Goal: Information Seeking & Learning: Learn about a topic

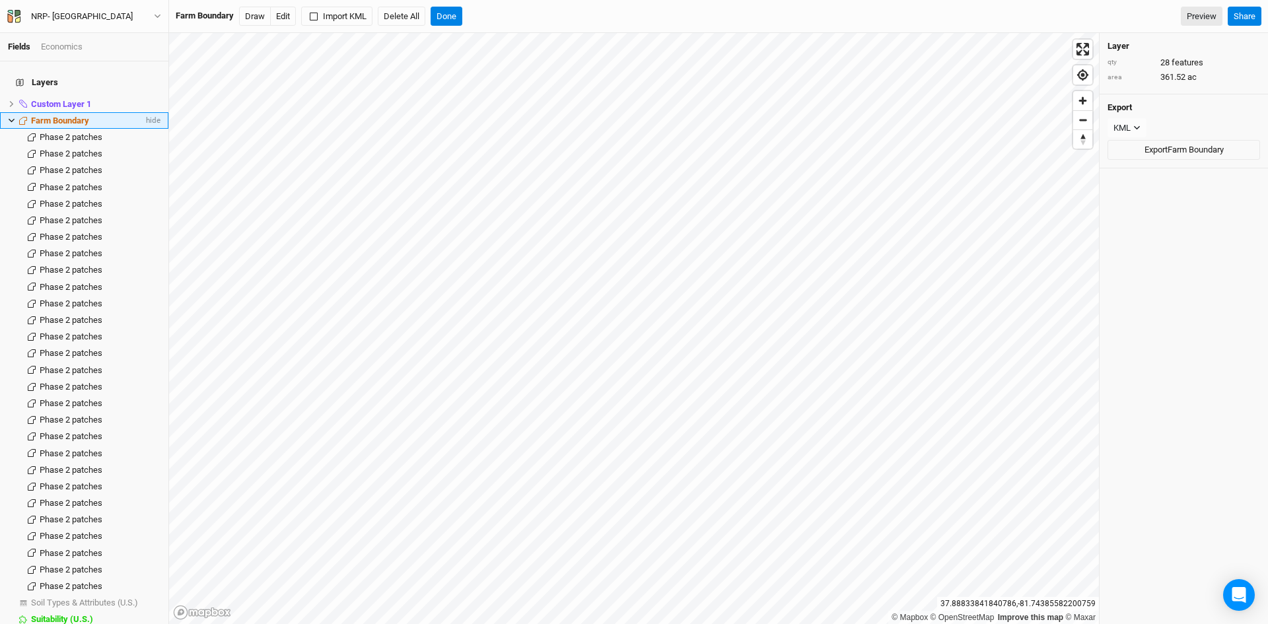
click at [13, 117] on icon at bounding box center [11, 120] width 7 height 7
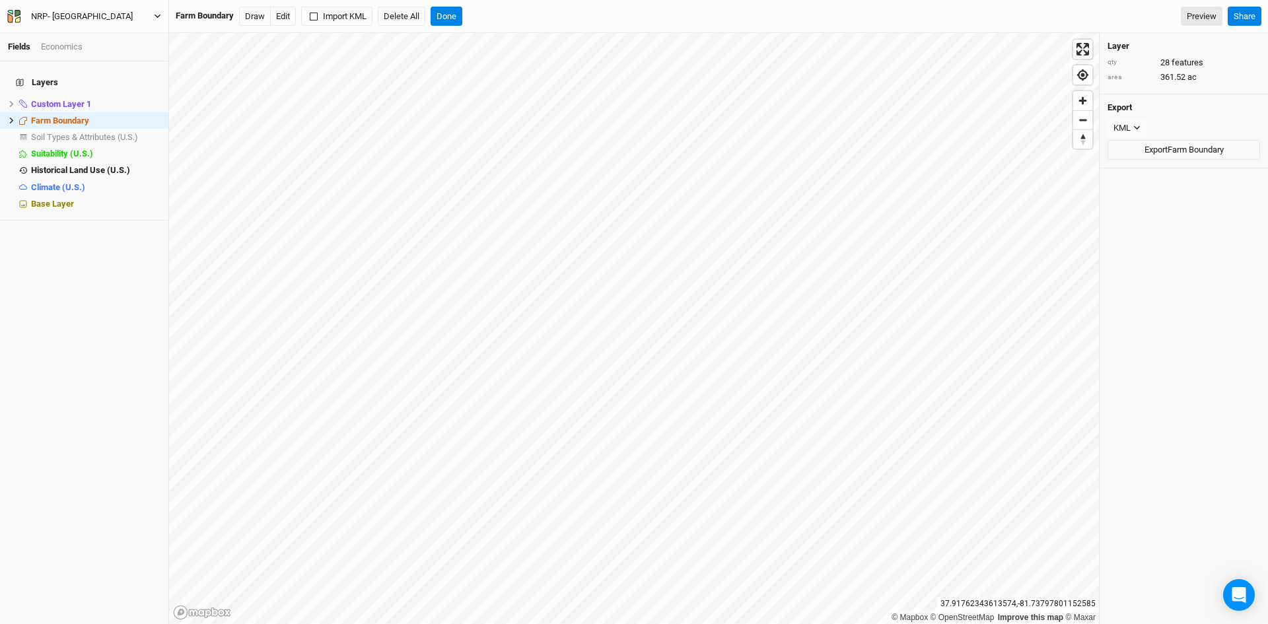
click at [157, 17] on icon "button" at bounding box center [157, 16] width 7 height 7
click at [111, 36] on button "Back" at bounding box center [109, 36] width 104 height 17
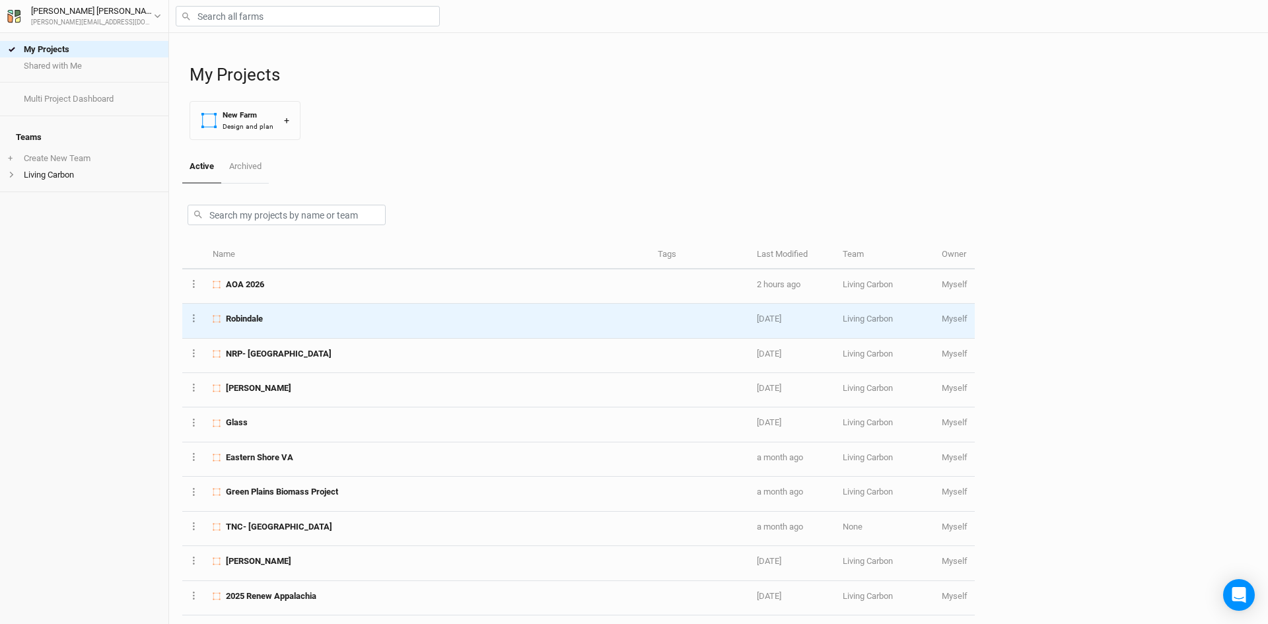
click at [280, 318] on div "Robindale" at bounding box center [428, 319] width 430 height 12
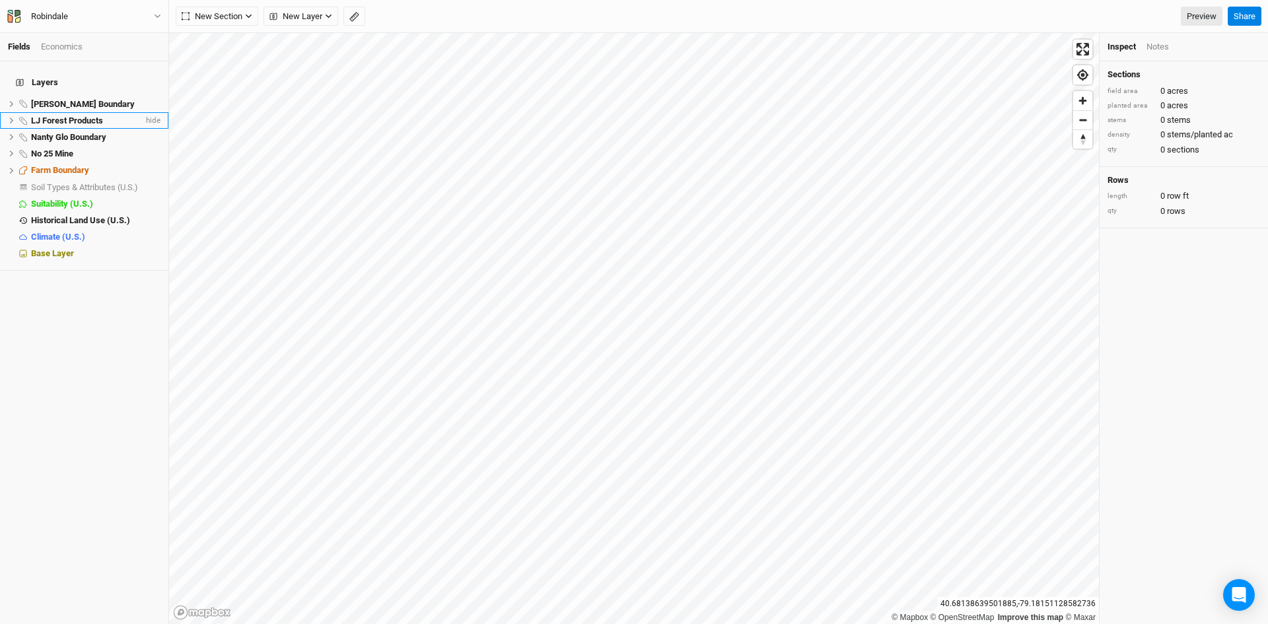
click at [85, 116] on span "LJ Forest Products" at bounding box center [67, 121] width 72 height 10
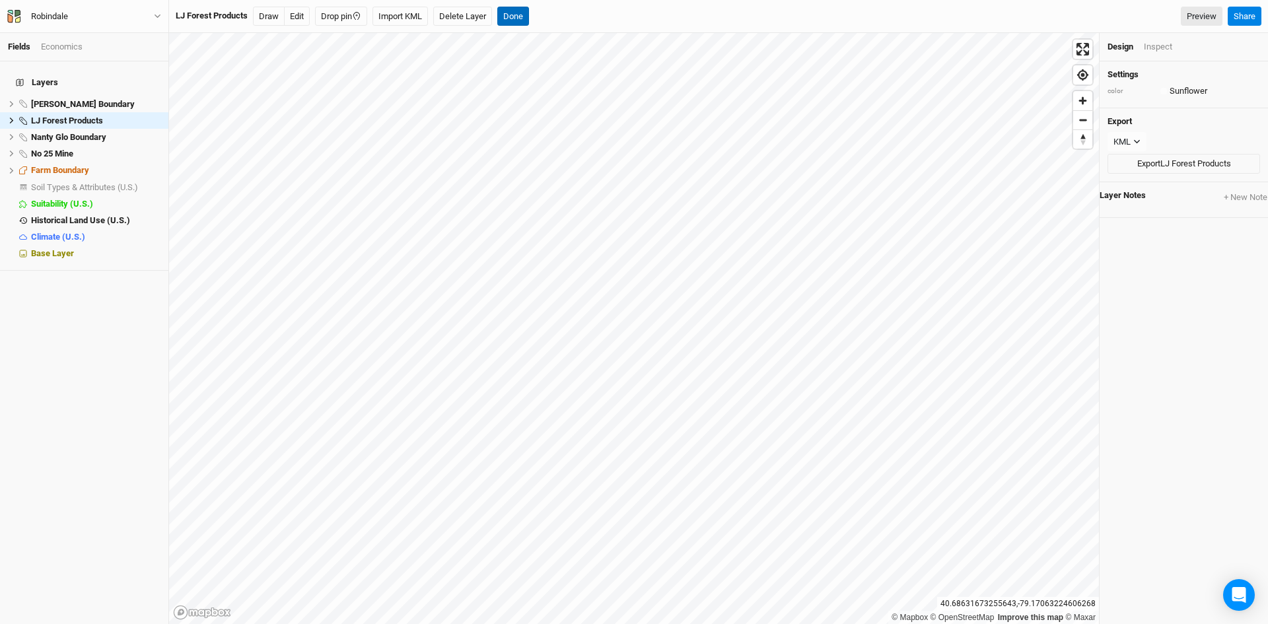
click at [519, 12] on button "Done" at bounding box center [513, 17] width 32 height 20
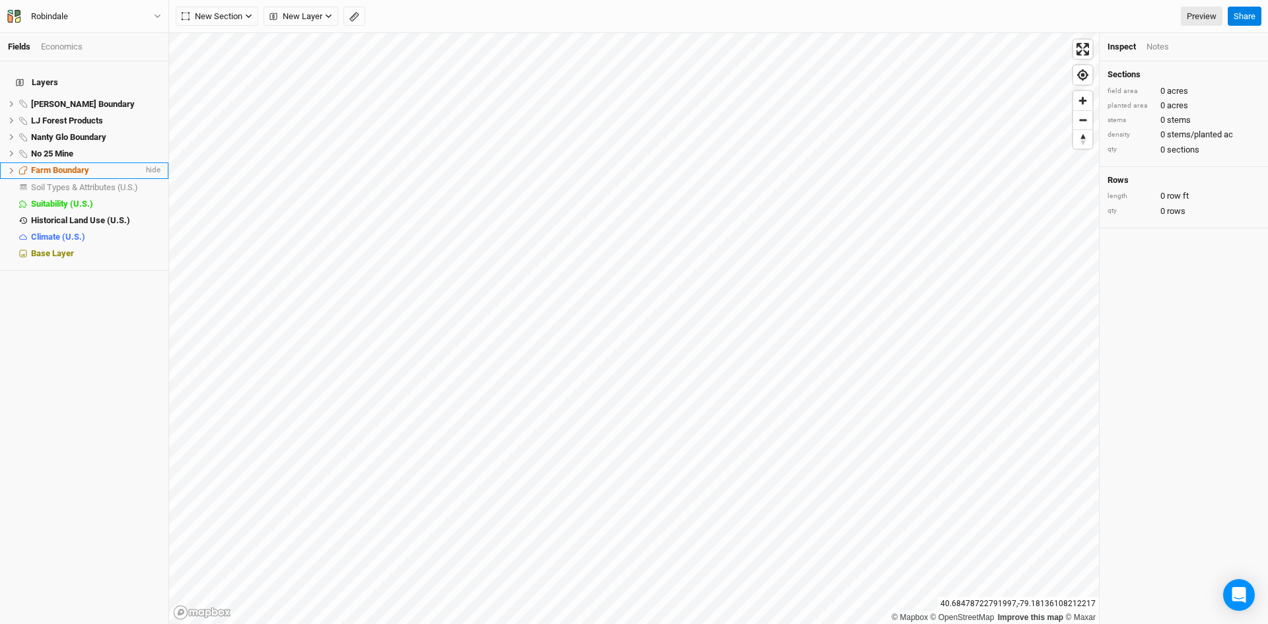
click at [10, 167] on icon at bounding box center [11, 170] width 7 height 7
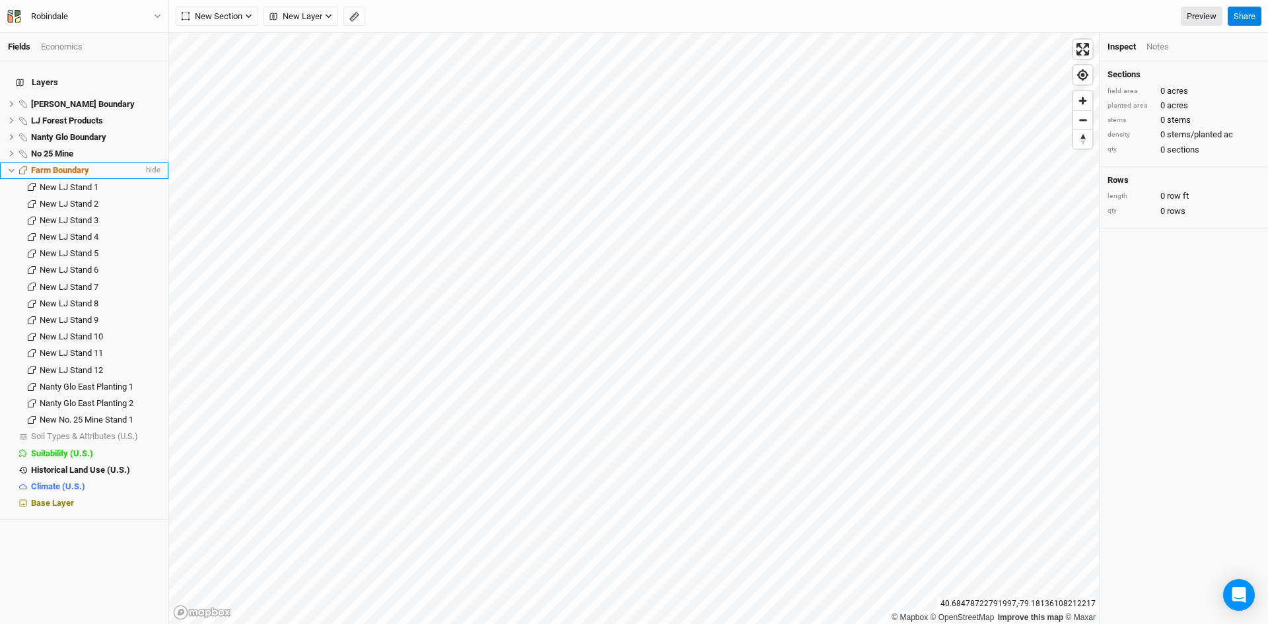
click at [70, 165] on span "Farm Boundary" at bounding box center [60, 170] width 58 height 10
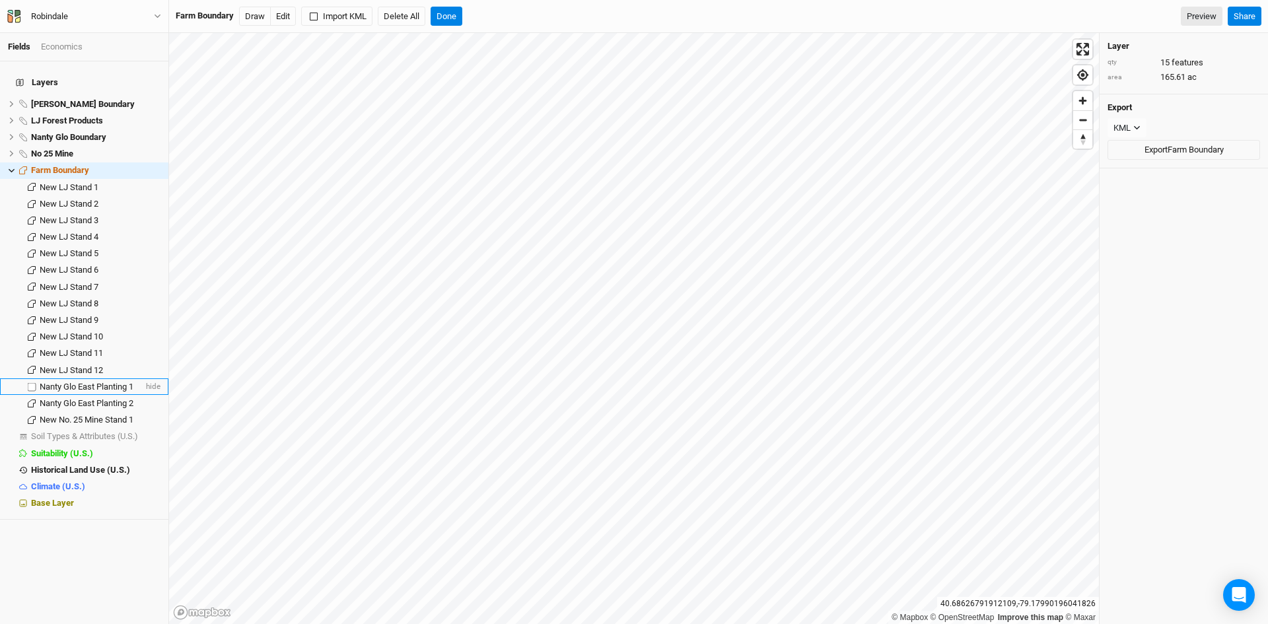
click at [104, 382] on span "Nanty Glo East Planting 1" at bounding box center [87, 387] width 94 height 10
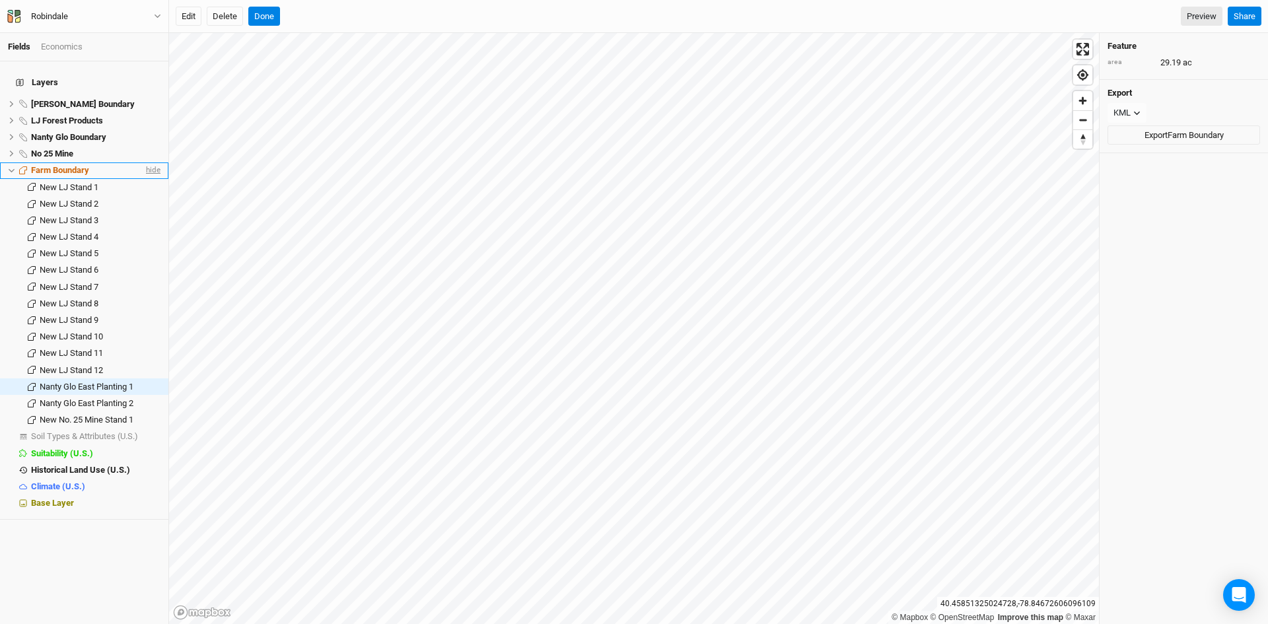
click at [143, 162] on span "hide" at bounding box center [151, 170] width 17 height 17
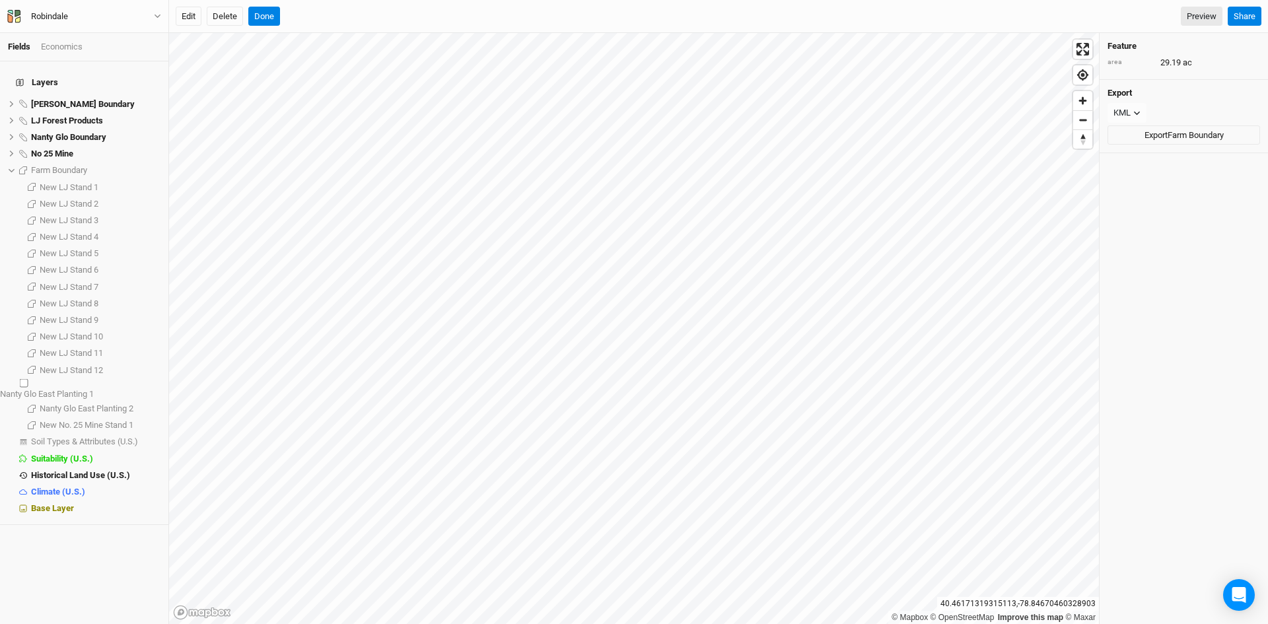
click at [148, 388] on div "Nanty Glo East Planting 1" at bounding box center [84, 394] width 168 height 12
click at [94, 389] on span "Nanty Glo East Planting 1" at bounding box center [47, 394] width 94 height 10
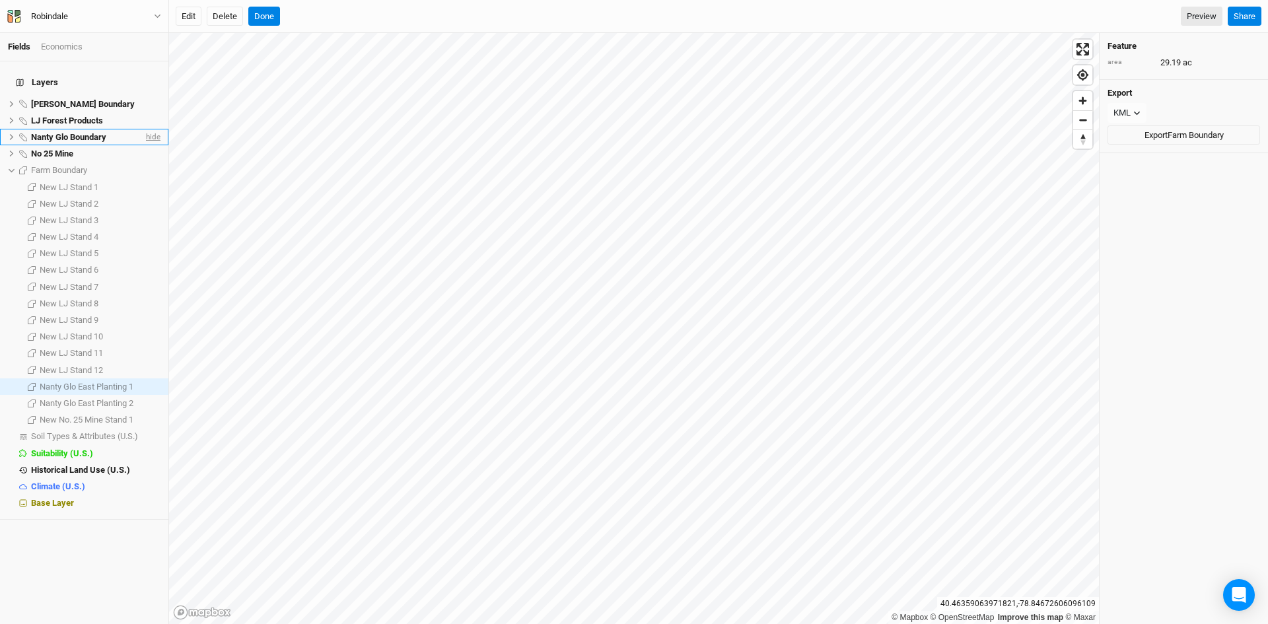
click at [145, 130] on span "hide" at bounding box center [151, 137] width 17 height 17
click at [145, 130] on span "show" at bounding box center [149, 137] width 21 height 17
click at [11, 133] on icon at bounding box center [11, 136] width 7 height 7
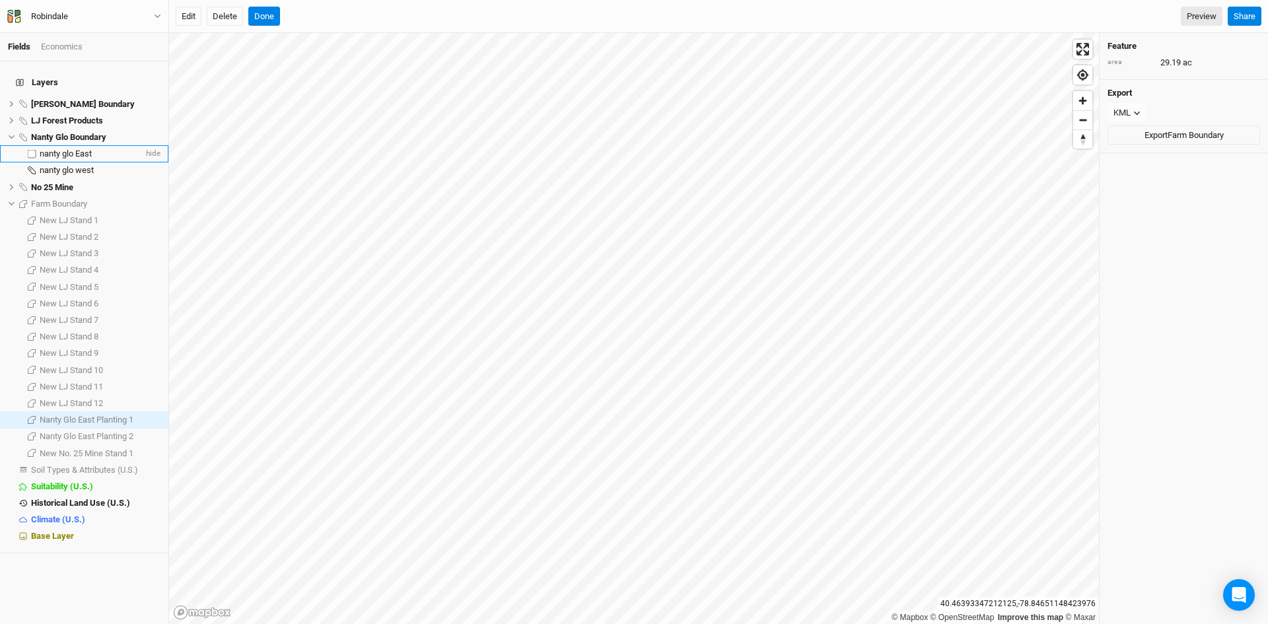
click at [89, 149] on span "nanty glo East" at bounding box center [66, 154] width 52 height 10
click at [75, 149] on span "nanty glo East" at bounding box center [66, 154] width 52 height 10
click at [10, 133] on icon at bounding box center [11, 136] width 7 height 7
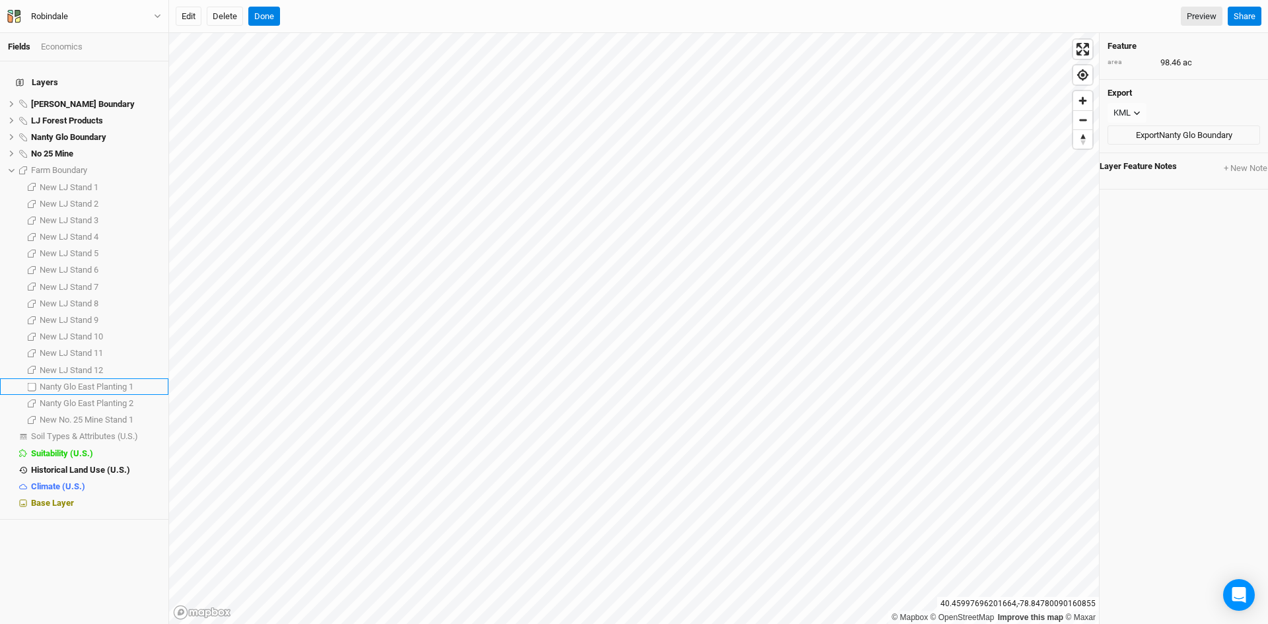
click at [119, 382] on span "Nanty Glo East Planting 1" at bounding box center [87, 387] width 94 height 10
click at [124, 398] on span "Nanty Glo East Planting 2" at bounding box center [87, 403] width 94 height 10
click at [142, 162] on span "show" at bounding box center [149, 170] width 21 height 17
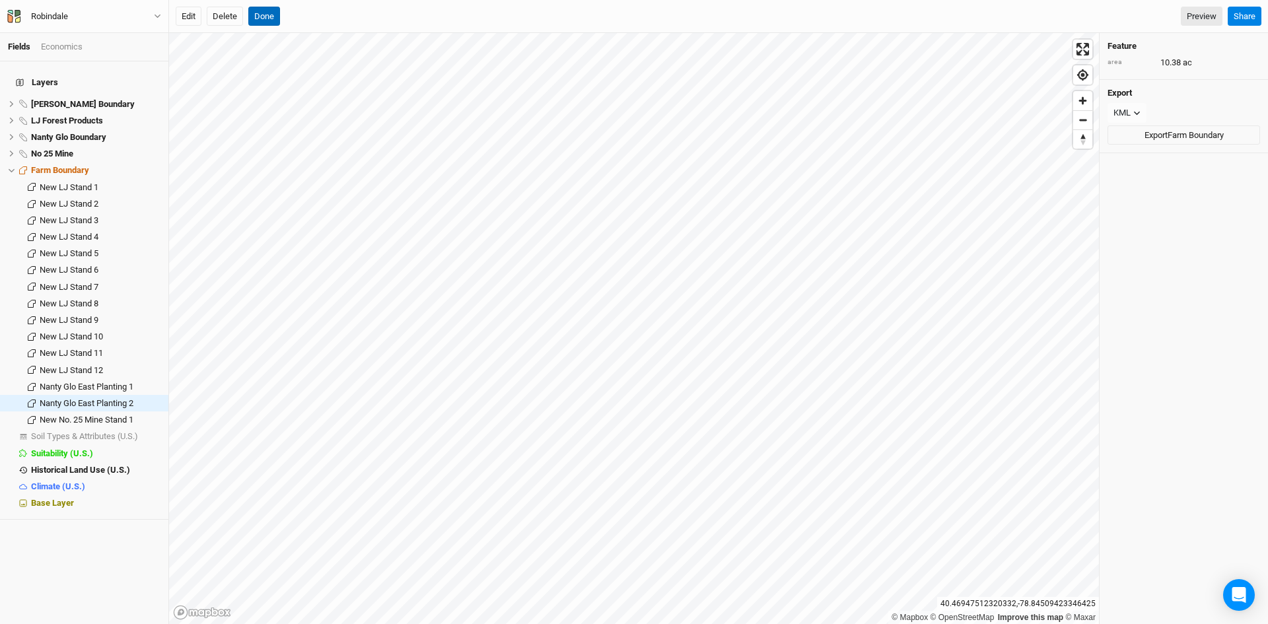
click at [263, 12] on button "Done" at bounding box center [264, 17] width 32 height 20
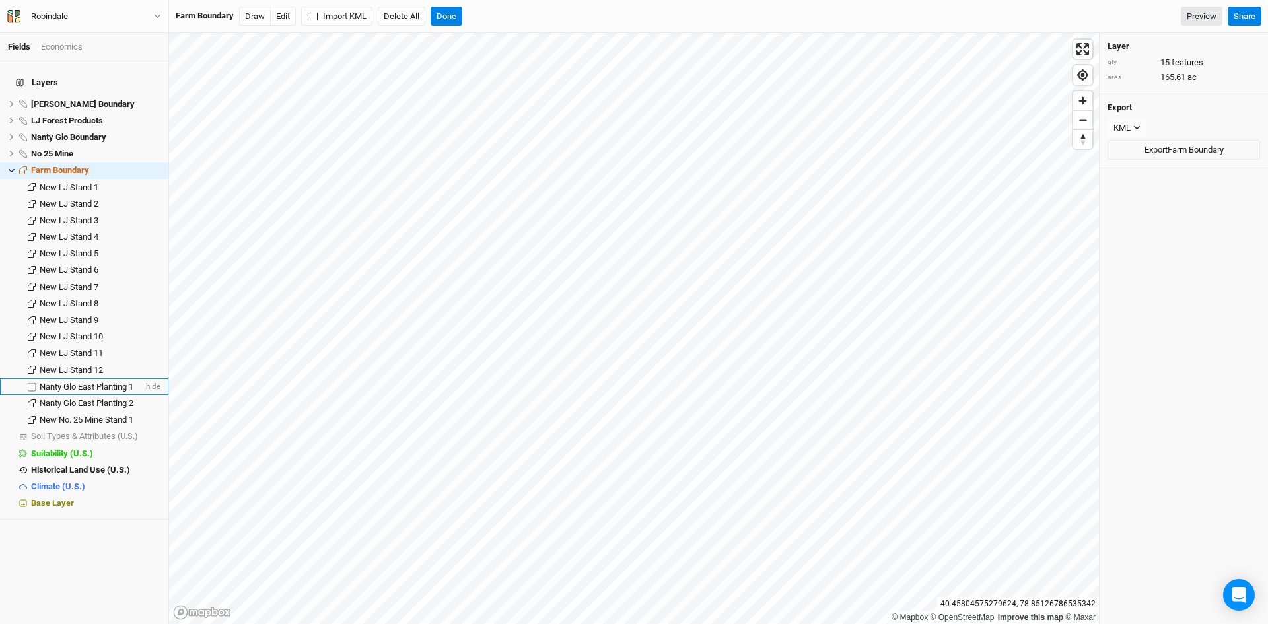
click at [127, 382] on span "Nanty Glo East Planting 1" at bounding box center [87, 387] width 94 height 10
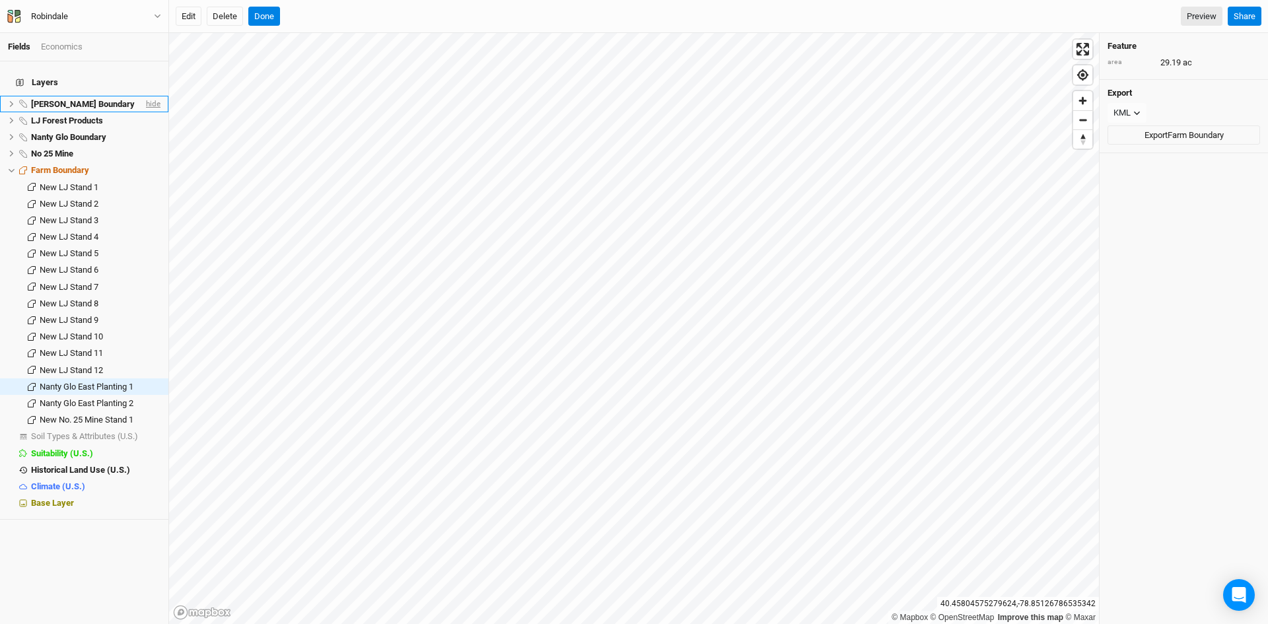
click at [147, 96] on span "hide" at bounding box center [151, 104] width 17 height 17
click at [144, 112] on span "hide" at bounding box center [151, 120] width 17 height 17
click at [145, 129] on span "hide" at bounding box center [151, 137] width 17 height 17
click at [143, 145] on span "hide" at bounding box center [151, 153] width 17 height 17
click at [117, 398] on span "Nanty Glo East Planting 2" at bounding box center [87, 403] width 94 height 10
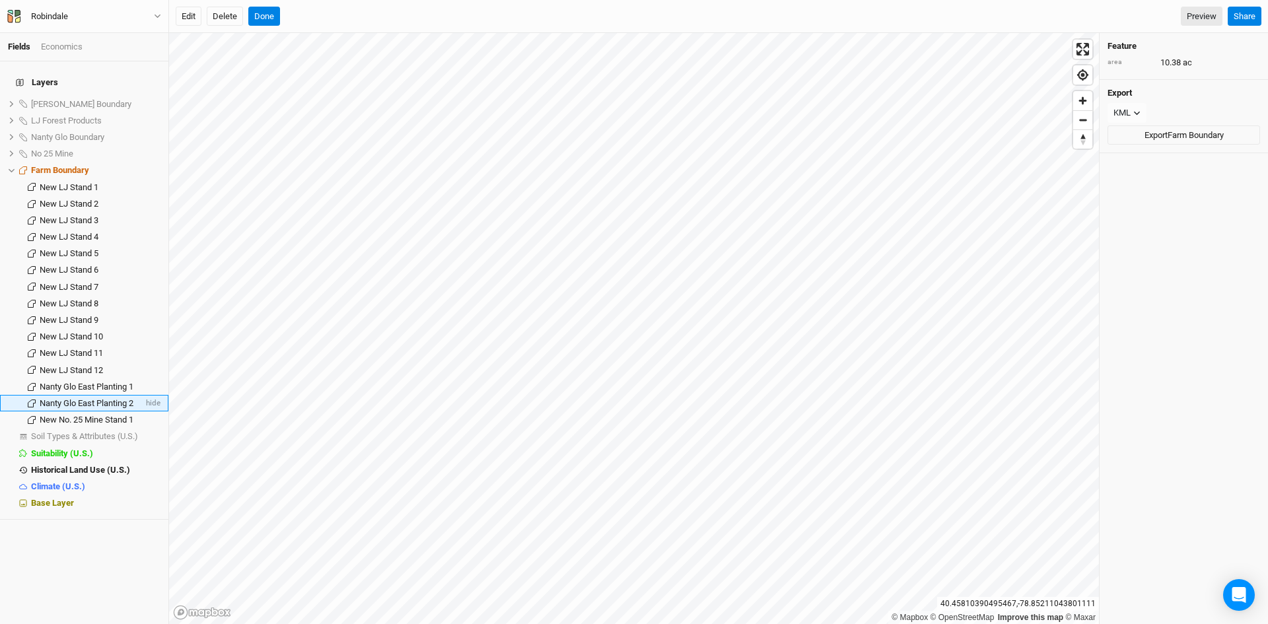
click at [108, 398] on span "Nanty Glo East Planting 2" at bounding box center [87, 403] width 94 height 10
click at [113, 398] on span "Nanty Glo East Planting 2" at bounding box center [87, 403] width 94 height 10
click at [11, 133] on icon at bounding box center [11, 136] width 7 height 7
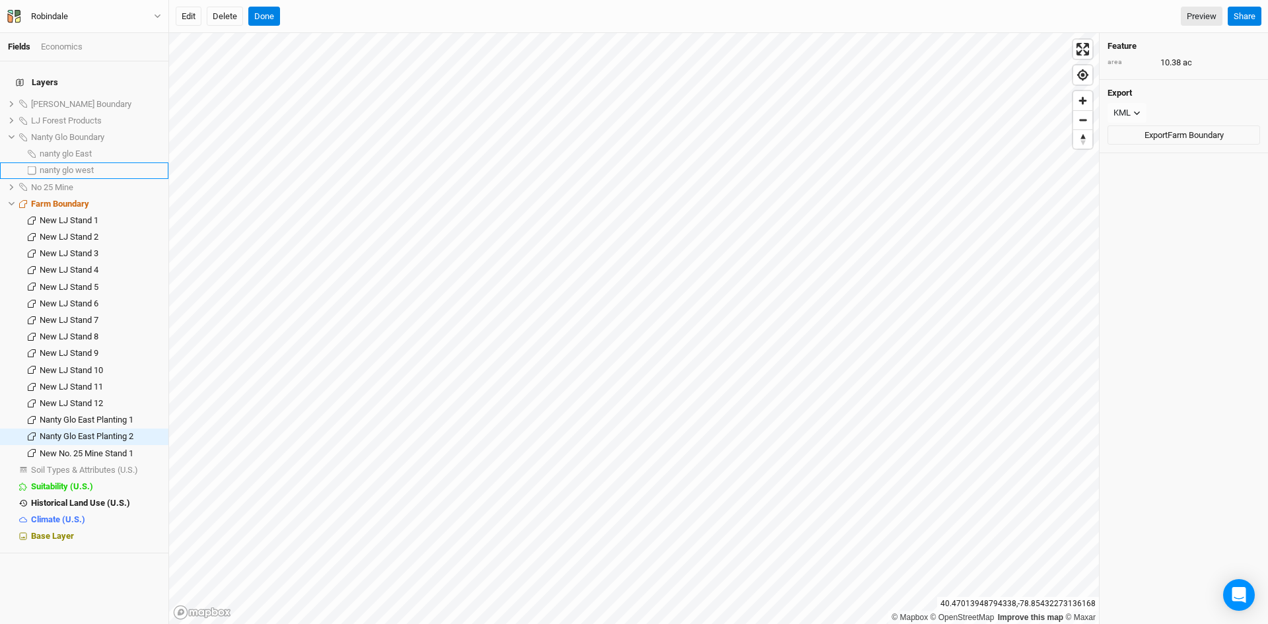
click at [57, 165] on span "nanty glo west" at bounding box center [67, 170] width 54 height 10
click at [146, 96] on span "show" at bounding box center [149, 104] width 21 height 17
click at [5, 197] on li "Farm Boundary hide" at bounding box center [84, 203] width 168 height 17
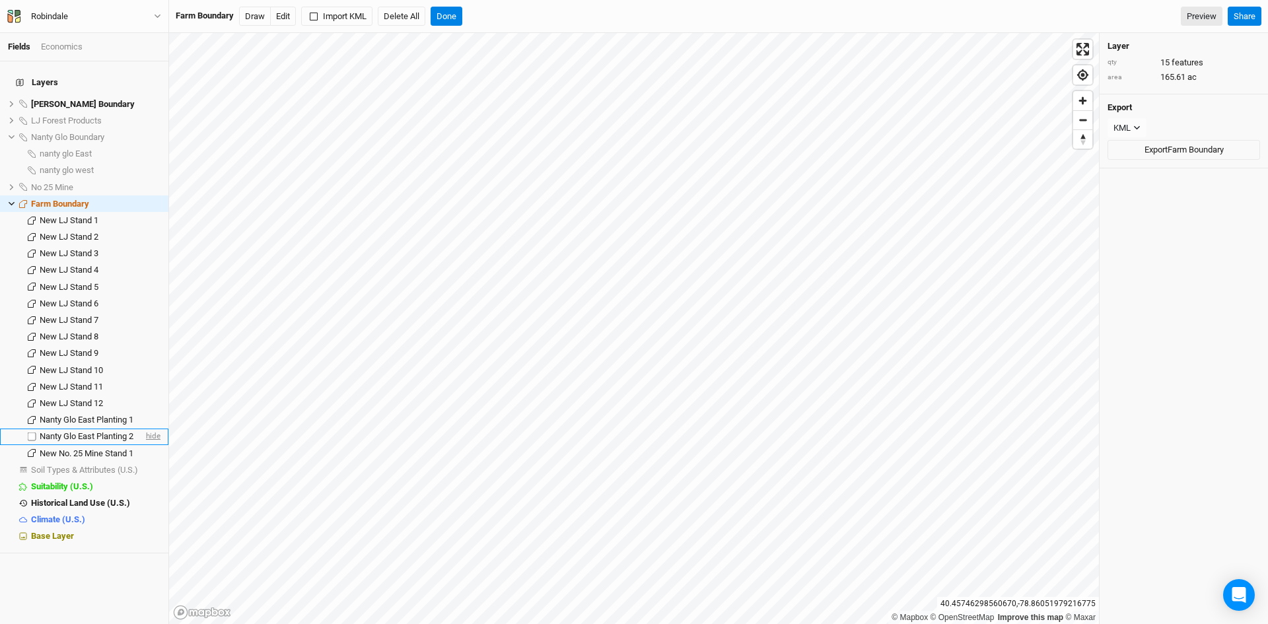
click at [145, 429] on span "hide" at bounding box center [151, 437] width 17 height 17
click at [145, 429] on span "show" at bounding box center [149, 437] width 21 height 17
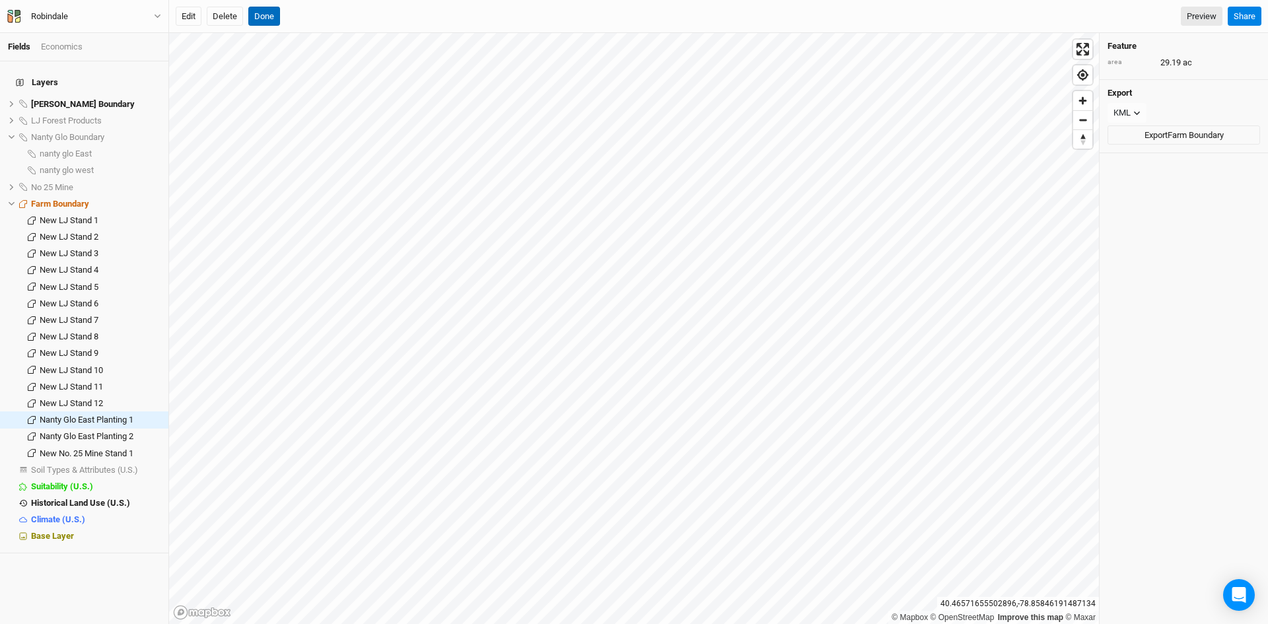
click at [260, 13] on button "Done" at bounding box center [264, 17] width 32 height 20
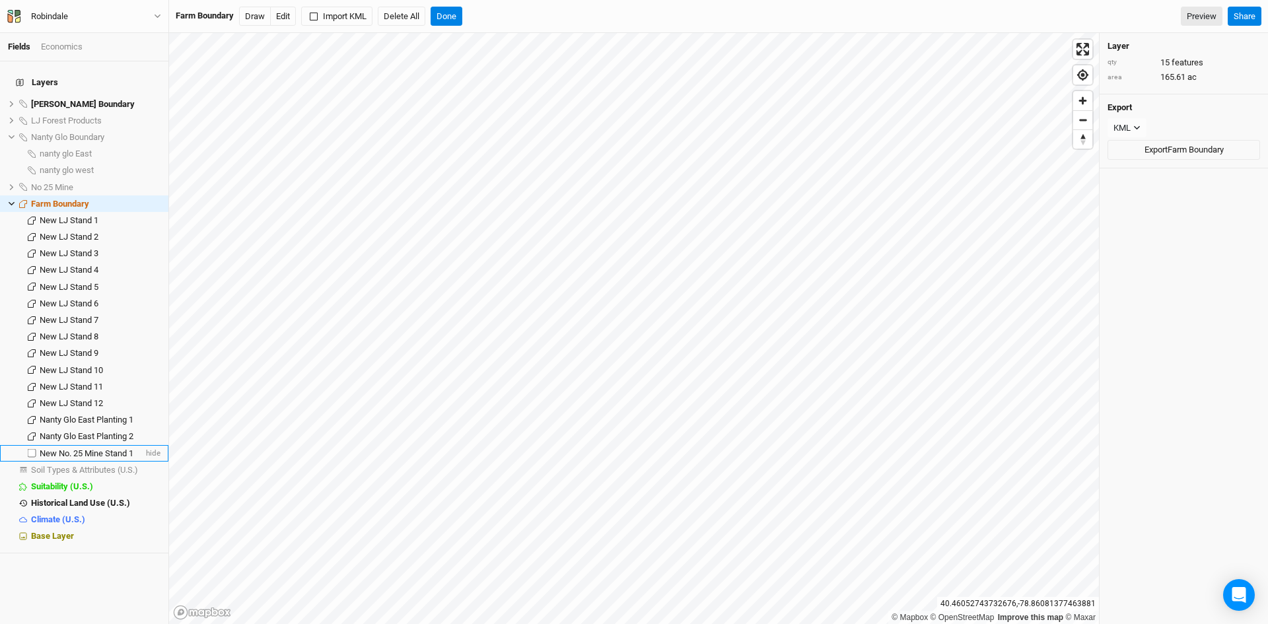
click at [78, 448] on span "New No. 25 Mine Stand 1" at bounding box center [87, 453] width 94 height 10
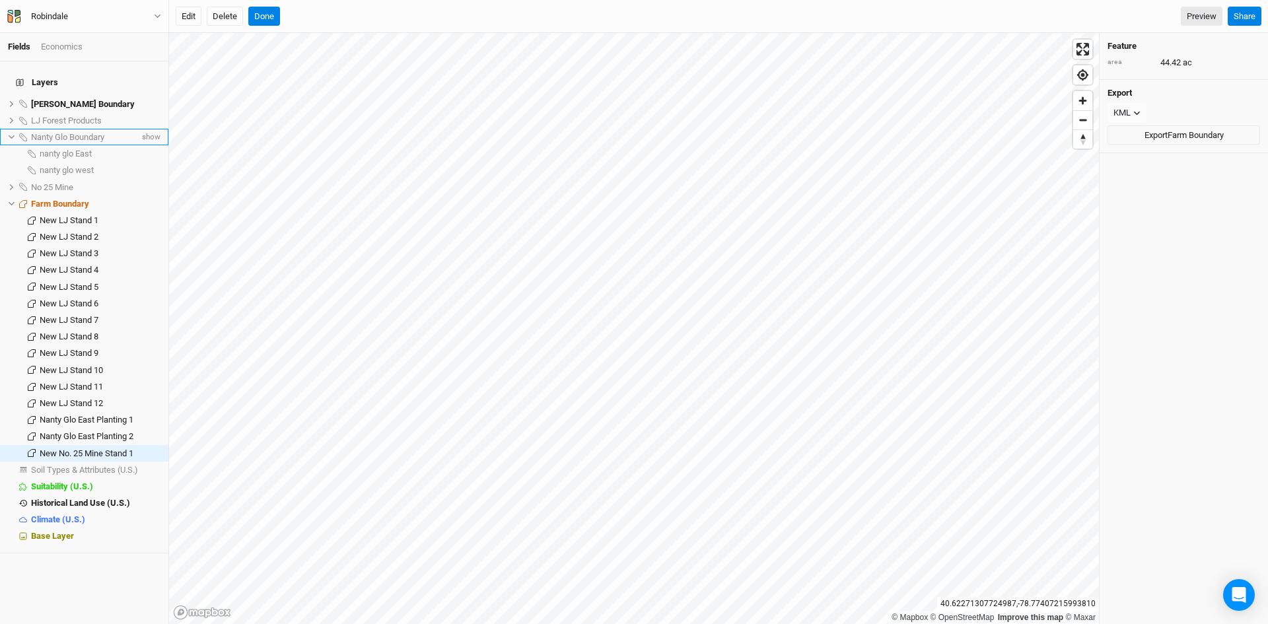
click at [12, 133] on icon at bounding box center [11, 136] width 7 height 7
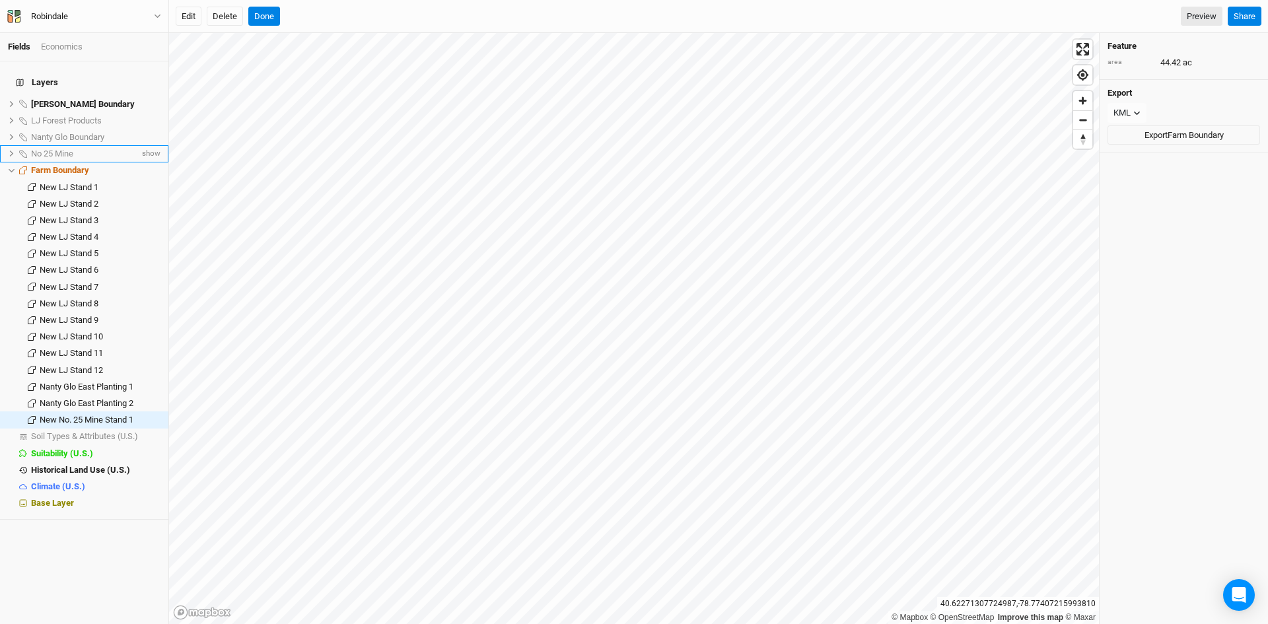
click at [11, 151] on icon at bounding box center [12, 154] width 4 height 6
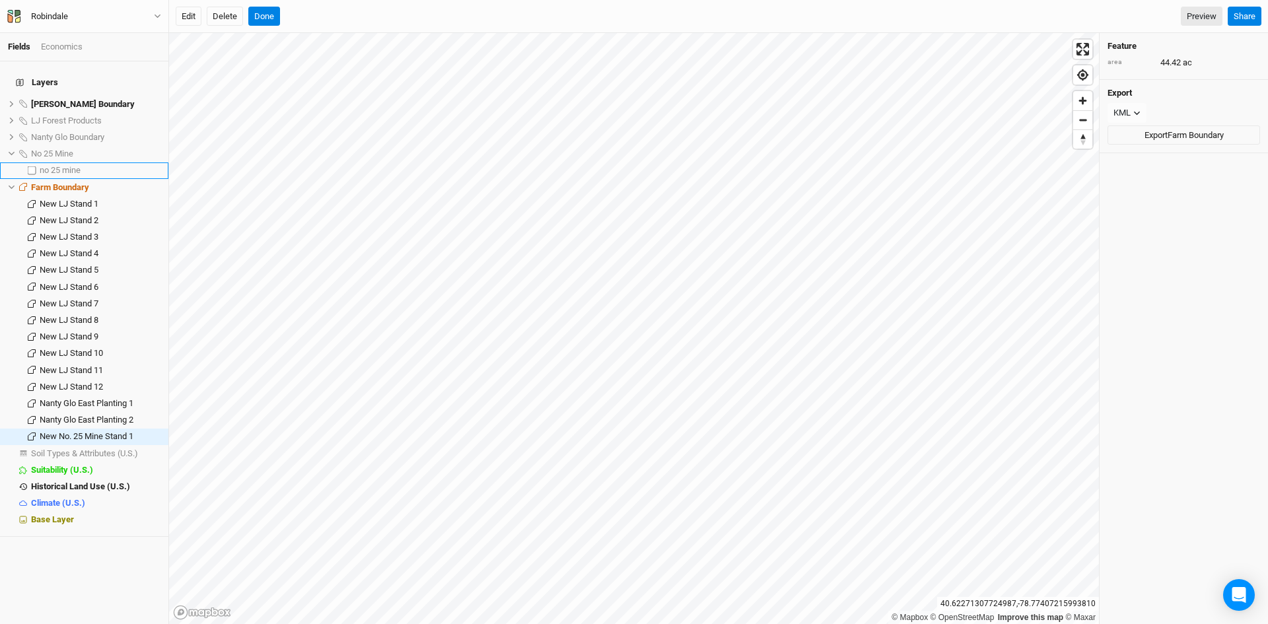
click at [62, 165] on span "no 25 mine" at bounding box center [60, 170] width 41 height 10
click at [66, 162] on li "no 25 mine" at bounding box center [84, 170] width 168 height 17
click at [266, 12] on button "Done" at bounding box center [264, 17] width 32 height 20
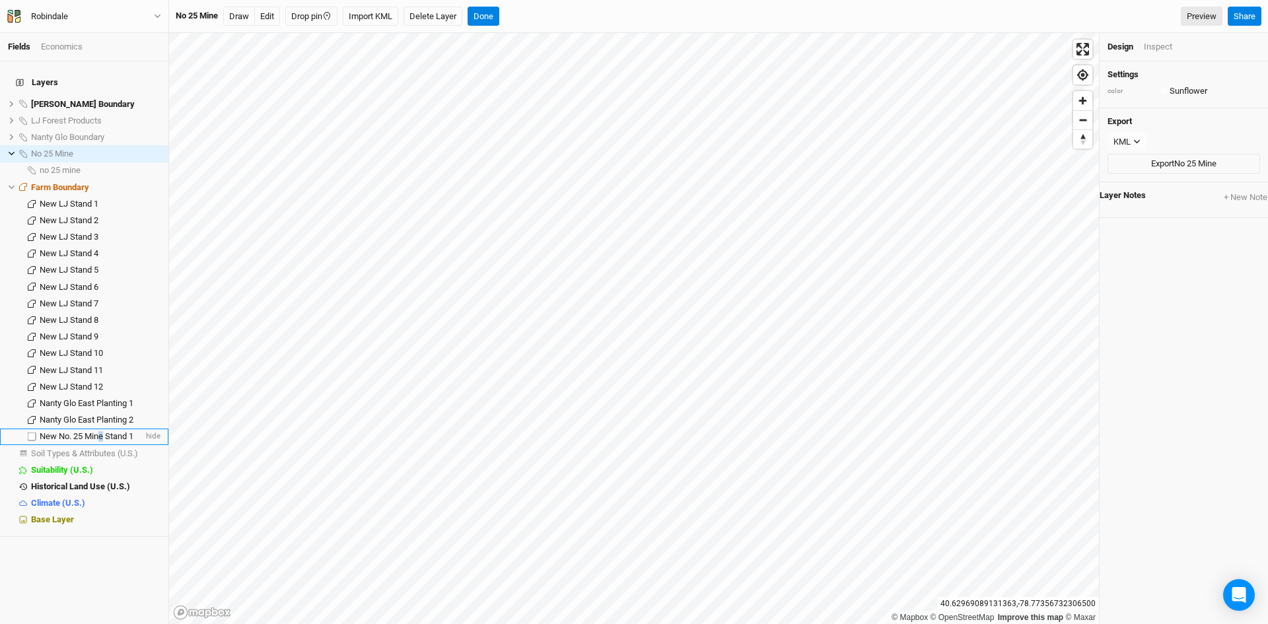
click at [104, 431] on span "New No. 25 Mine Stand 1" at bounding box center [87, 436] width 94 height 10
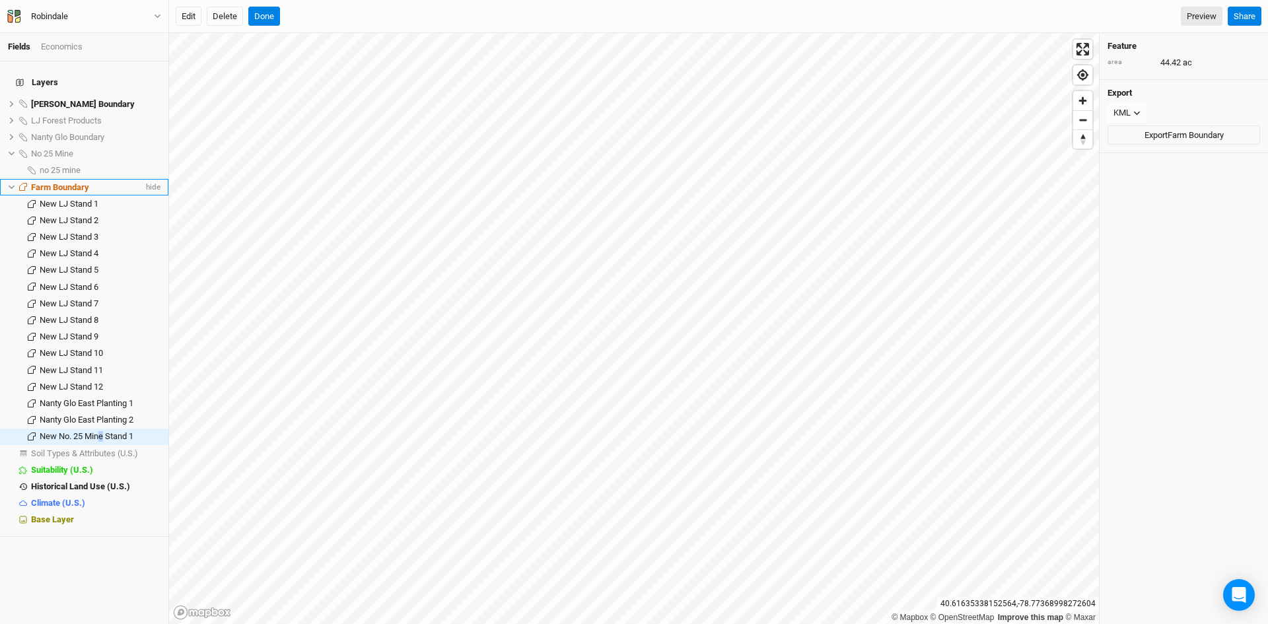
click at [9, 184] on icon at bounding box center [11, 187] width 7 height 7
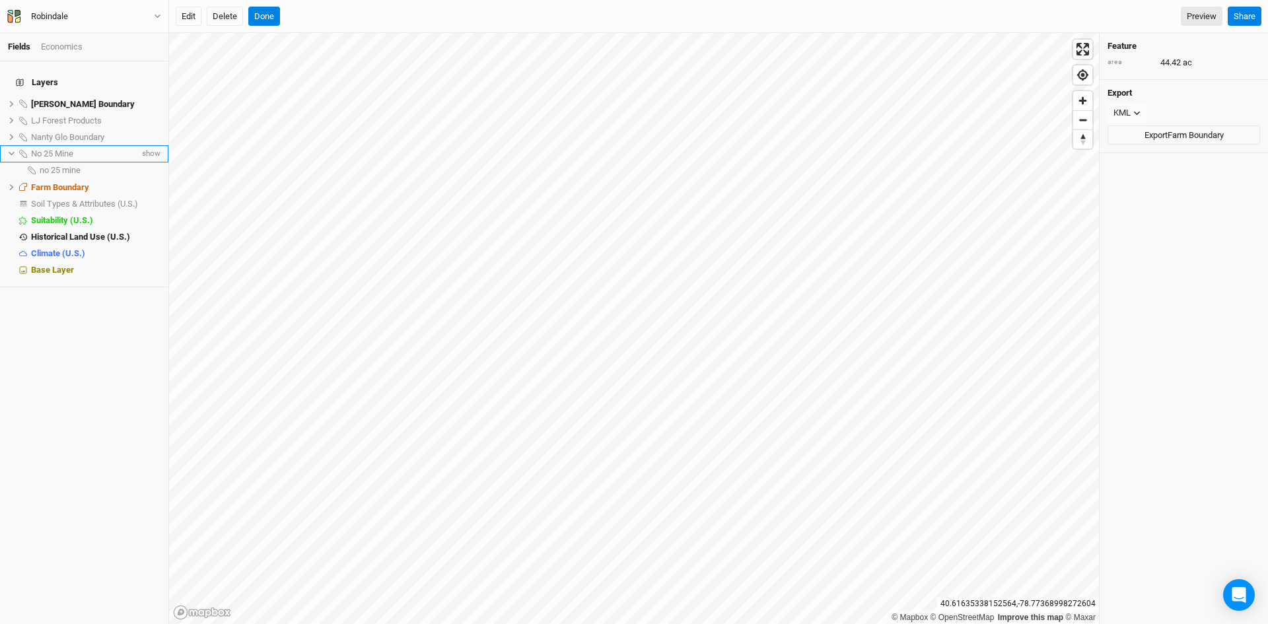
click at [12, 150] on icon at bounding box center [11, 153] width 7 height 7
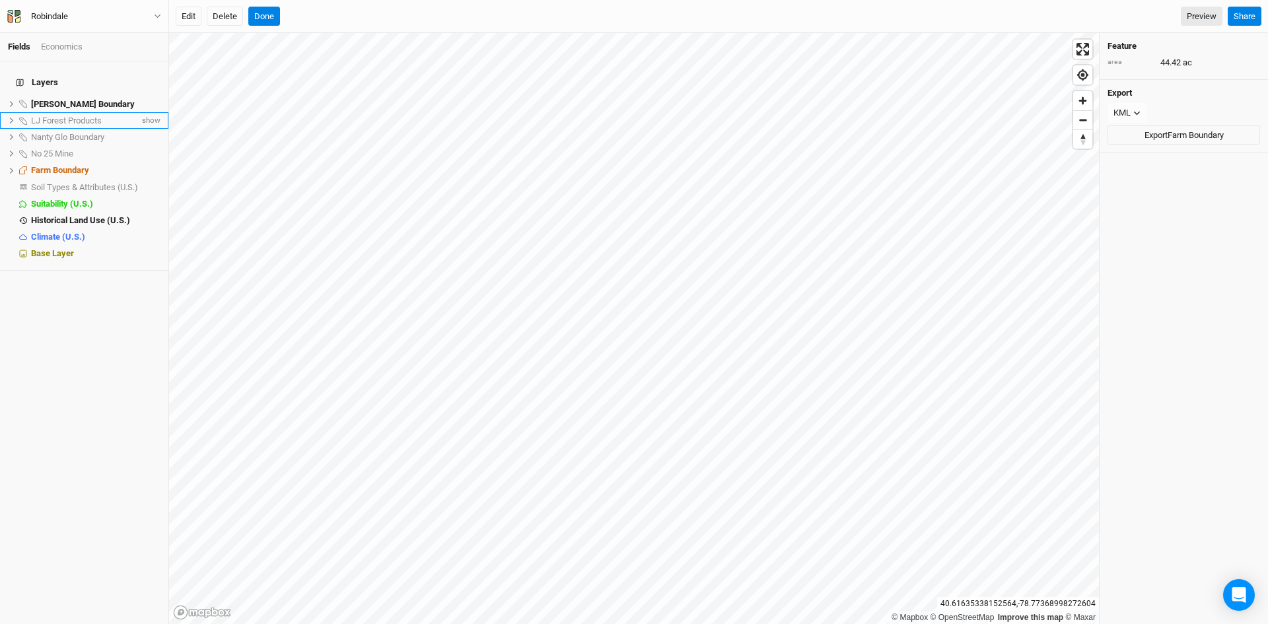
click at [13, 117] on icon at bounding box center [11, 120] width 7 height 7
click at [63, 112] on li "LJ Forest Products show" at bounding box center [84, 120] width 168 height 17
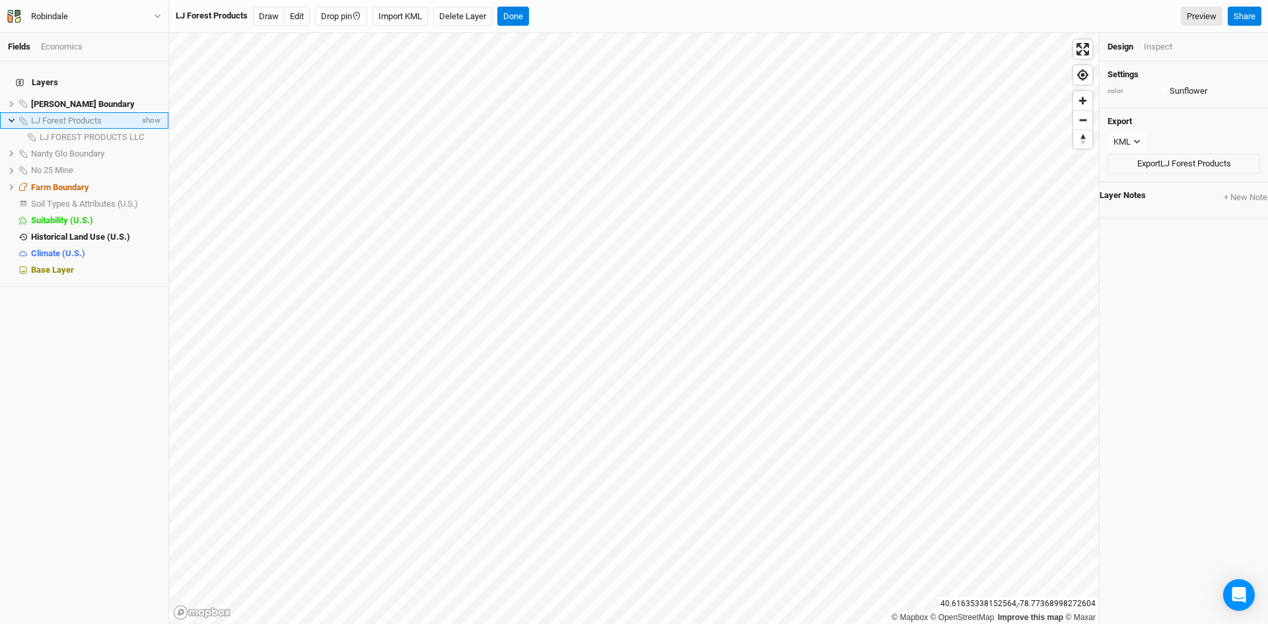
click at [13, 117] on icon at bounding box center [11, 120] width 7 height 7
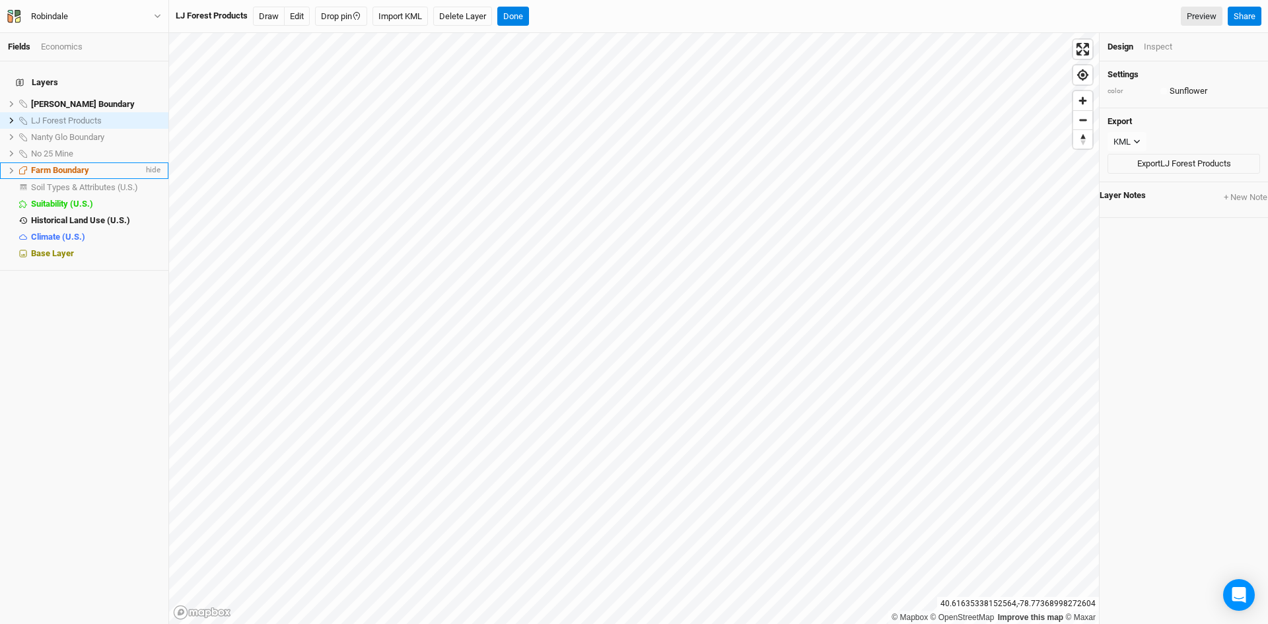
click at [10, 167] on icon at bounding box center [11, 170] width 7 height 7
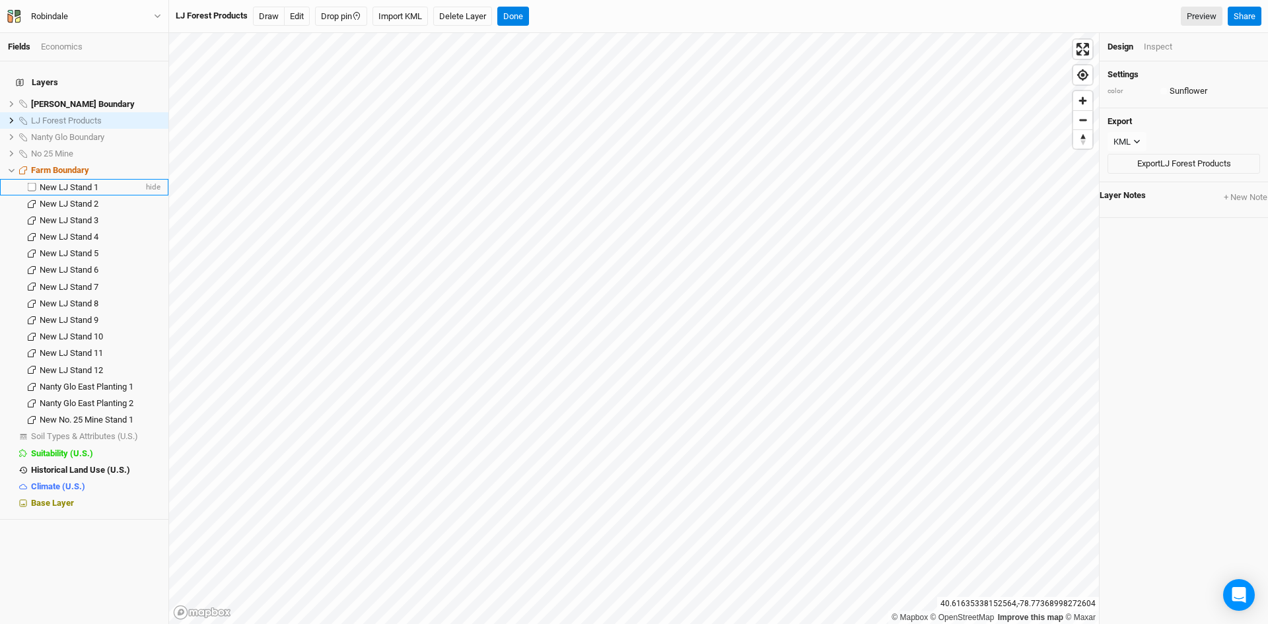
click at [70, 182] on span "New LJ Stand 1" at bounding box center [69, 187] width 59 height 10
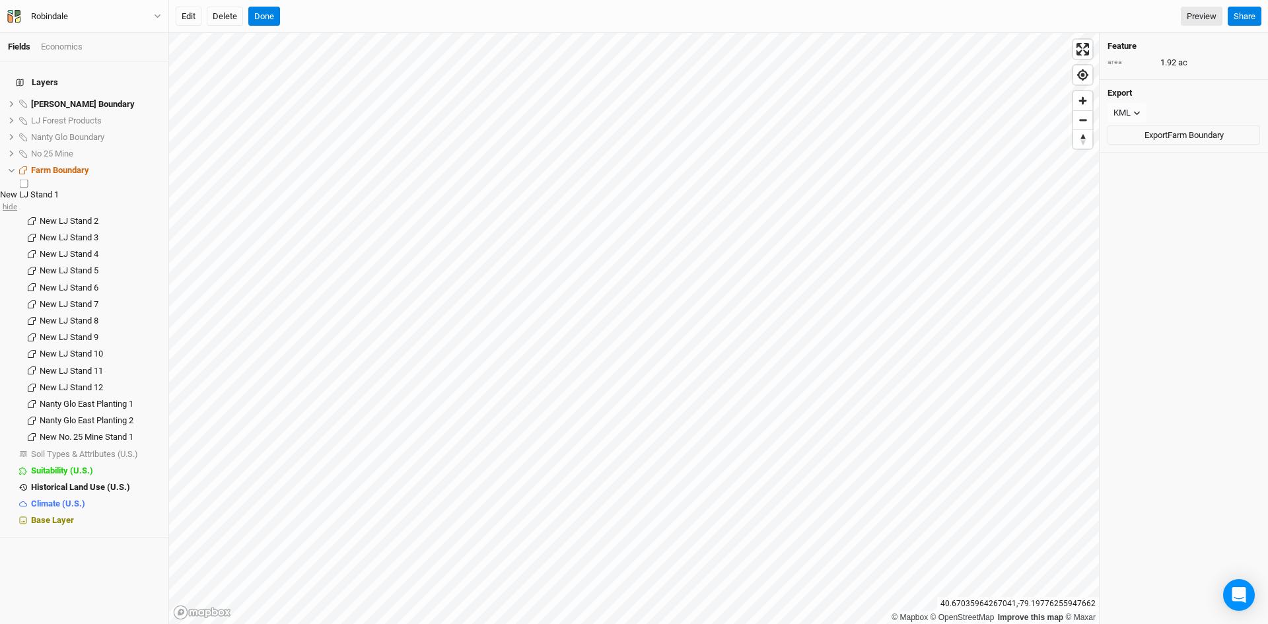
click at [17, 198] on span "hide" at bounding box center [8, 206] width 17 height 17
click at [21, 198] on span "show" at bounding box center [10, 206] width 21 height 17
click at [17, 198] on span "hide" at bounding box center [8, 206] width 17 height 17
click at [21, 198] on span "show" at bounding box center [10, 206] width 21 height 17
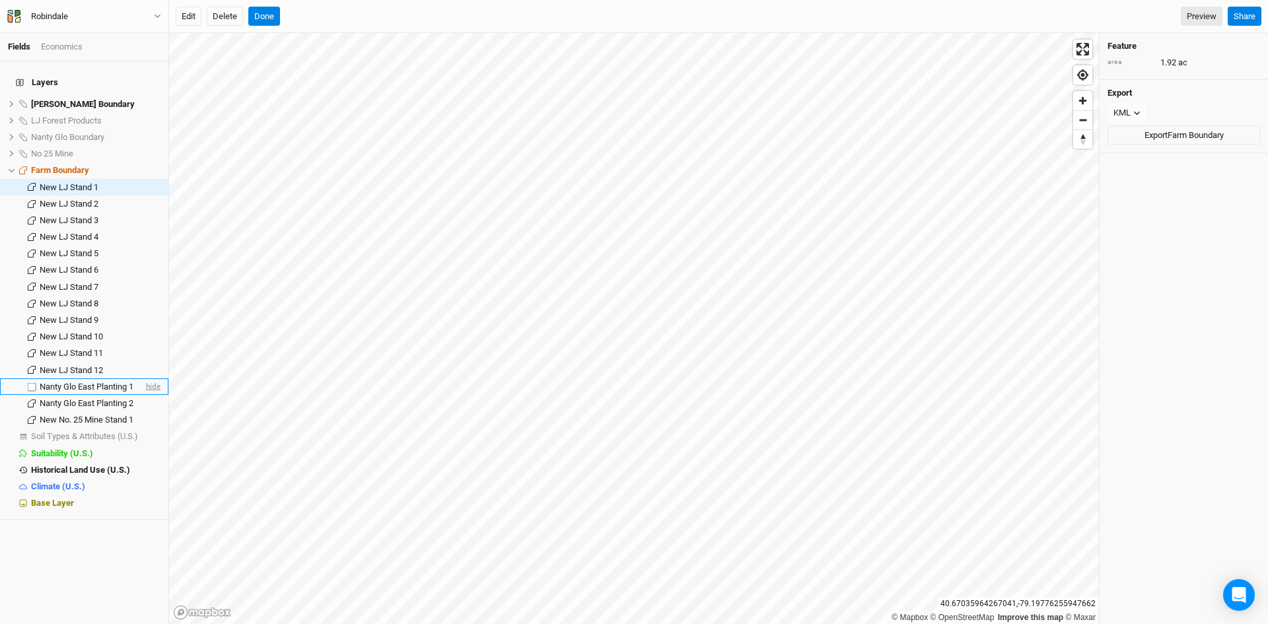
click at [148, 378] on span "hide" at bounding box center [151, 386] width 17 height 17
click at [143, 395] on span "hide" at bounding box center [151, 403] width 17 height 17
click at [143, 411] on span "hide" at bounding box center [151, 419] width 17 height 17
click at [86, 199] on span "New LJ Stand 2" at bounding box center [69, 204] width 59 height 10
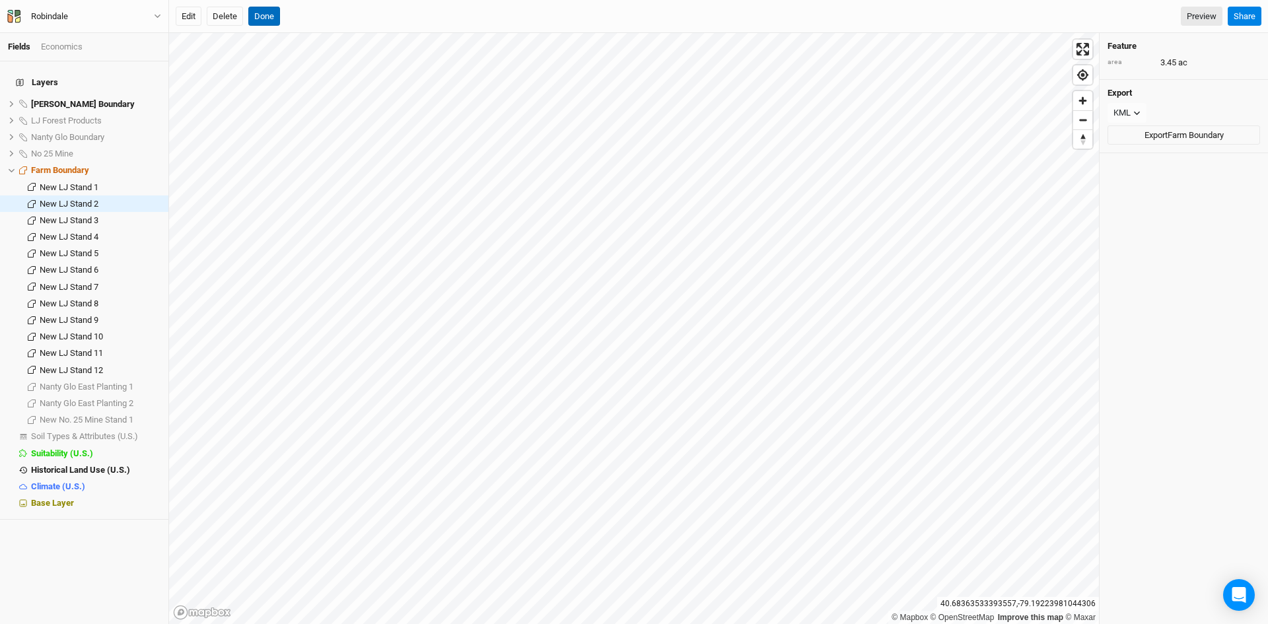
click at [261, 15] on button "Done" at bounding box center [264, 17] width 32 height 20
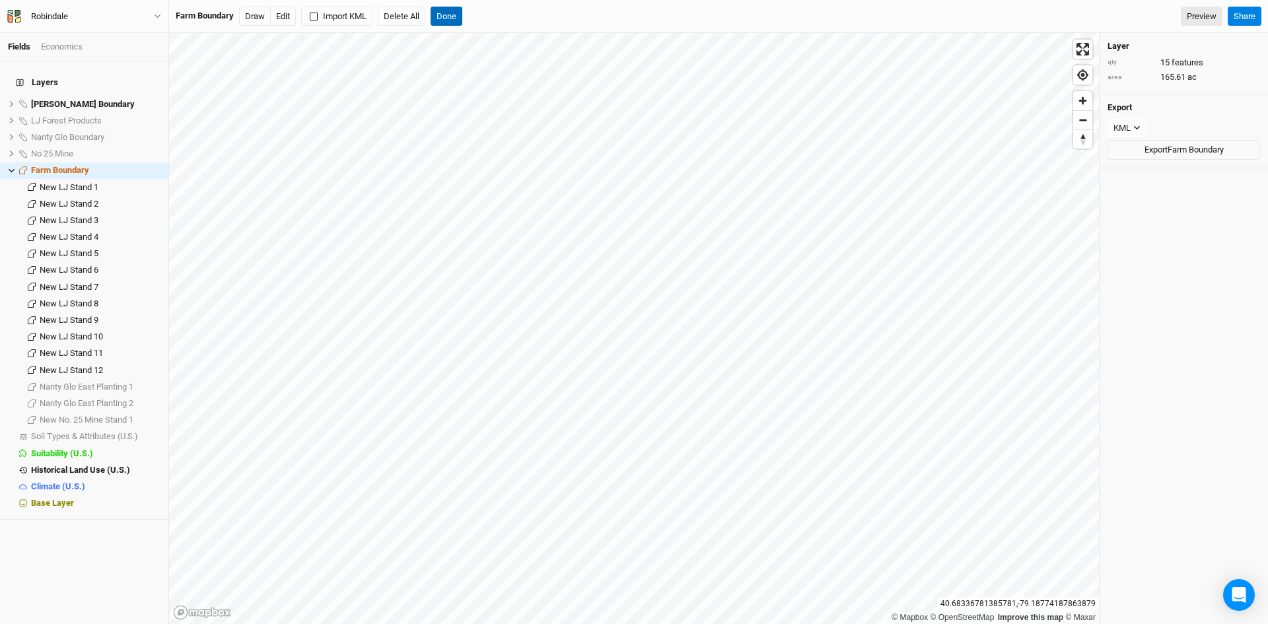
click at [454, 12] on button "Done" at bounding box center [447, 17] width 32 height 20
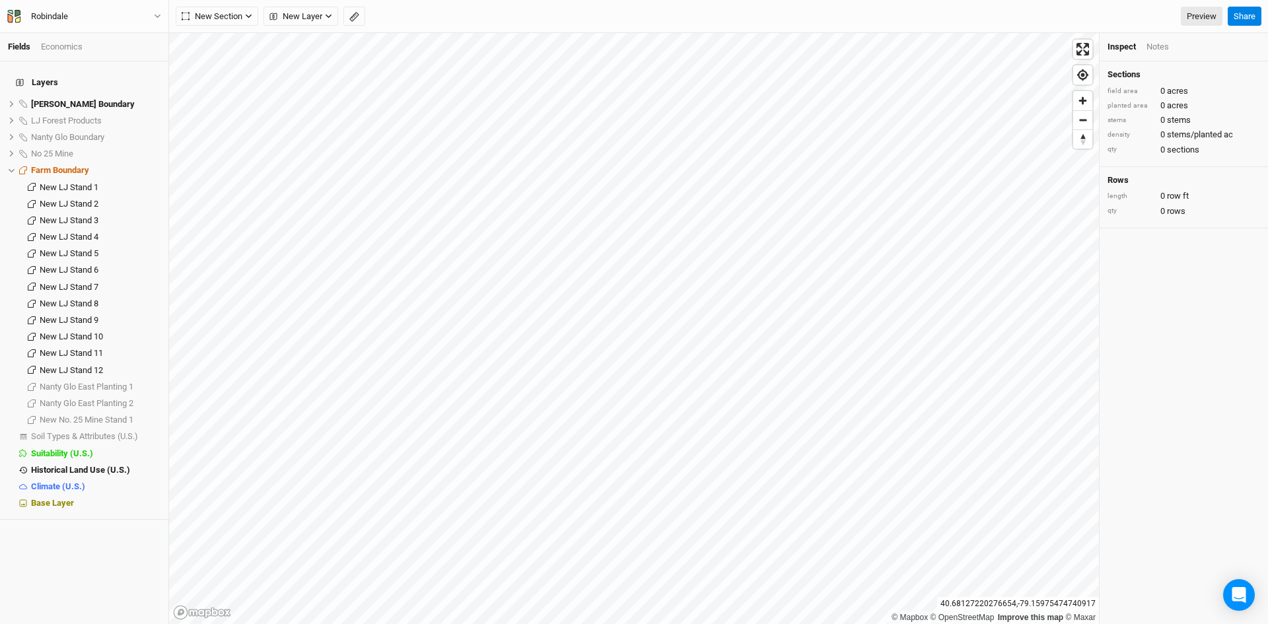
click at [1164, 45] on div "Notes" at bounding box center [1157, 47] width 22 height 12
click at [1117, 44] on div "Inspect" at bounding box center [1121, 47] width 28 height 12
click at [54, 498] on span "Base Layer" at bounding box center [52, 503] width 43 height 10
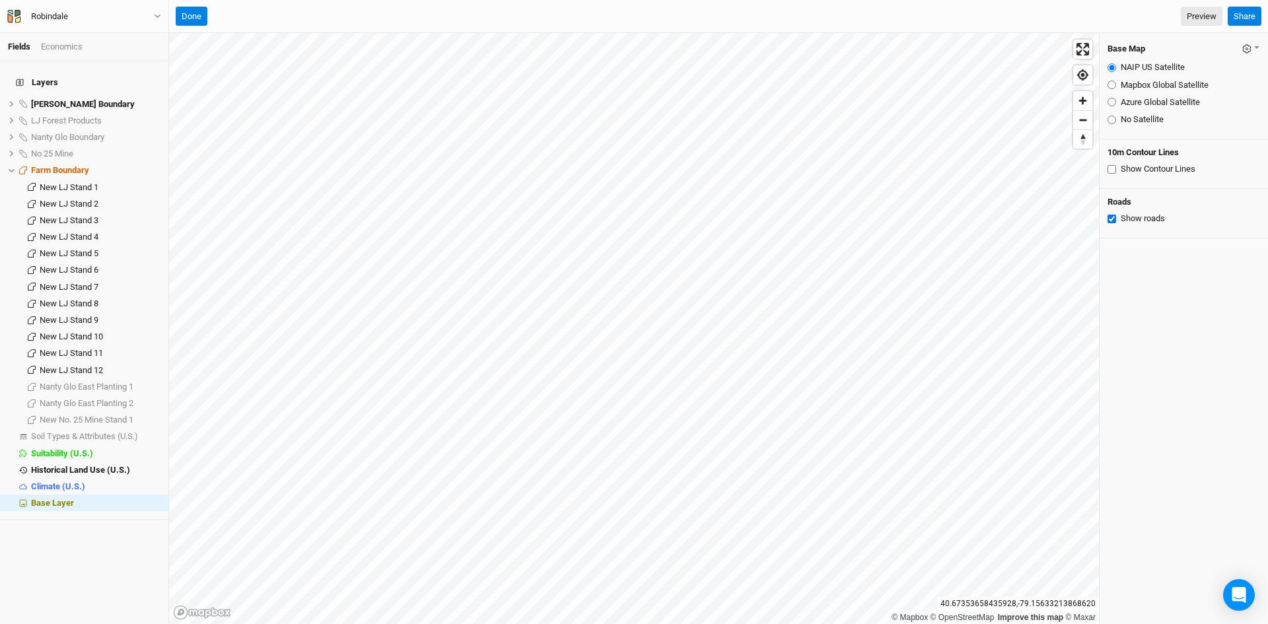
click at [1112, 104] on input "Azure Global Satellite" at bounding box center [1111, 102] width 9 height 9
radio input "true"
click at [1111, 87] on input "Mapbox Global Satellite" at bounding box center [1111, 85] width 9 height 9
radio input "true"
click at [1111, 67] on input "NAIP US Satellite" at bounding box center [1111, 67] width 9 height 9
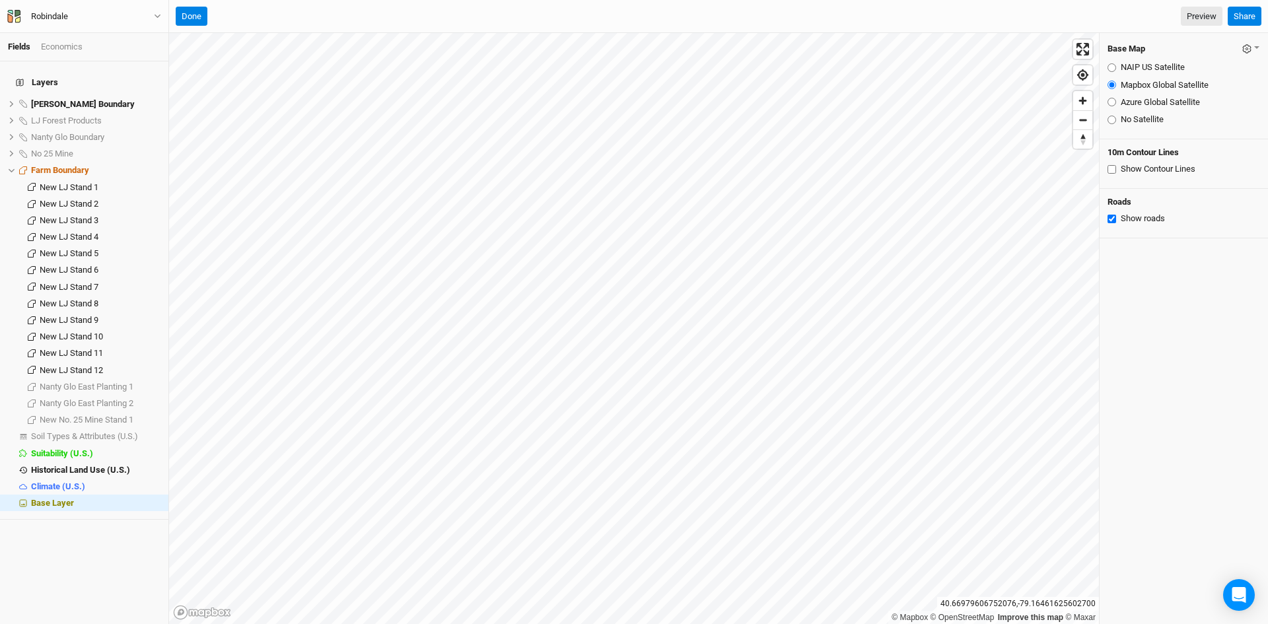
radio input "true"
click at [1113, 102] on input "Azure Global Satellite" at bounding box center [1111, 102] width 9 height 9
radio input "true"
click at [1112, 68] on input "NAIP US Satellite" at bounding box center [1111, 67] width 9 height 9
radio input "true"
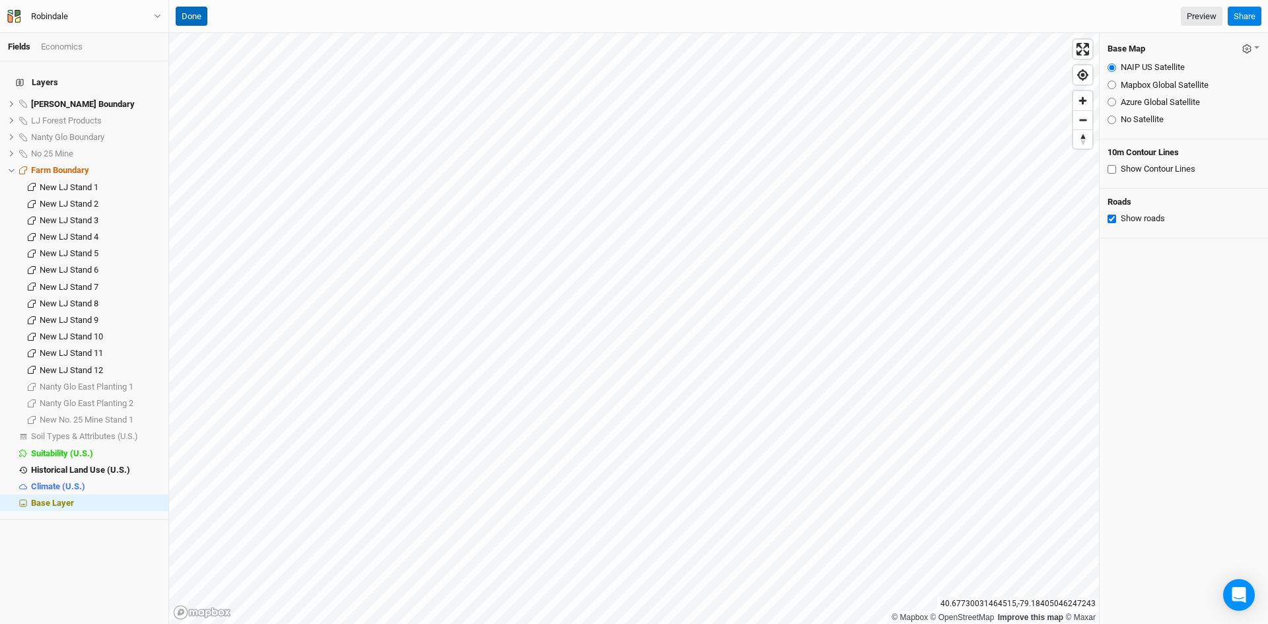
click at [189, 18] on button "Done" at bounding box center [192, 17] width 32 height 20
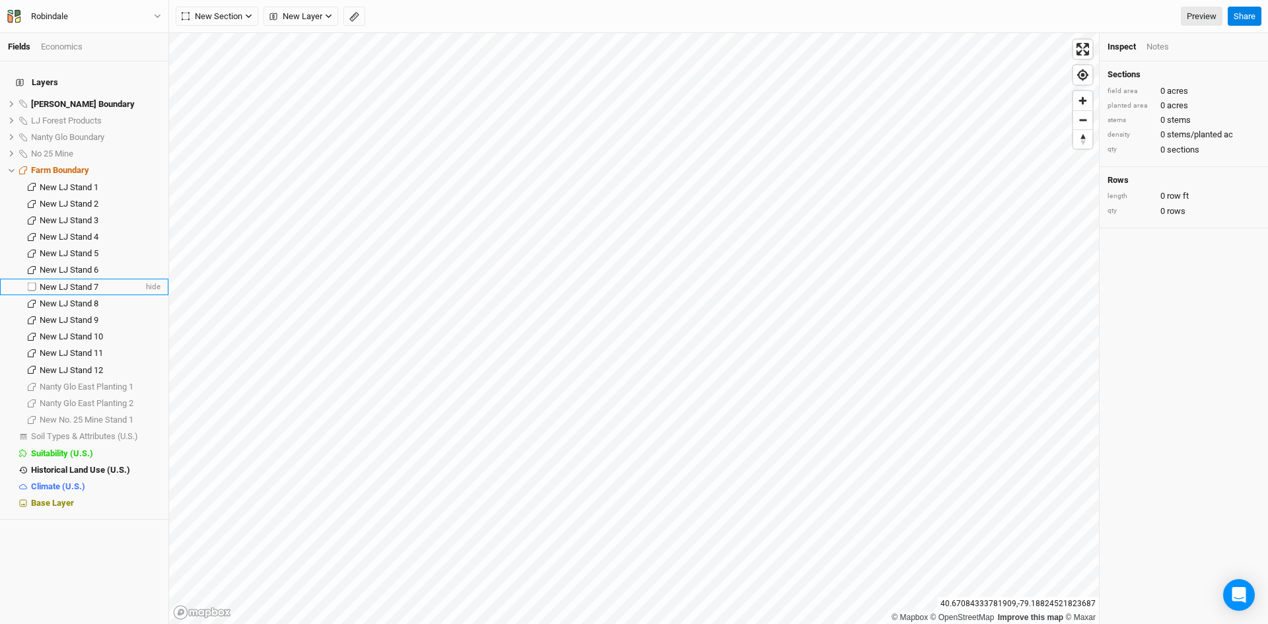
click at [89, 282] on span "New LJ Stand 7" at bounding box center [69, 287] width 59 height 10
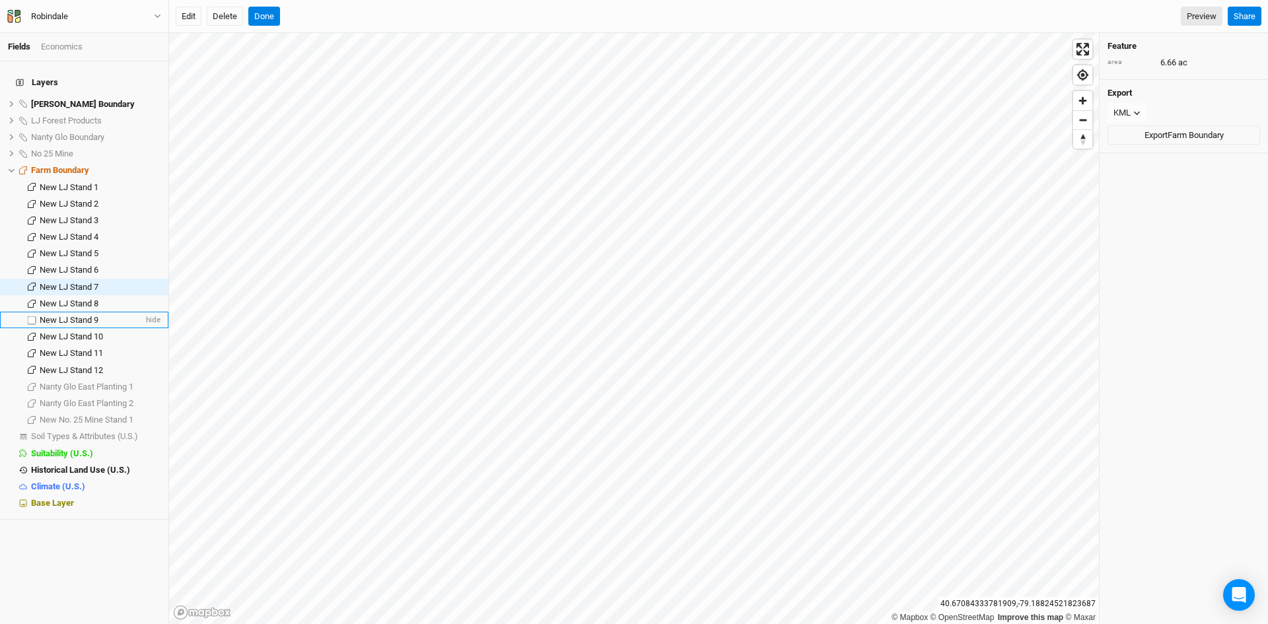
click at [83, 315] on span "New LJ Stand 9" at bounding box center [69, 320] width 59 height 10
click at [81, 332] on span "New LJ Stand 10" at bounding box center [71, 337] width 63 height 10
click at [74, 282] on span "New LJ Stand 7" at bounding box center [69, 287] width 59 height 10
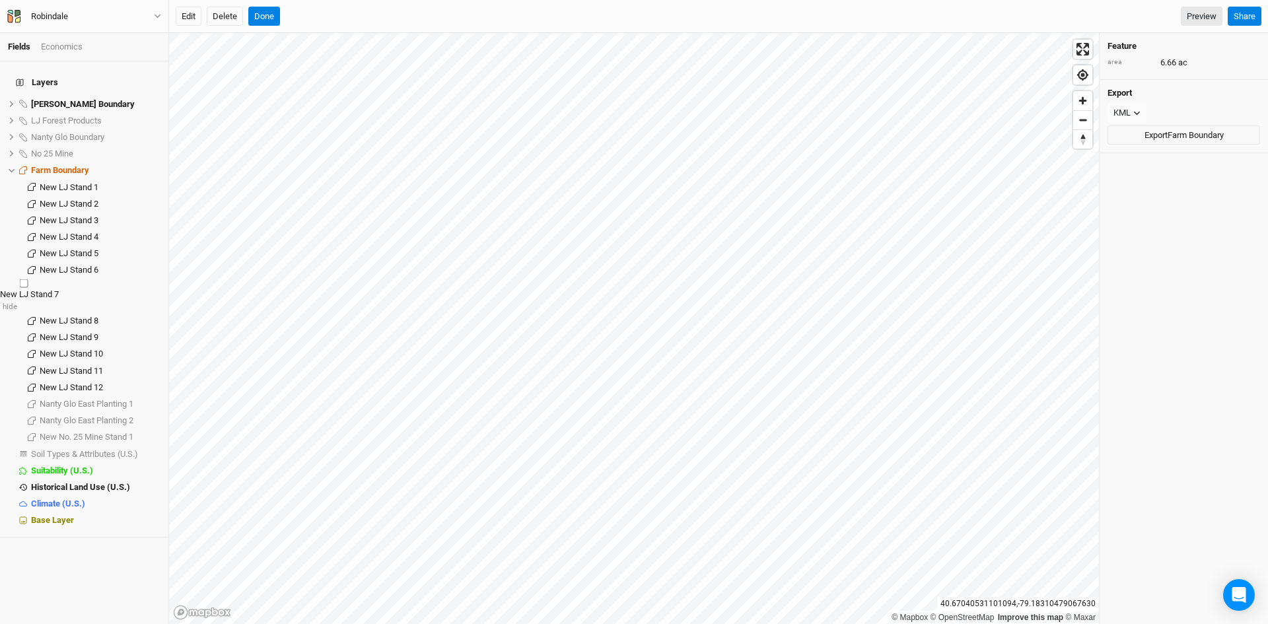
click at [59, 289] on span "New LJ Stand 7" at bounding box center [29, 294] width 59 height 10
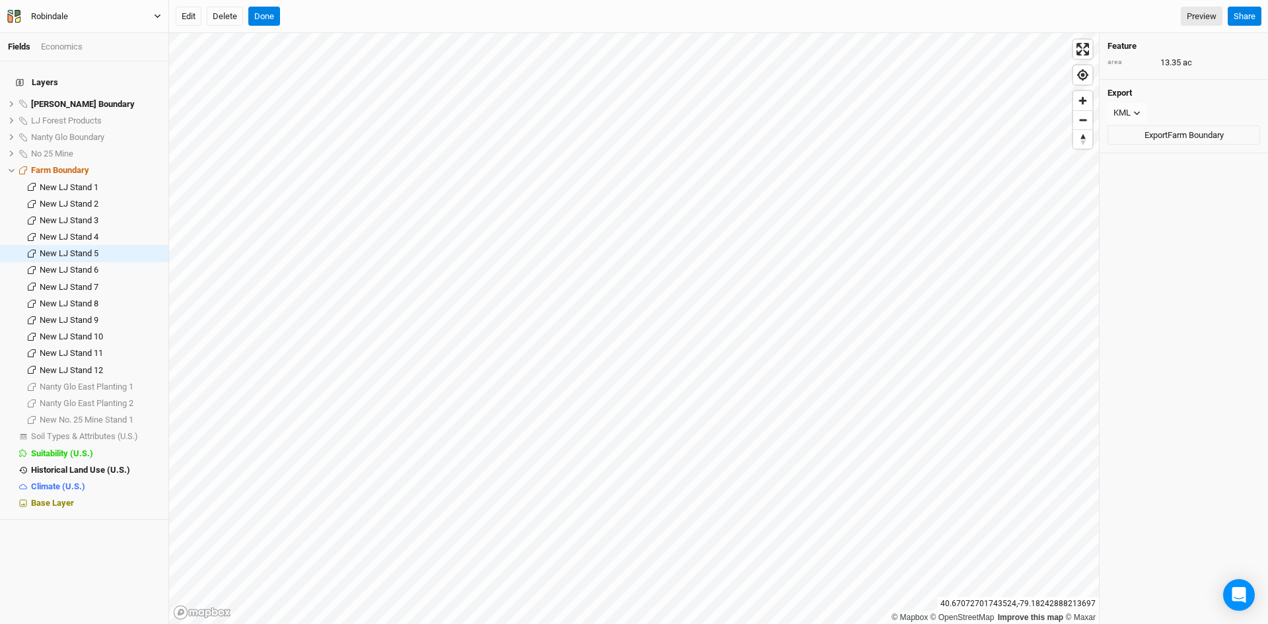
click at [160, 13] on icon "button" at bounding box center [157, 16] width 7 height 7
click at [95, 35] on button "Back" at bounding box center [109, 36] width 104 height 17
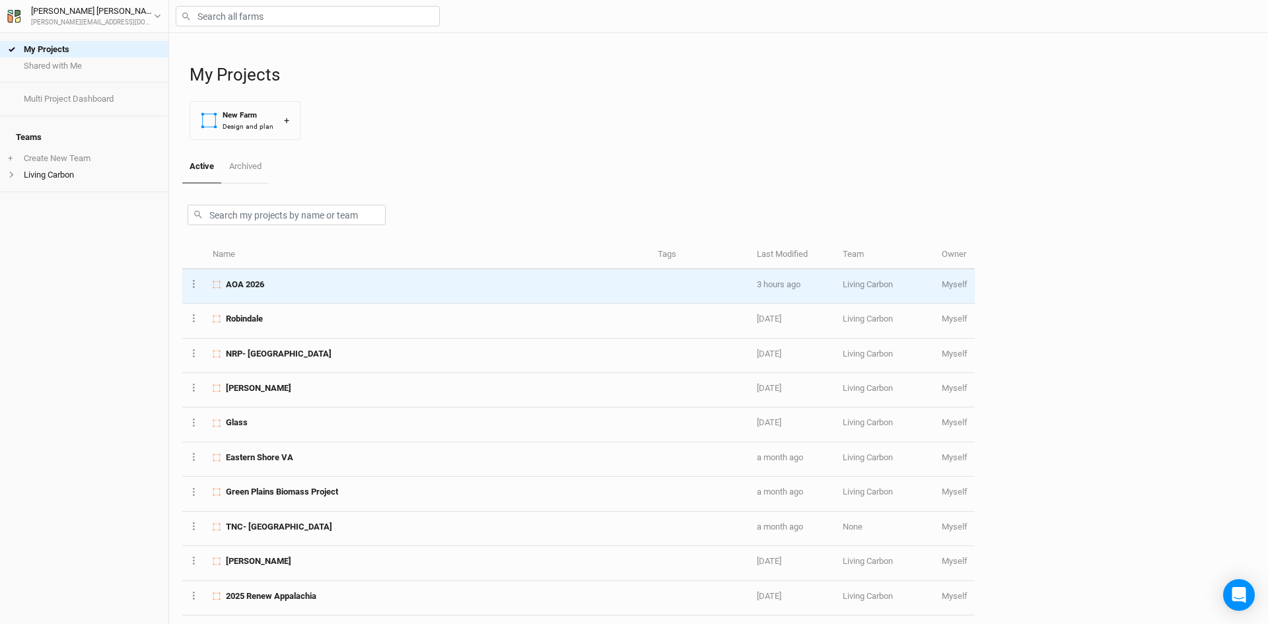
click at [262, 286] on span "AOA 2026" at bounding box center [245, 285] width 38 height 12
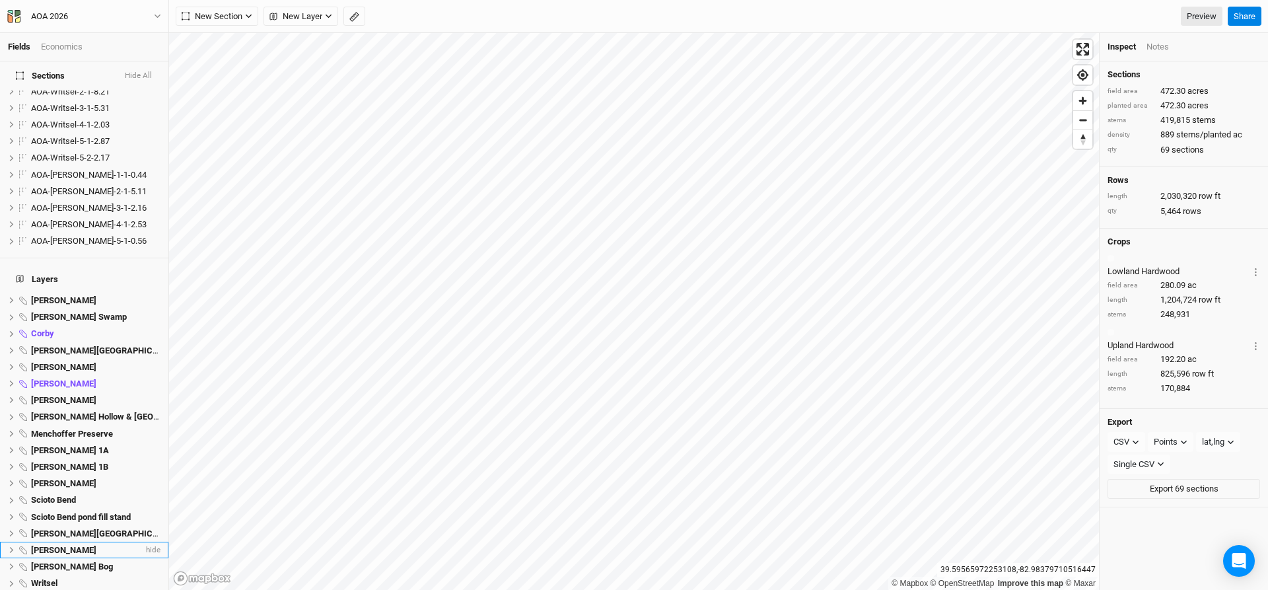
scroll to position [1171, 0]
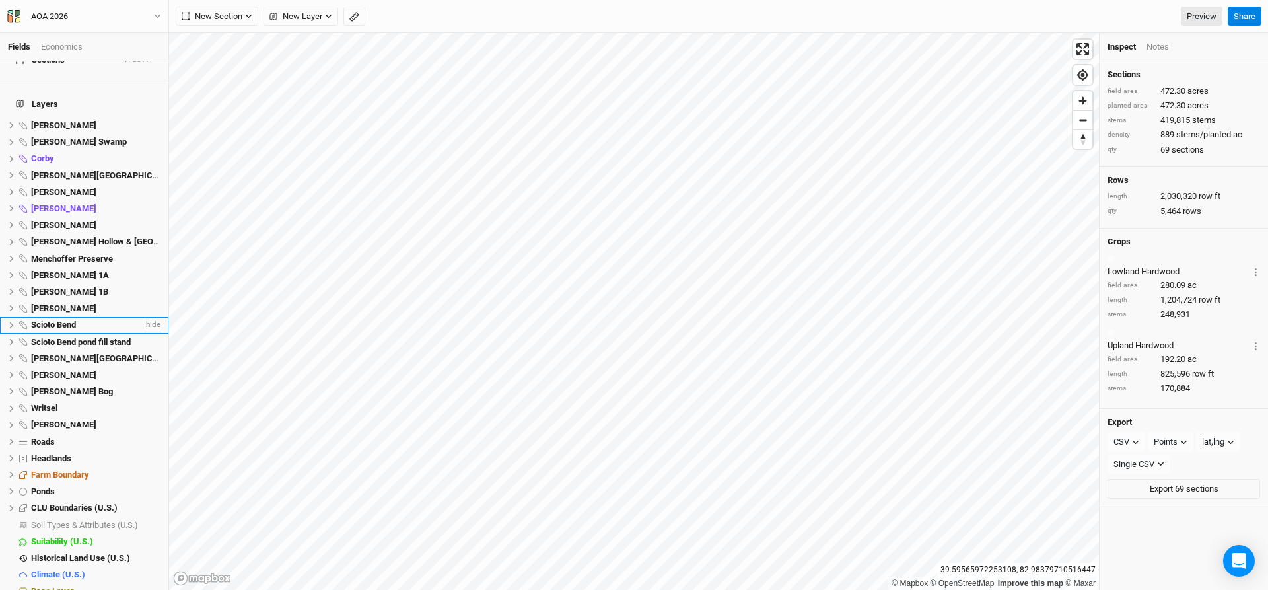
click at [143, 317] on span "hide" at bounding box center [151, 325] width 17 height 17
click at [355, 15] on icon "button" at bounding box center [354, 17] width 10 height 10
click at [208, 10] on button "button" at bounding box center [205, 17] width 20 height 20
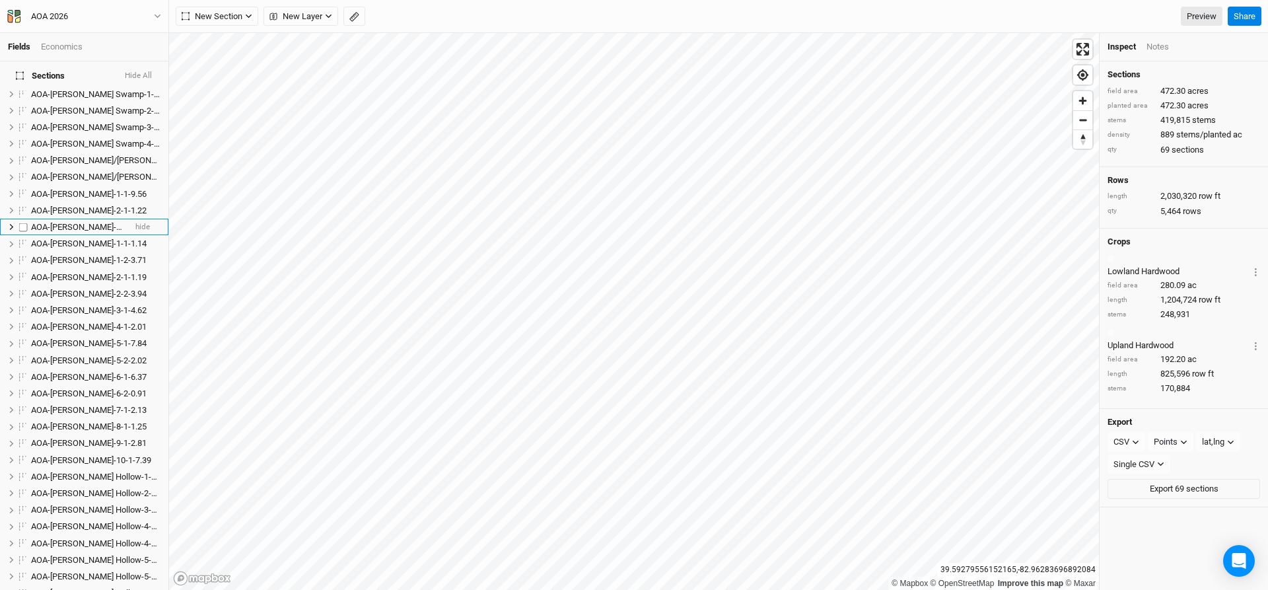
scroll to position [0, 0]
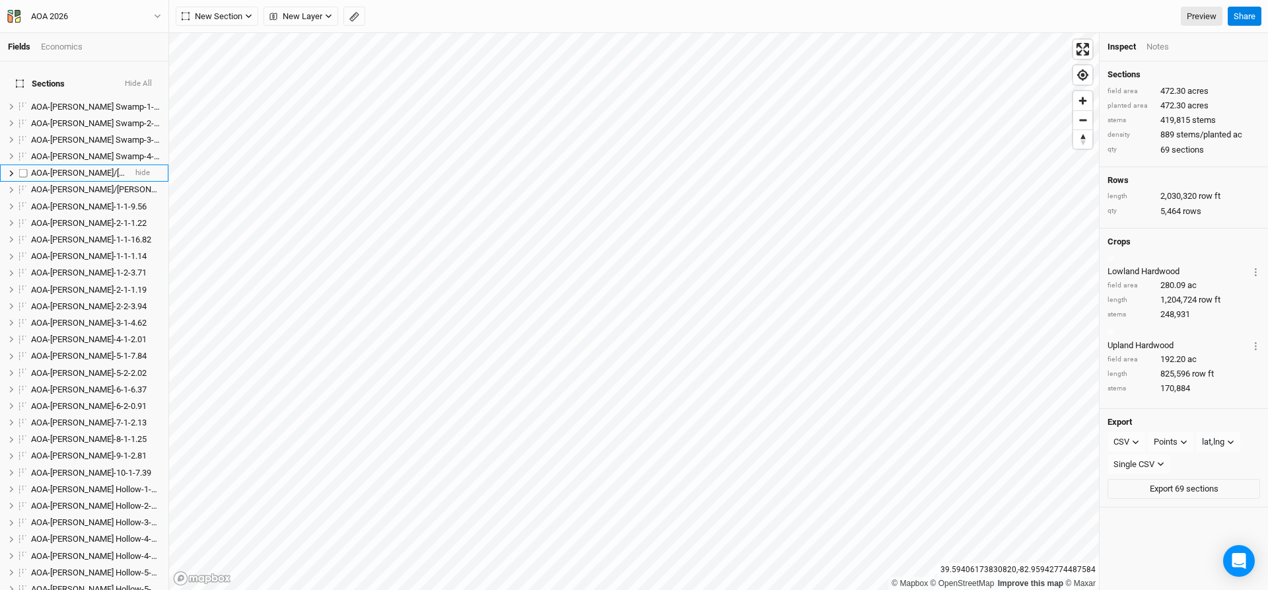
click at [68, 168] on span "AOA-[PERSON_NAME]/[PERSON_NAME]-1-1-4.26" at bounding box center [122, 173] width 182 height 10
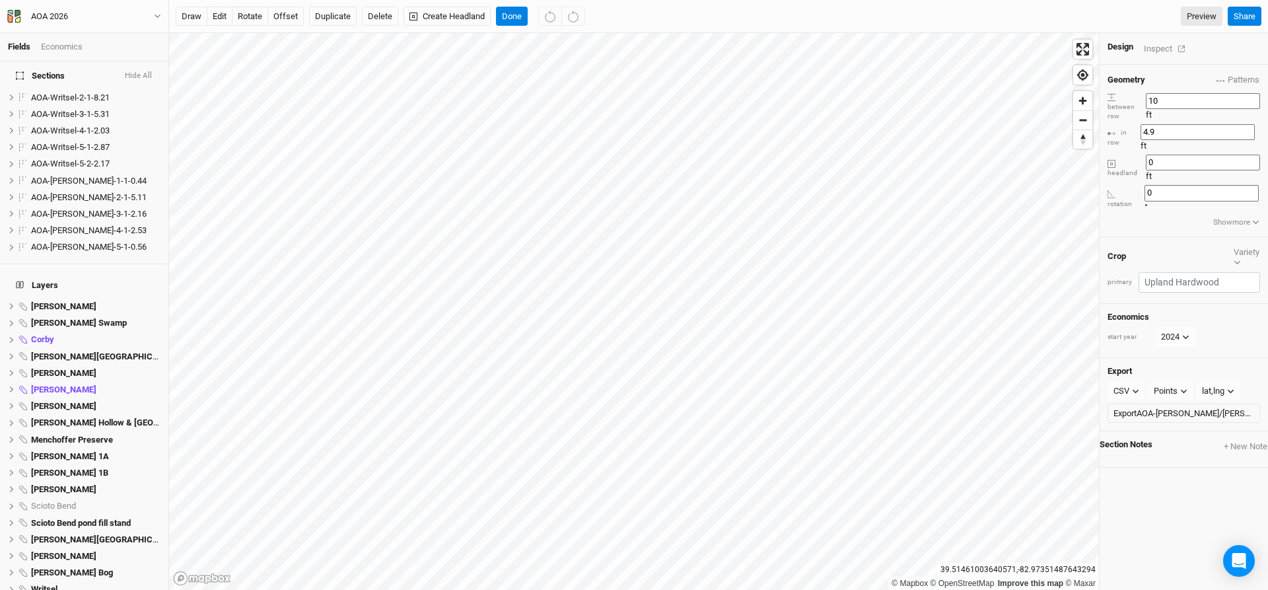
scroll to position [1171, 0]
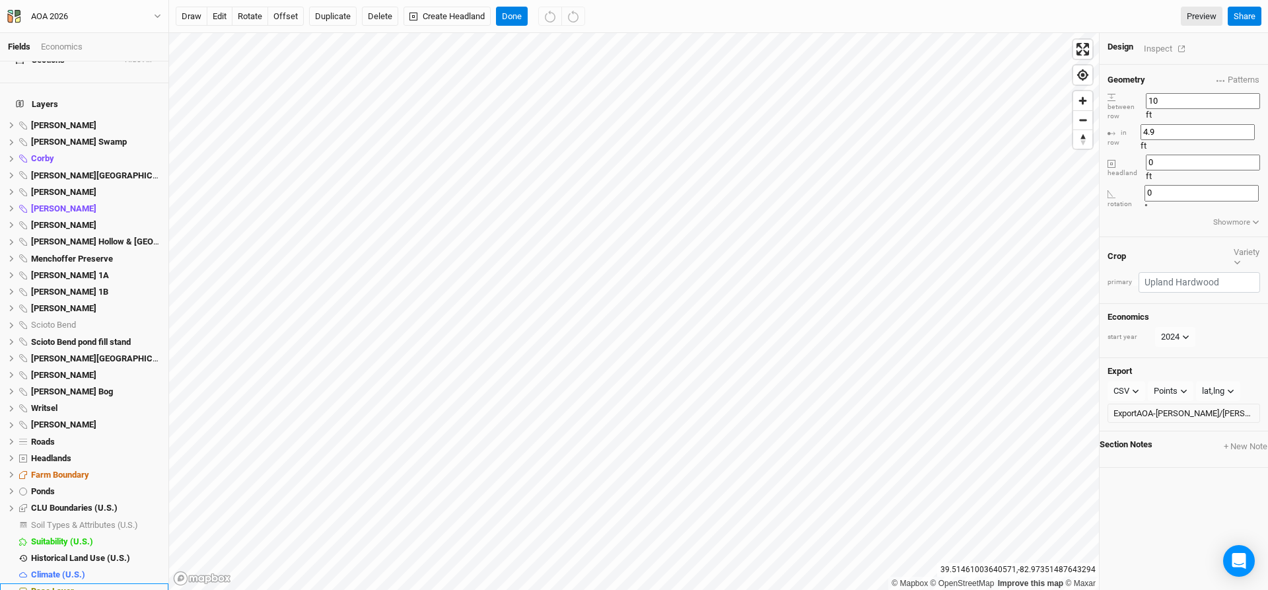
click at [62, 586] on span "Base Layer" at bounding box center [52, 591] width 43 height 10
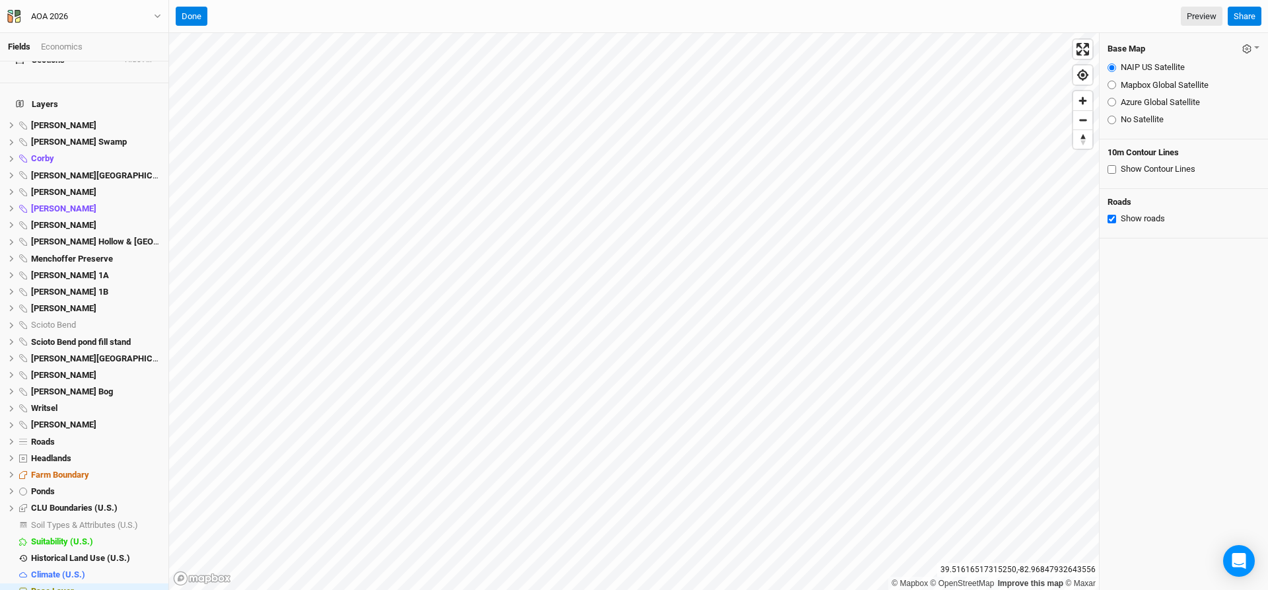
click at [1111, 84] on input "Mapbox Global Satellite" at bounding box center [1111, 85] width 9 height 9
radio input "true"
click at [1109, 103] on input "Azure Global Satellite" at bounding box center [1111, 102] width 9 height 9
radio input "true"
click at [141, 516] on span "show" at bounding box center [149, 524] width 21 height 17
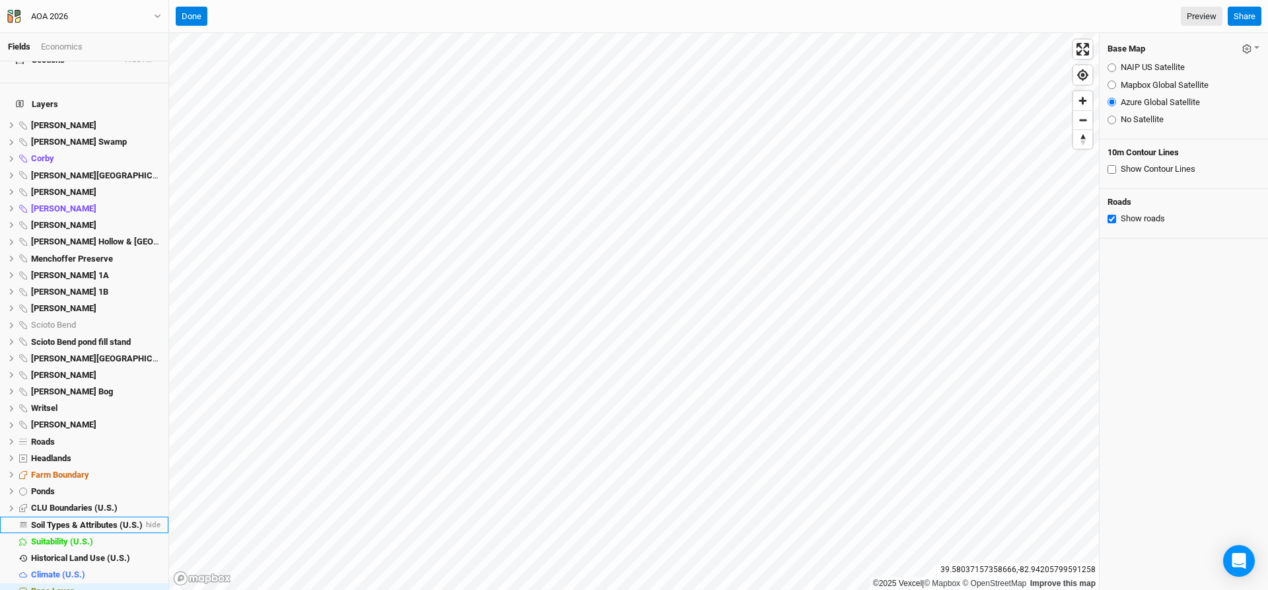
click at [85, 520] on span "Soil Types & Attributes (U.S.)" at bounding box center [87, 525] width 112 height 10
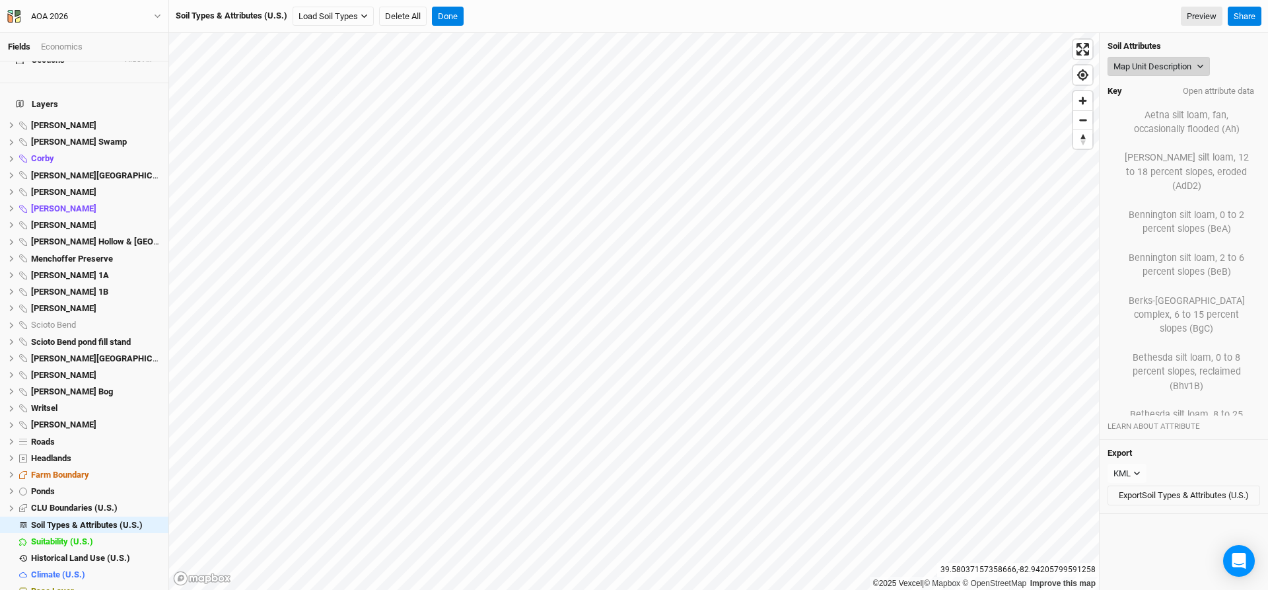
click at [1171, 61] on button "Map Unit Description" at bounding box center [1158, 67] width 102 height 20
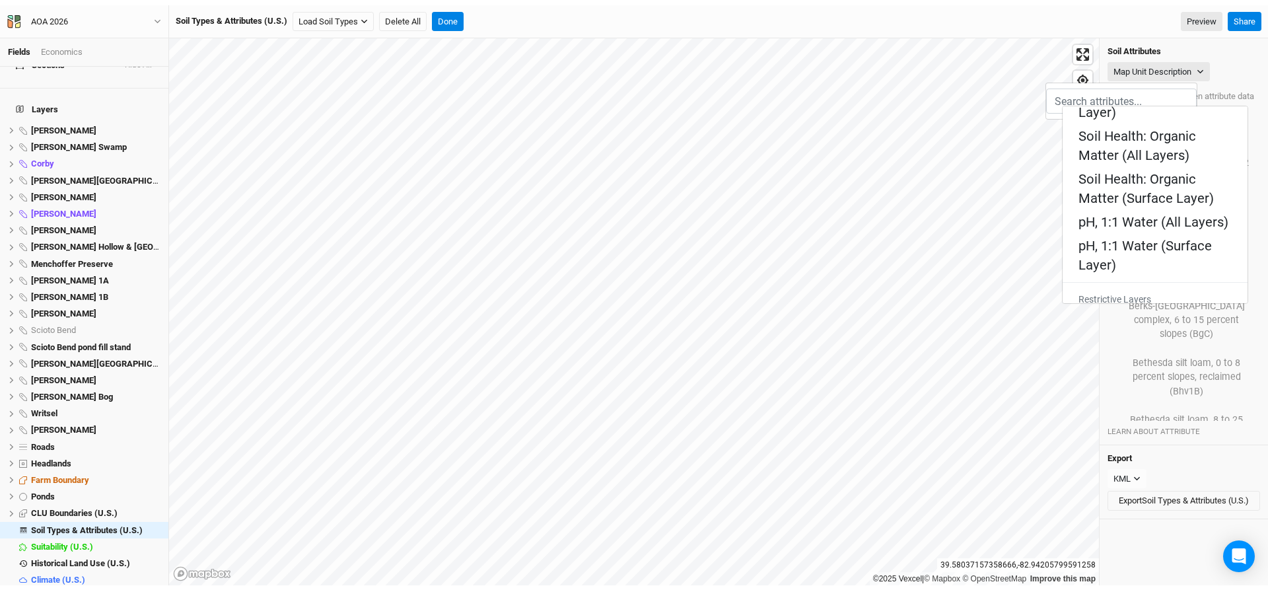
scroll to position [594, 0]
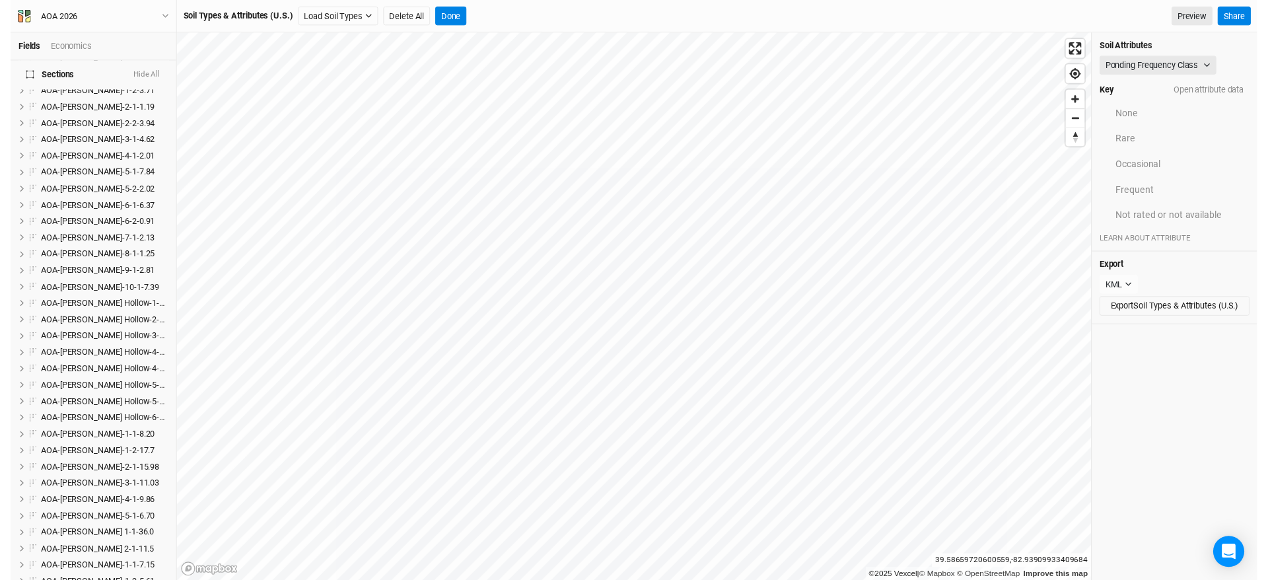
scroll to position [0, 0]
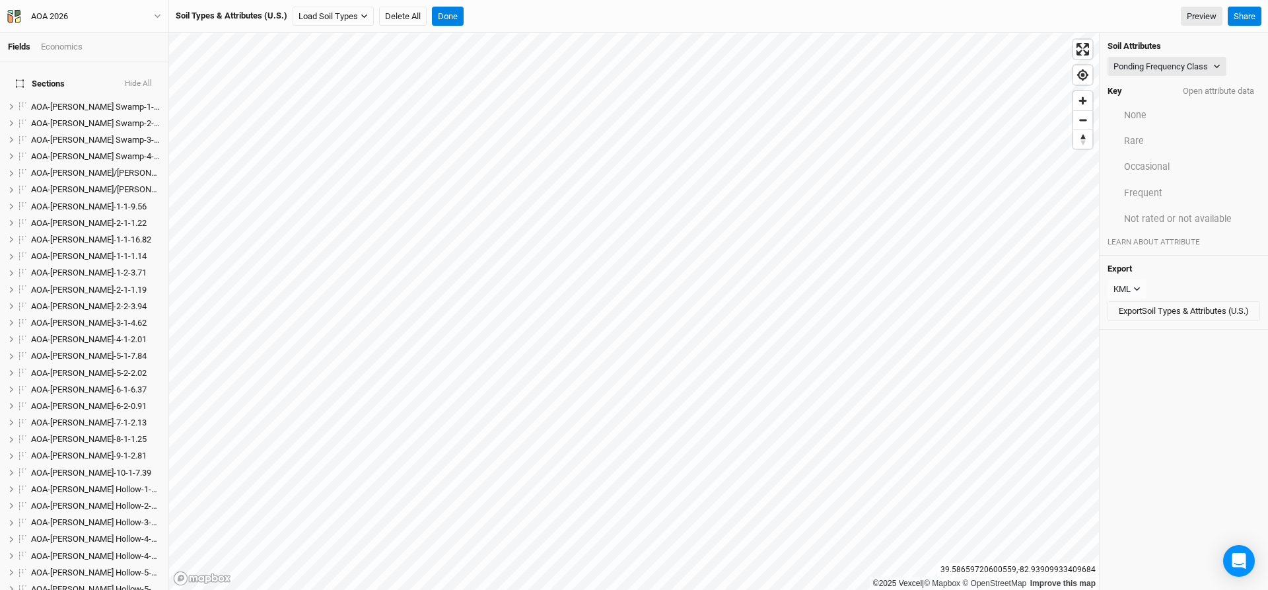
click at [137, 77] on button "Hide All" at bounding box center [138, 83] width 28 height 13
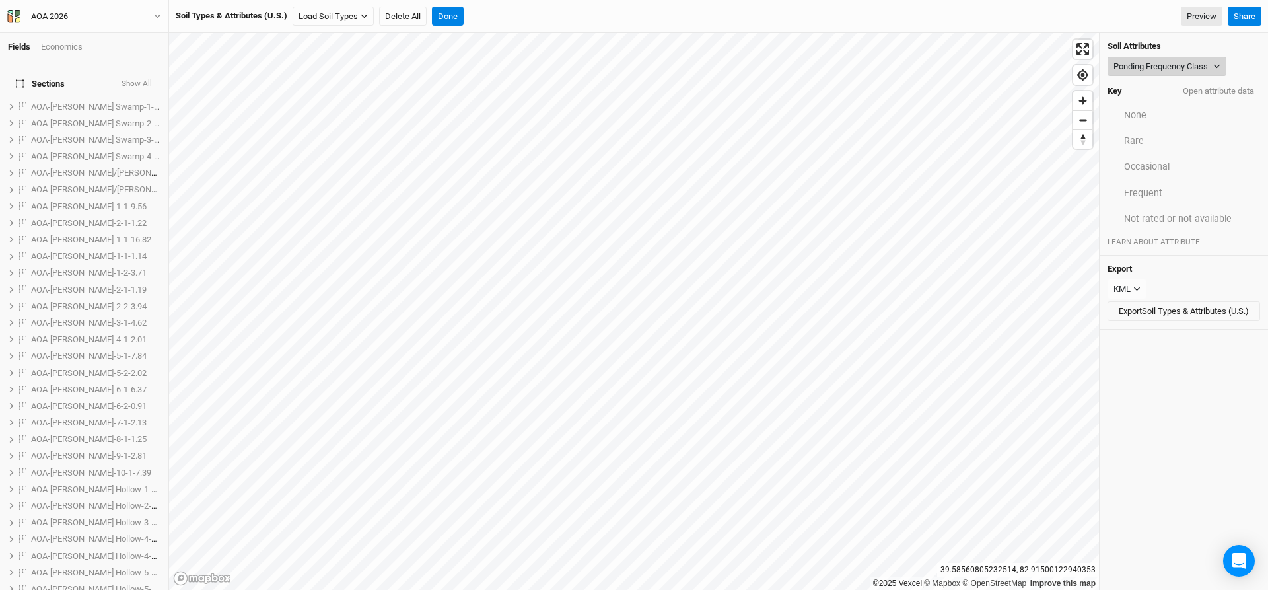
click at [1168, 63] on button "Ponding Frequency Class" at bounding box center [1166, 67] width 119 height 20
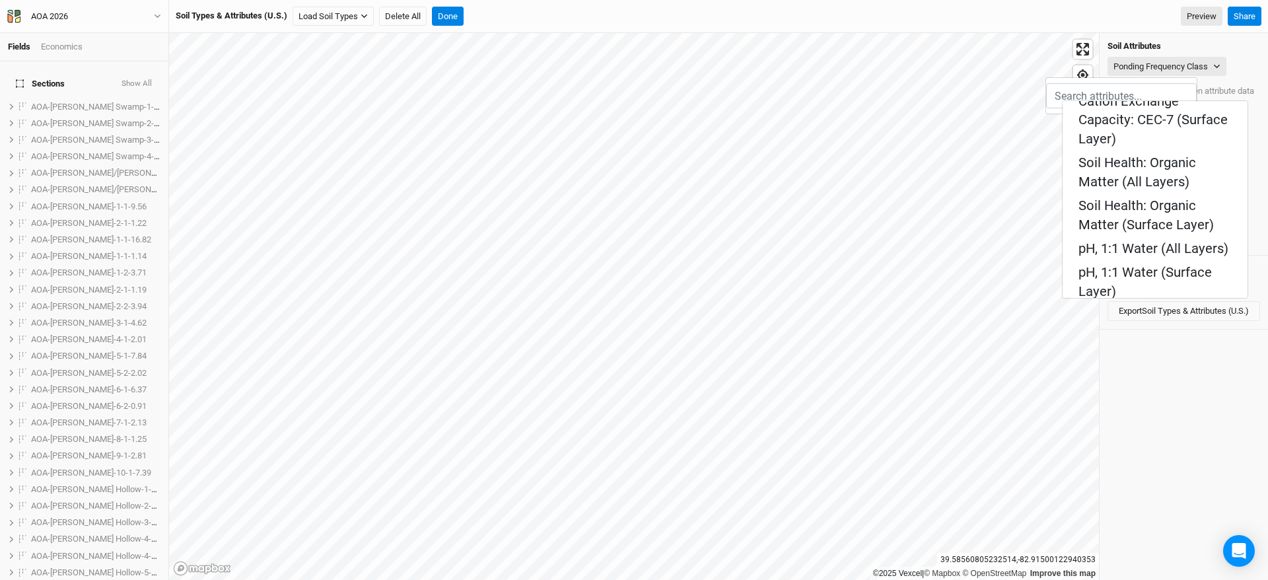
scroll to position [528, 0]
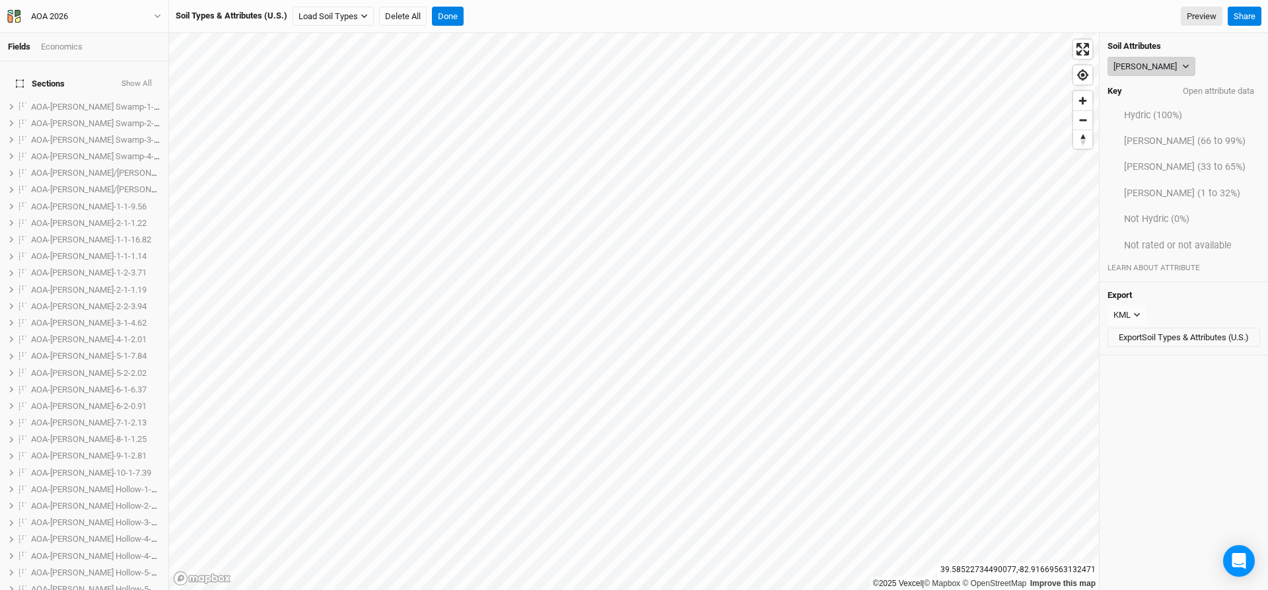
click at [1152, 57] on button "Hydric Rating" at bounding box center [1151, 67] width 88 height 20
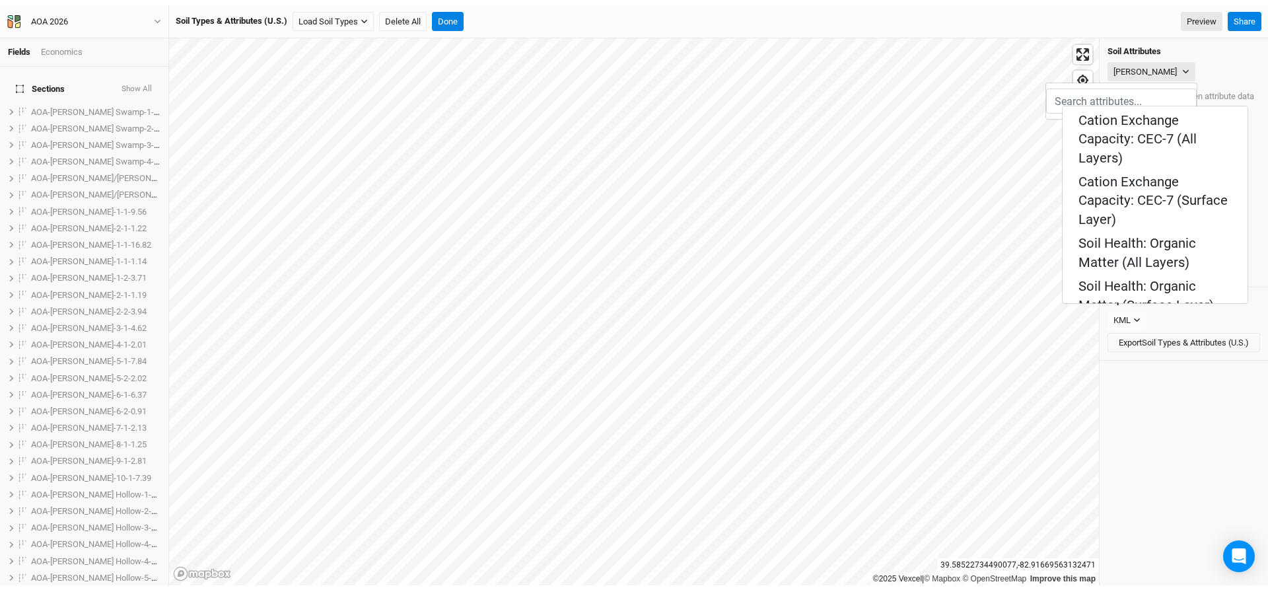
scroll to position [462, 0]
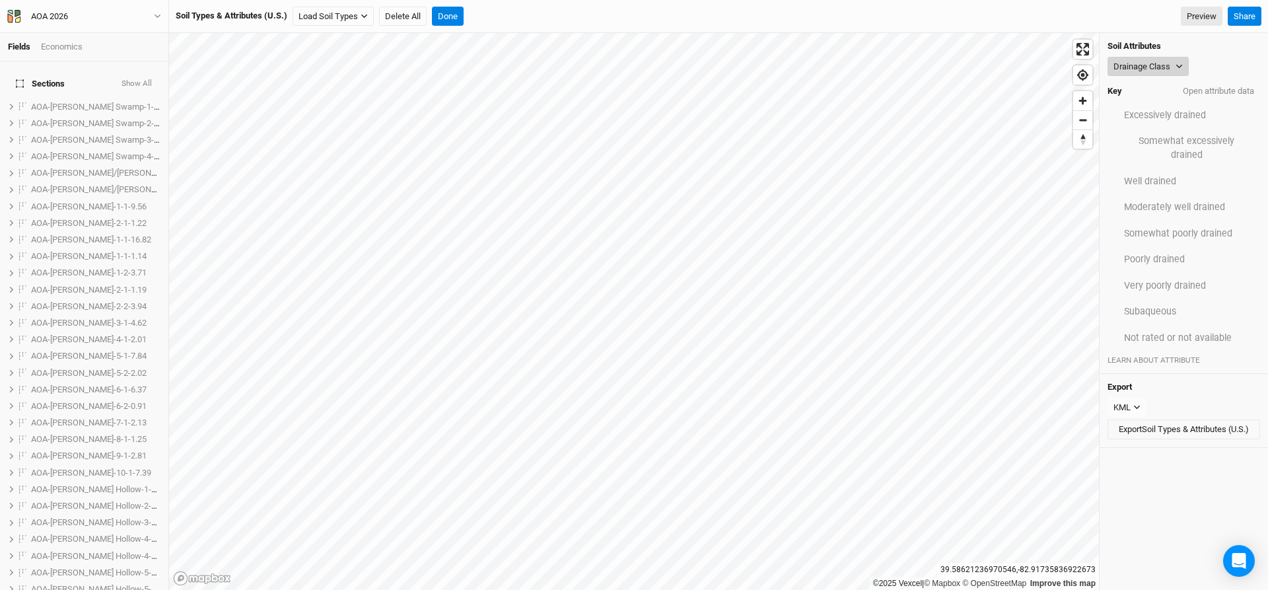
click at [1142, 71] on button "Drainage Class" at bounding box center [1147, 67] width 81 height 20
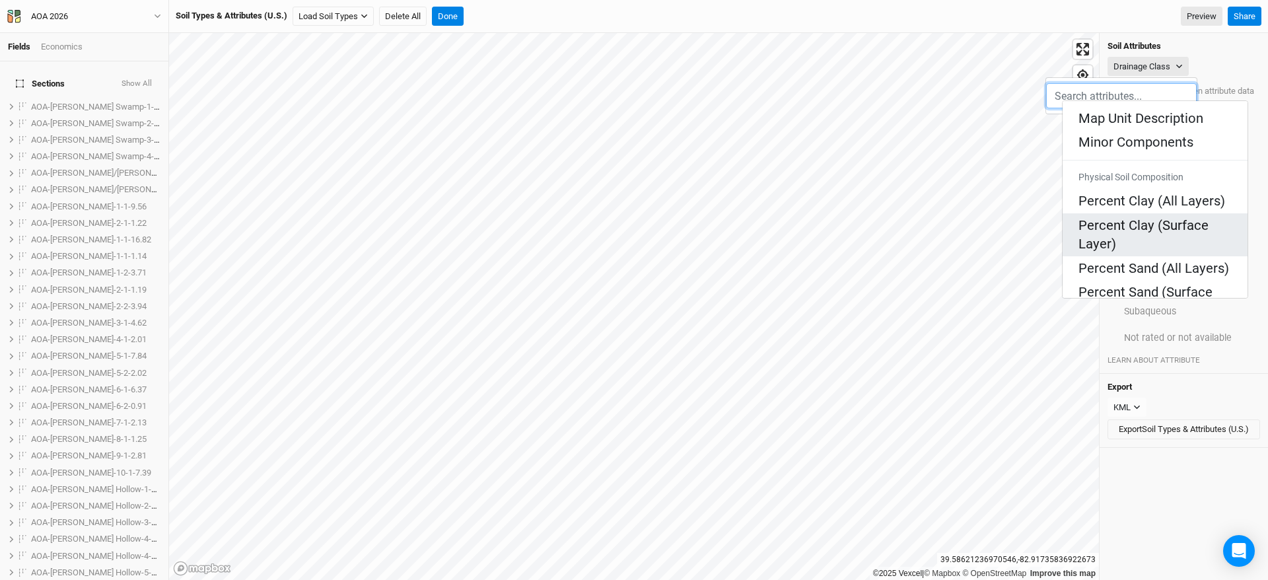
click at [1110, 216] on Layer\) "Percent Clay (Surface Layer)" at bounding box center [1154, 235] width 153 height 38
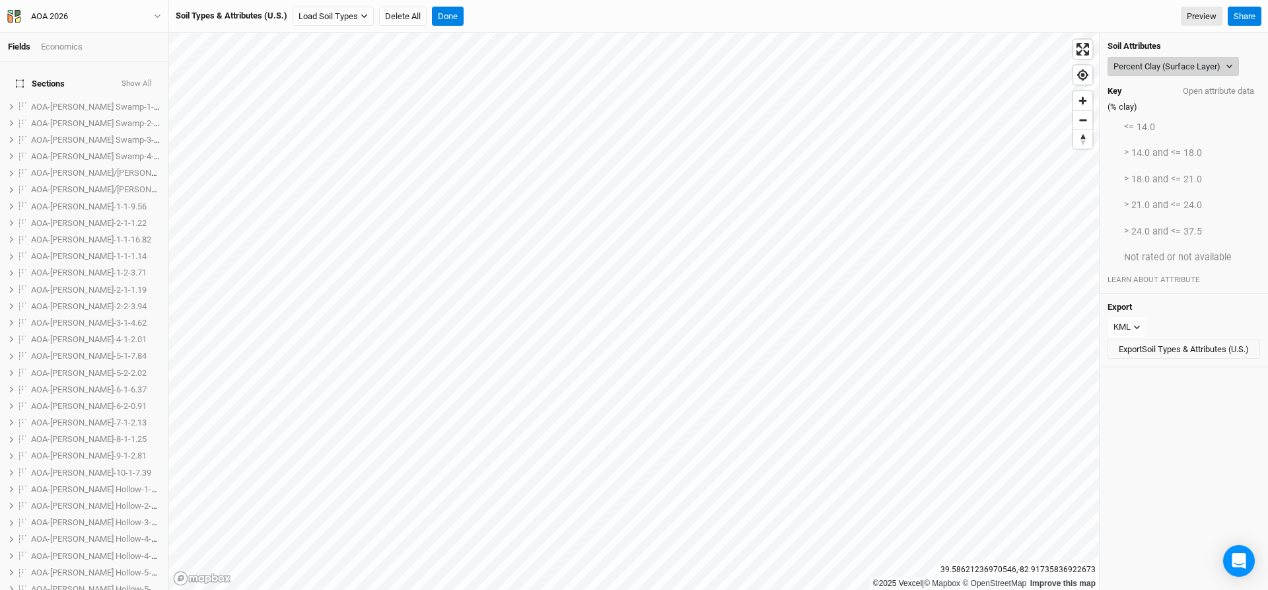
click at [1171, 63] on button "Percent Clay (Surface Layer)" at bounding box center [1172, 67] width 131 height 20
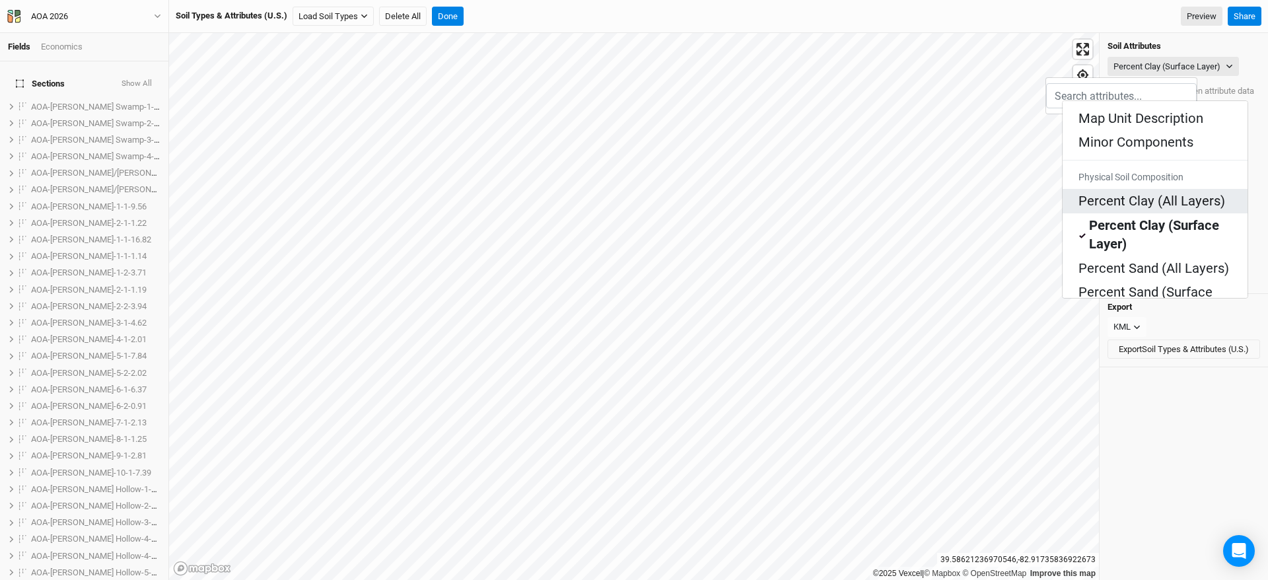
click at [1125, 192] on Layers\) "Percent Clay (All Layers)" at bounding box center [1151, 201] width 147 height 18
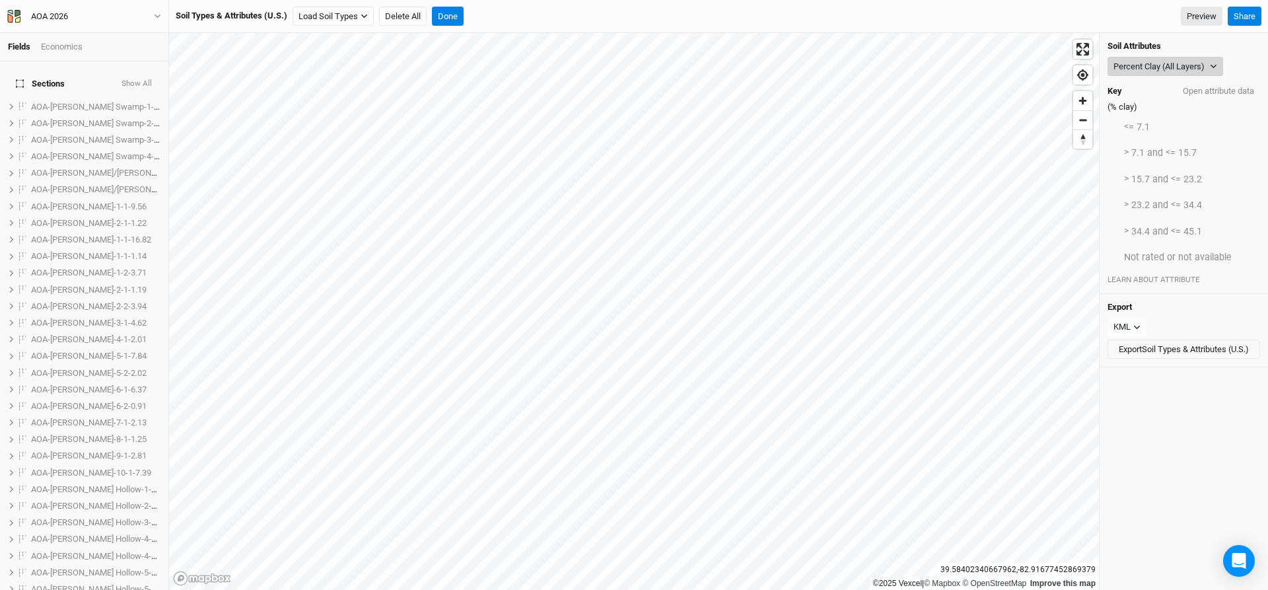
click at [1143, 62] on button "Percent Clay (All Layers)" at bounding box center [1165, 67] width 116 height 20
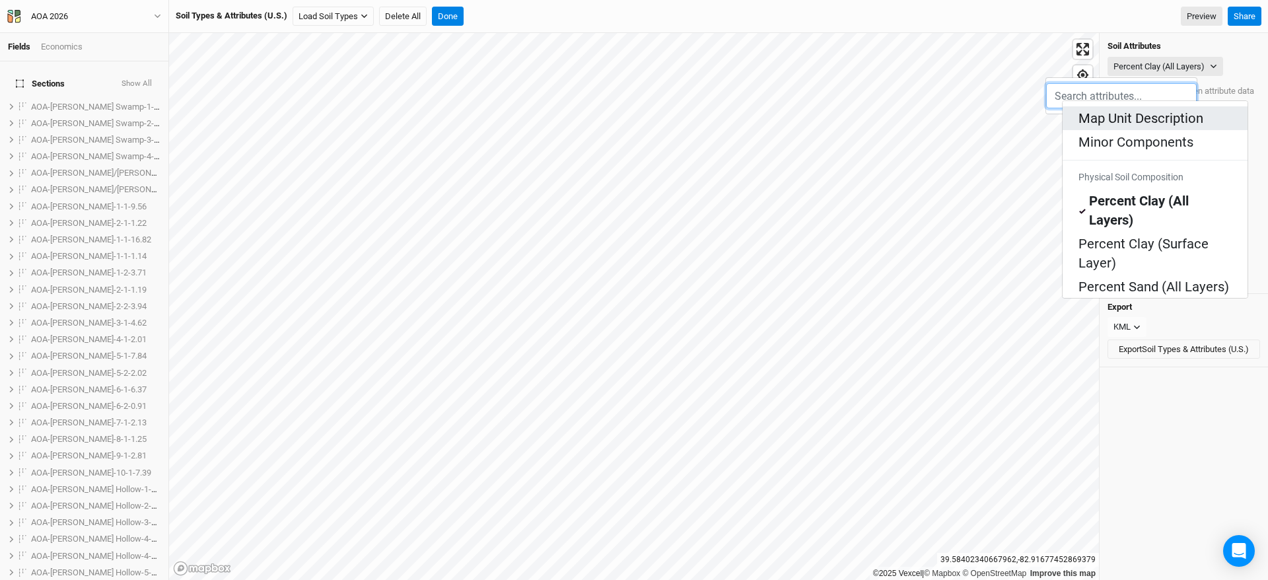
click at [1107, 110] on Description "Map Unit Description" at bounding box center [1140, 118] width 125 height 18
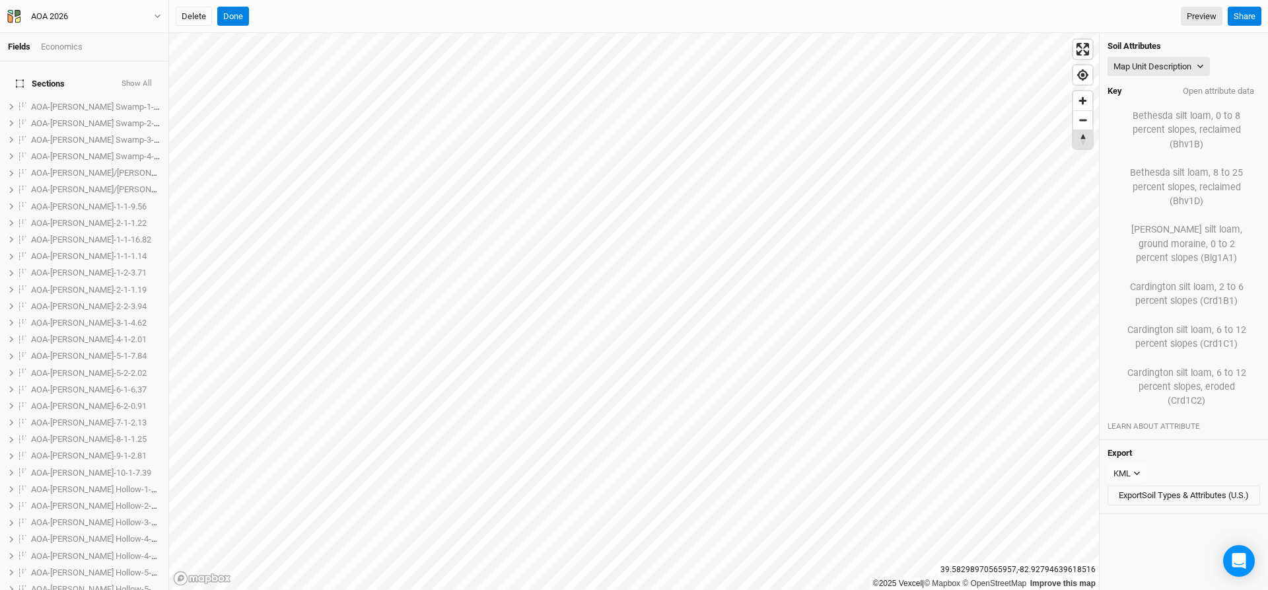
scroll to position [301, 0]
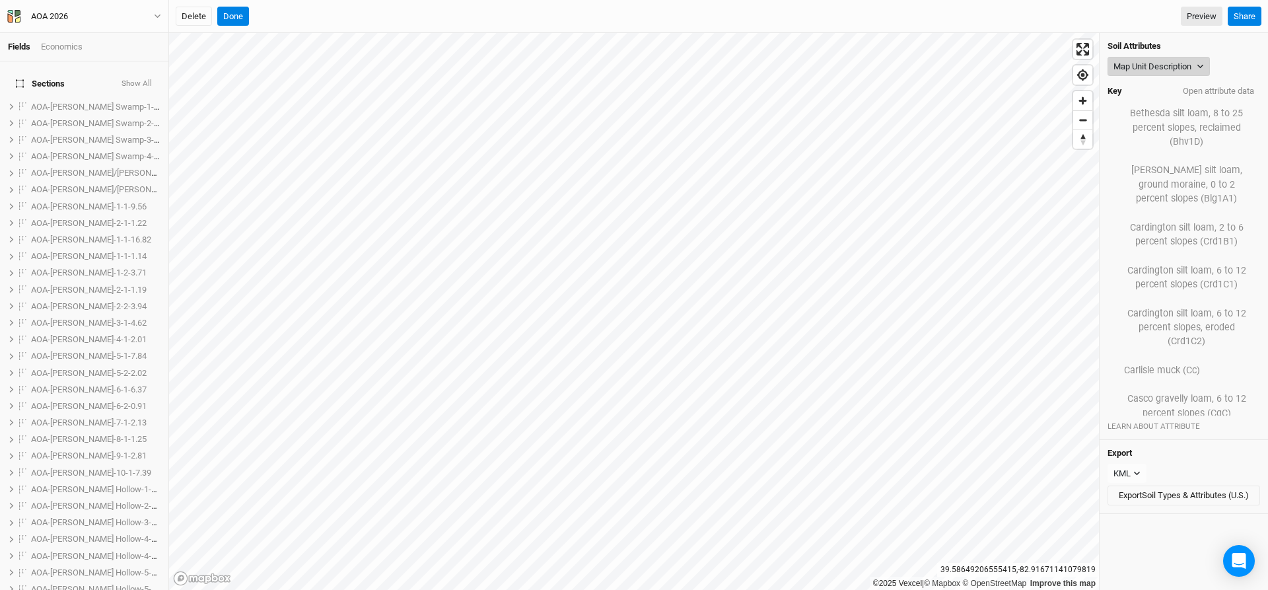
click at [1180, 66] on button "Map Unit Description" at bounding box center [1158, 67] width 102 height 20
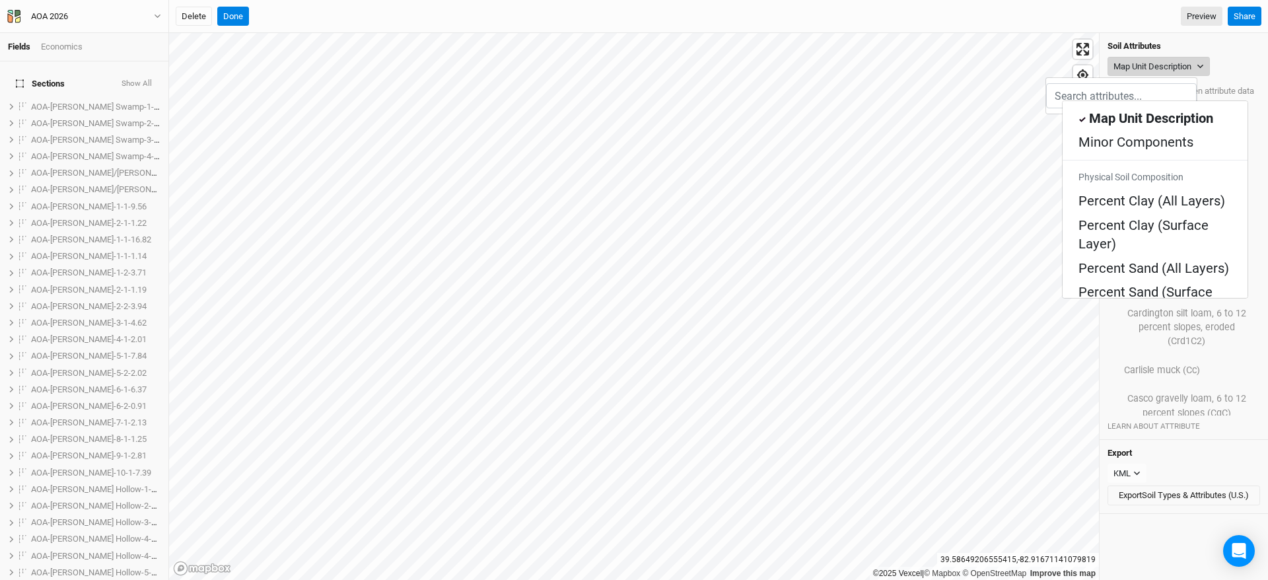
click at [1203, 60] on button "Map Unit Description" at bounding box center [1158, 67] width 102 height 20
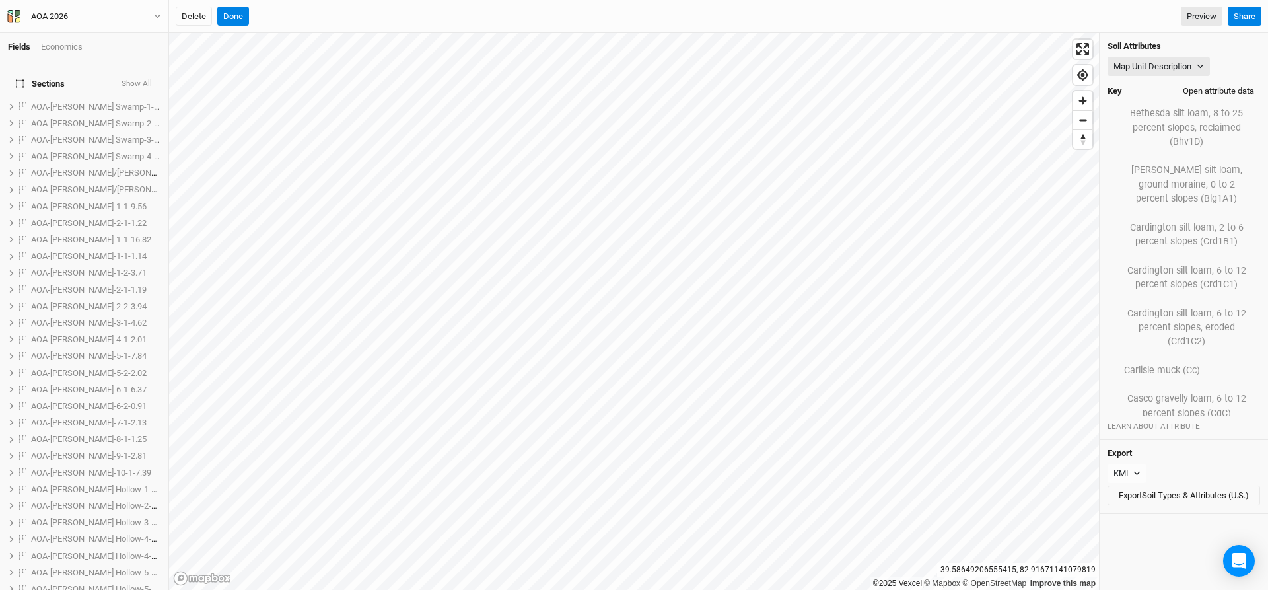
click at [1199, 94] on button "Open attribute data" at bounding box center [1218, 91] width 83 height 20
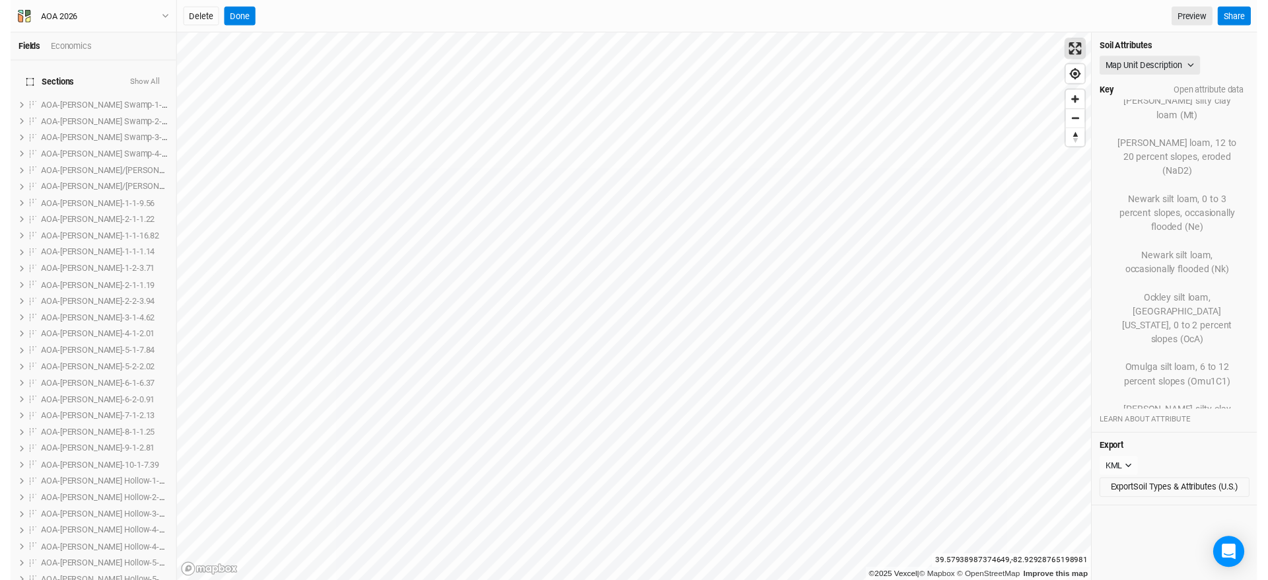
scroll to position [2970, 0]
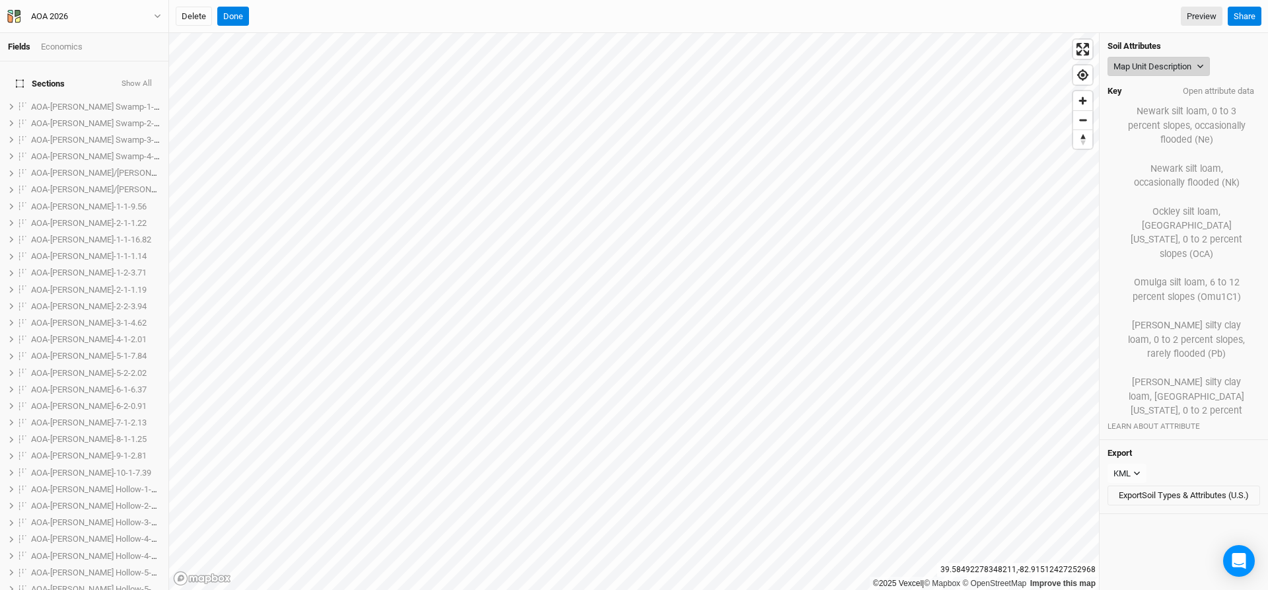
click at [1153, 63] on button "Map Unit Description" at bounding box center [1158, 67] width 102 height 20
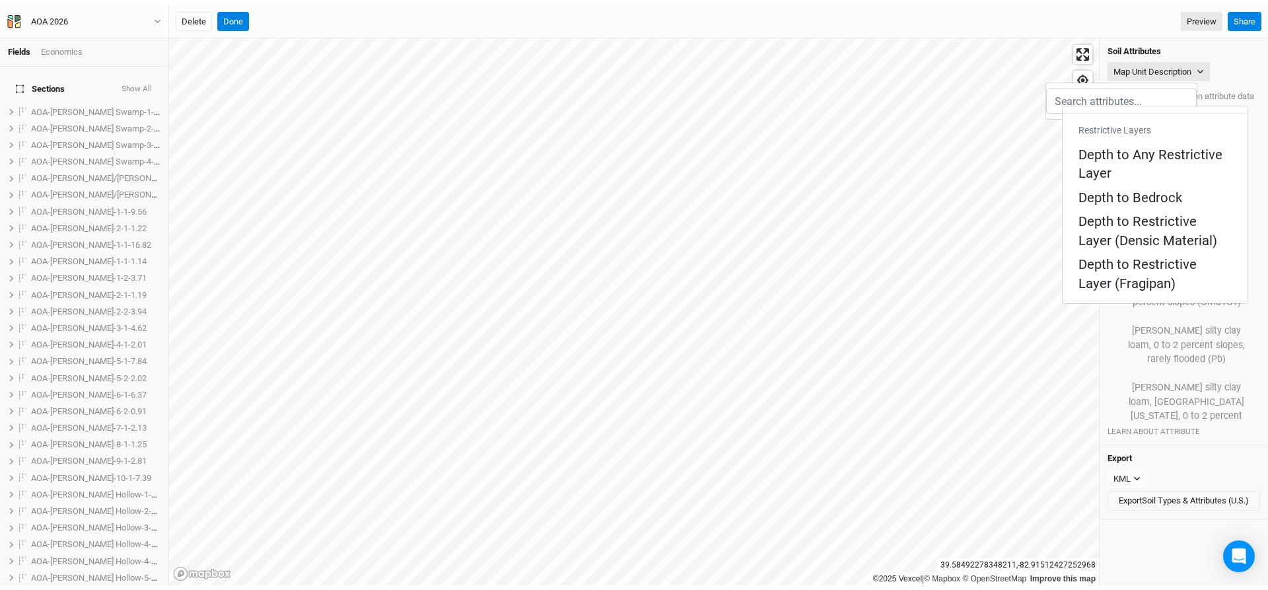
scroll to position [730, 0]
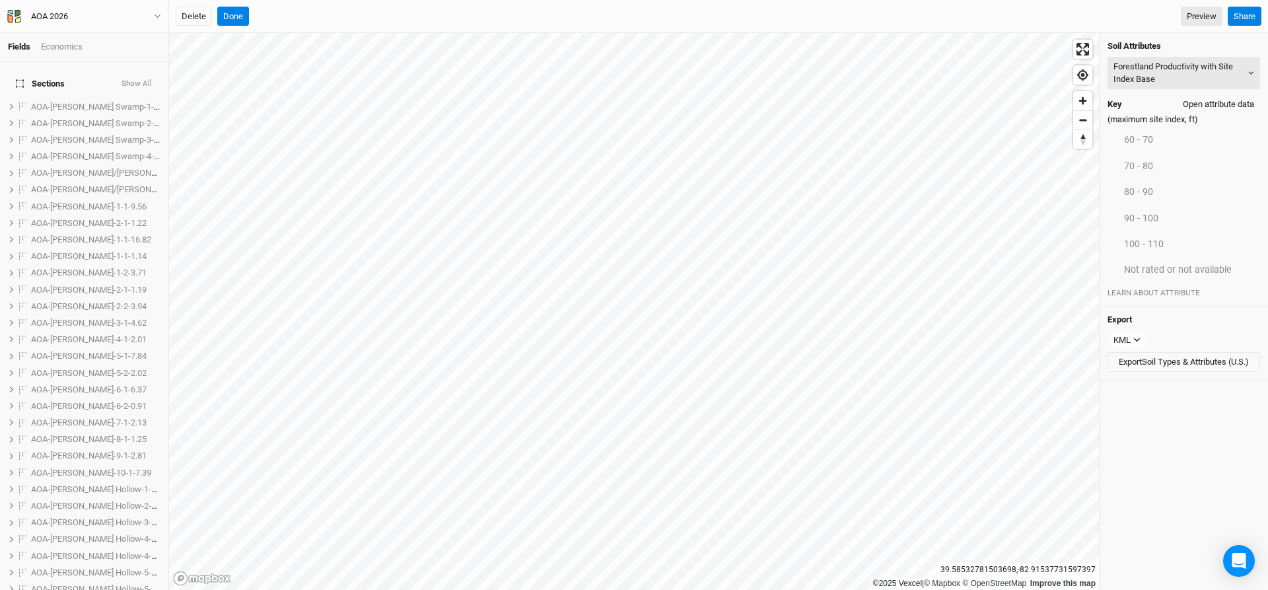
click at [1202, 103] on button "Open attribute data" at bounding box center [1218, 104] width 83 height 20
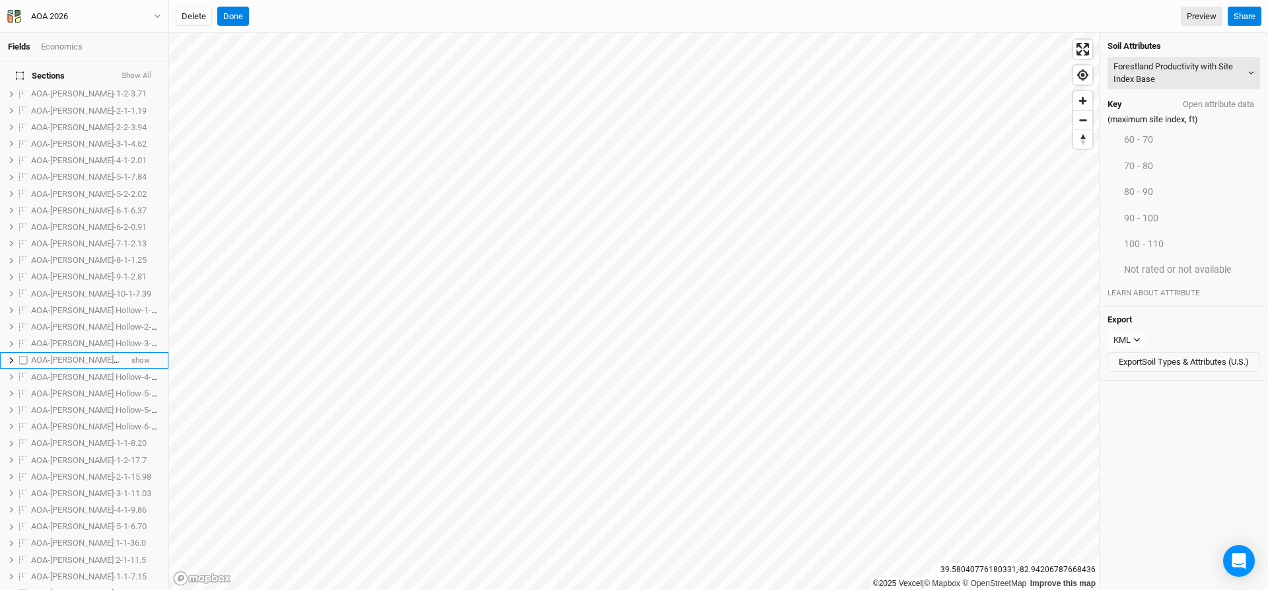
scroll to position [198, 0]
click at [69, 286] on span "AOA-[PERSON_NAME] Hollow-1-1-2.43" at bounding box center [102, 291] width 143 height 10
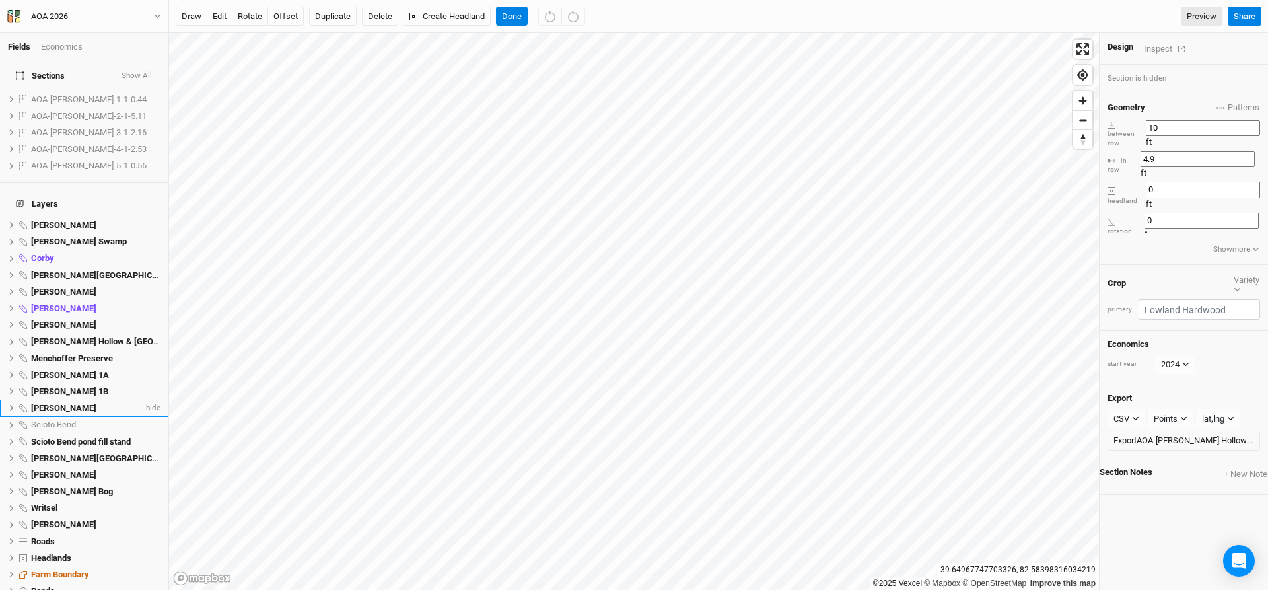
scroll to position [1171, 0]
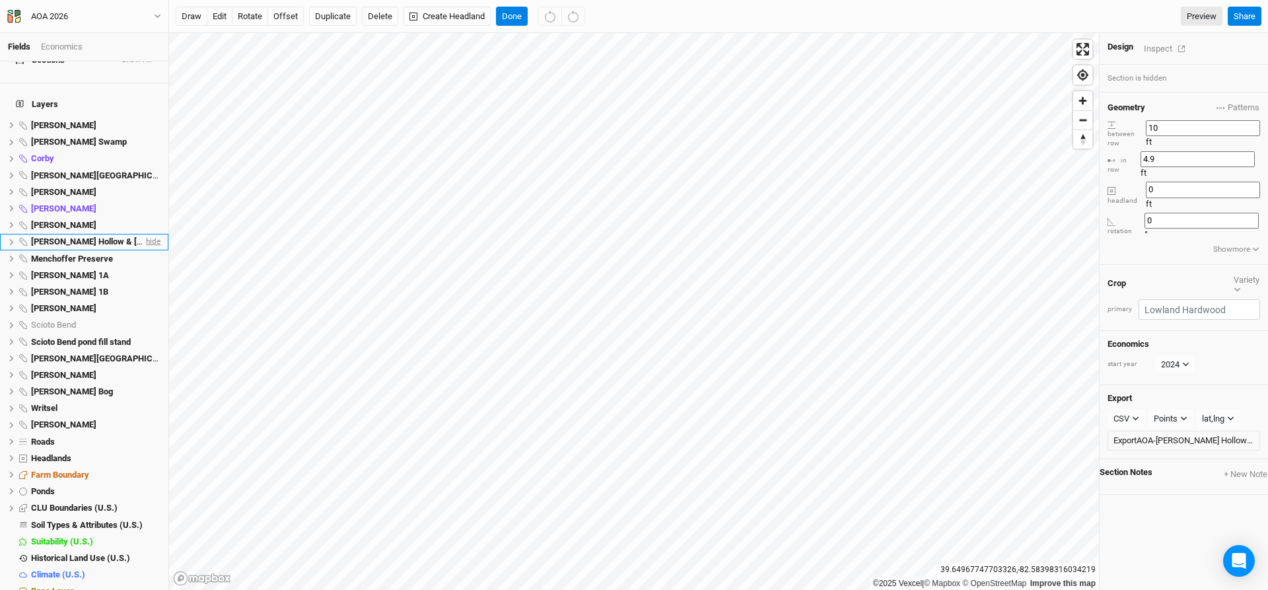
click at [145, 234] on span "hide" at bounding box center [151, 242] width 17 height 17
click at [143, 516] on span "hide" at bounding box center [151, 524] width 17 height 17
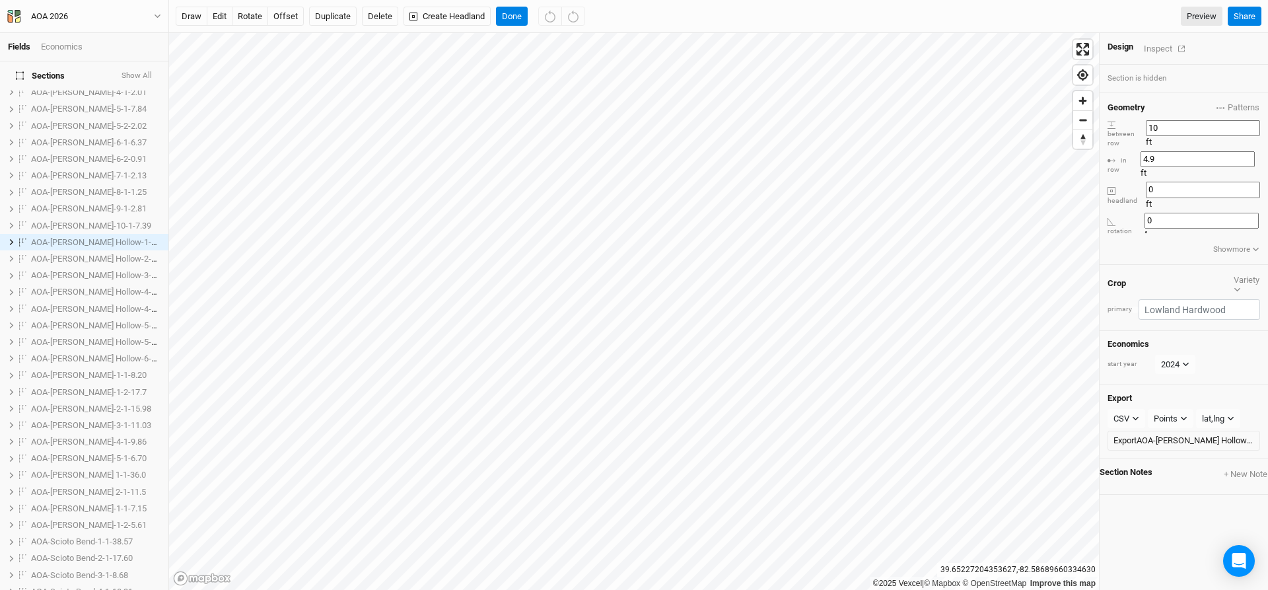
scroll to position [0, 0]
click at [133, 77] on button "Show All" at bounding box center [137, 83] width 32 height 13
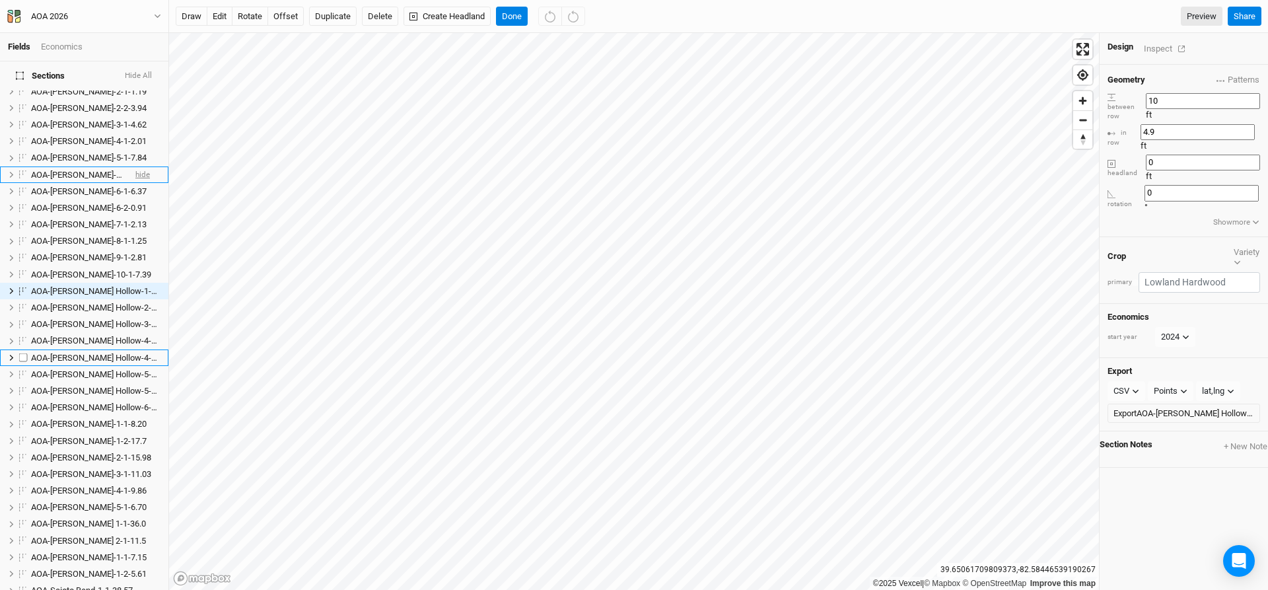
scroll to position [66, 0]
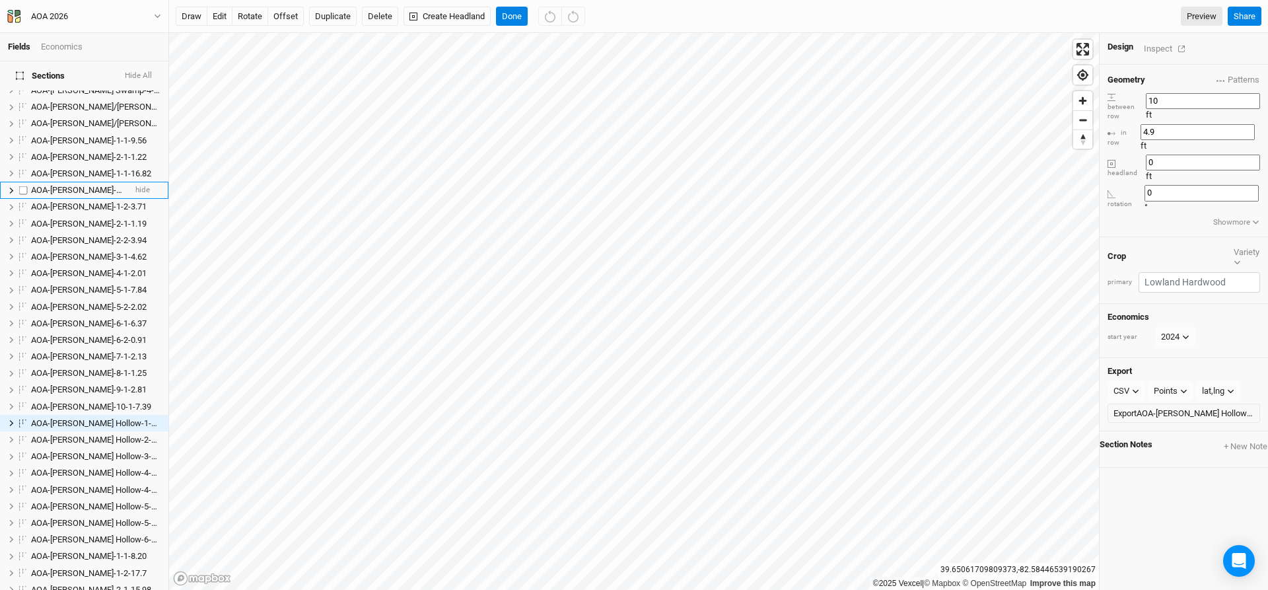
click at [79, 185] on span "AOA-[PERSON_NAME]-1-1-1.14" at bounding box center [89, 190] width 116 height 10
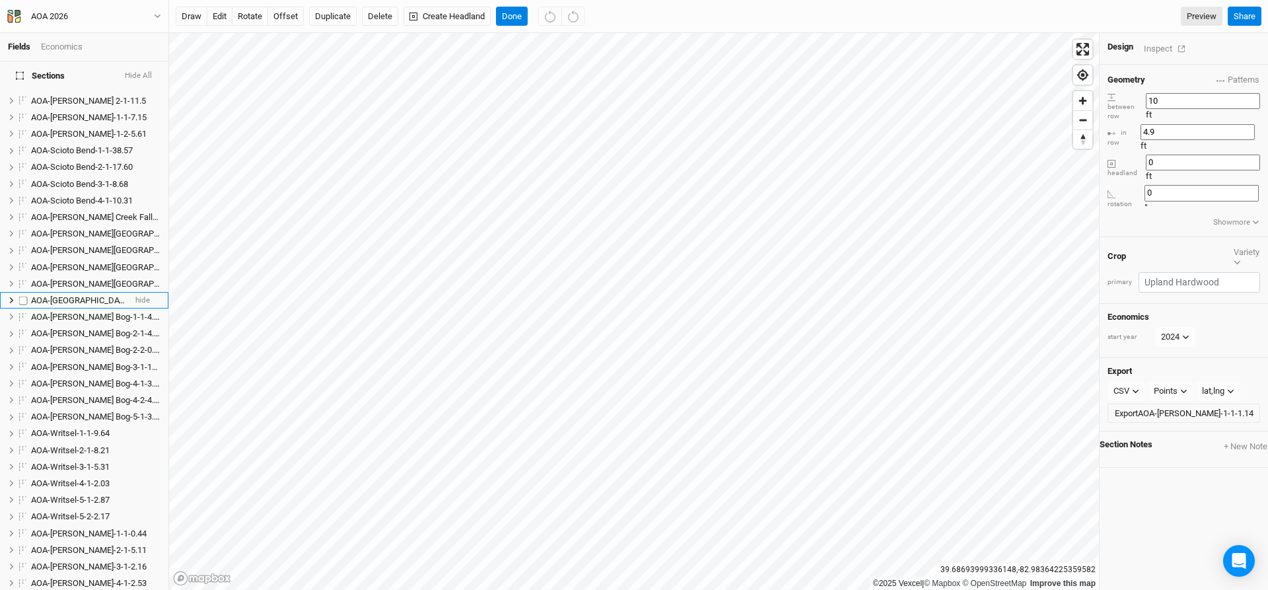
scroll to position [1171, 0]
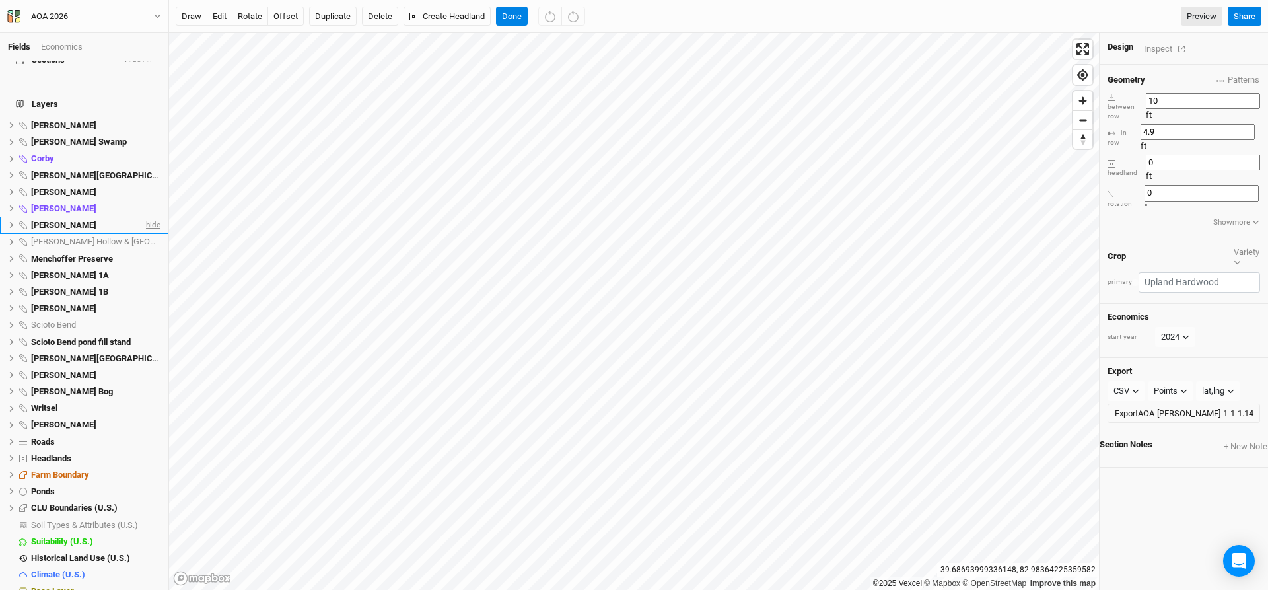
click at [143, 217] on span "hide" at bounding box center [151, 225] width 17 height 17
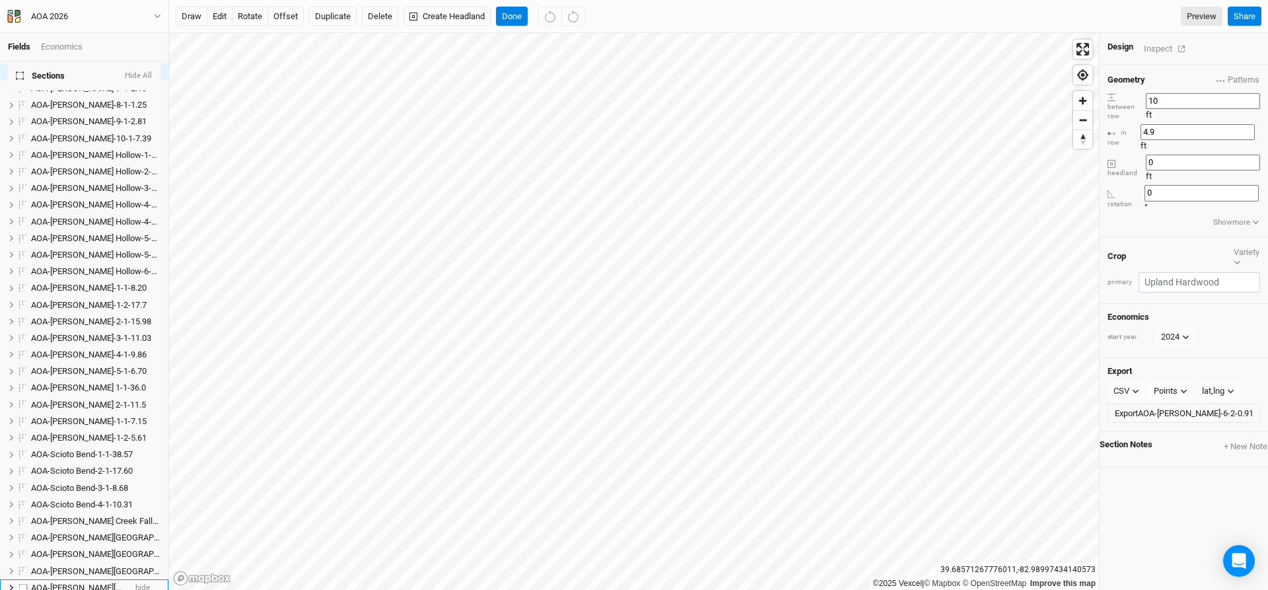
scroll to position [532, 0]
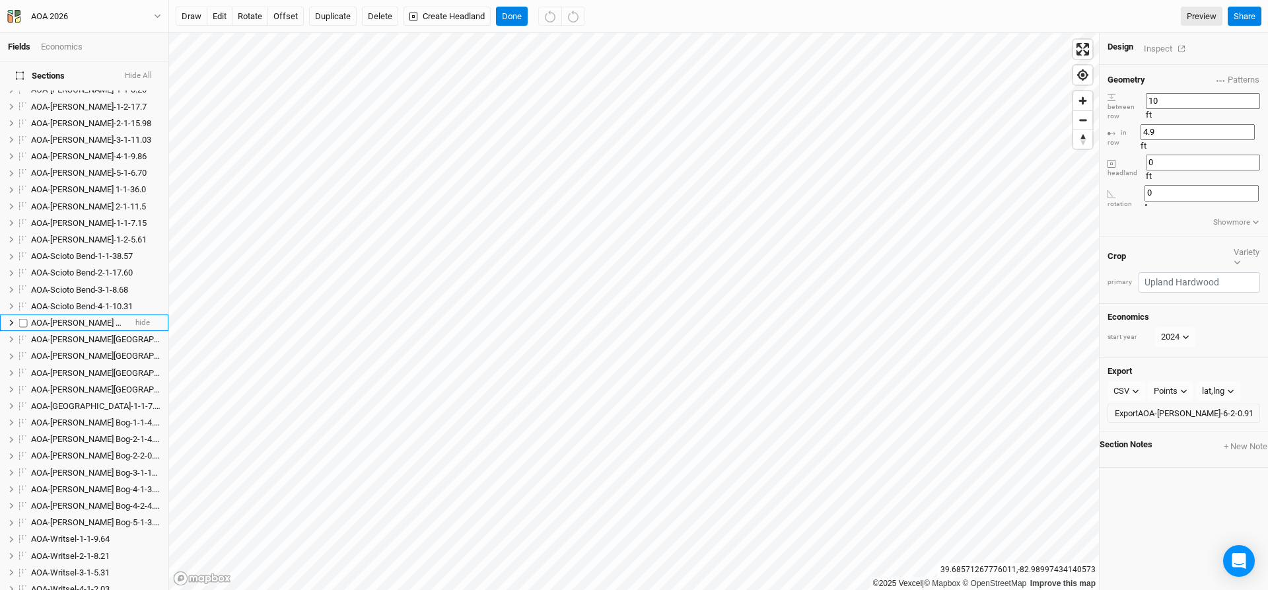
click at [72, 318] on span "AOA-[PERSON_NAME] Creek Fall-1-2-5.22" at bounding box center [108, 323] width 155 height 10
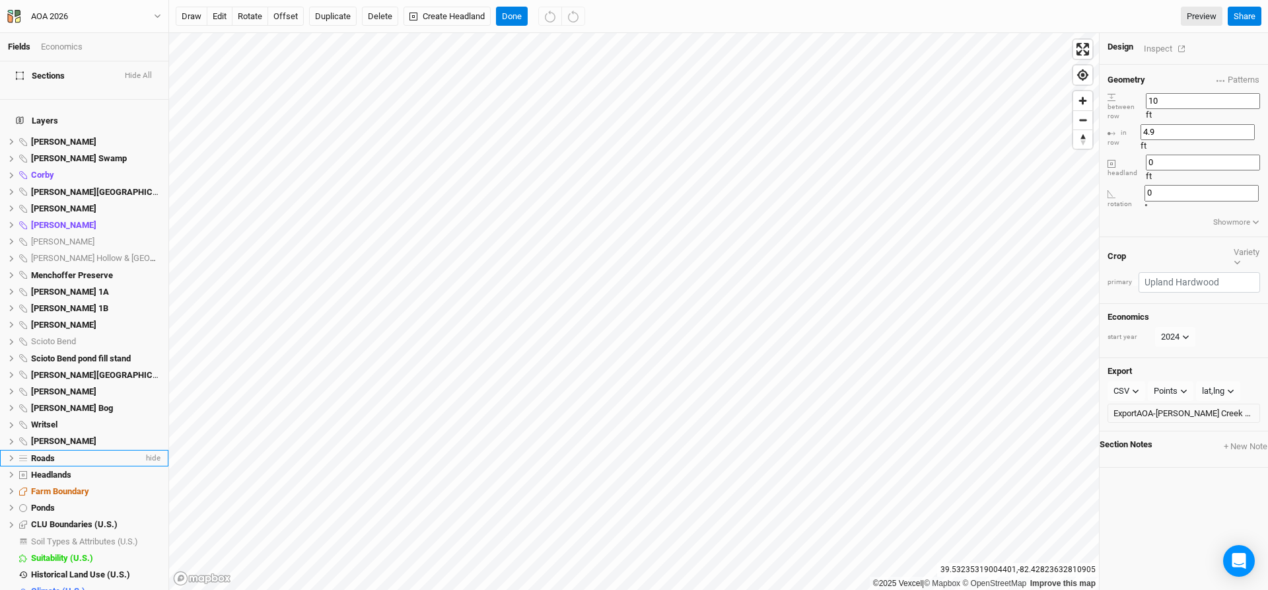
scroll to position [1171, 0]
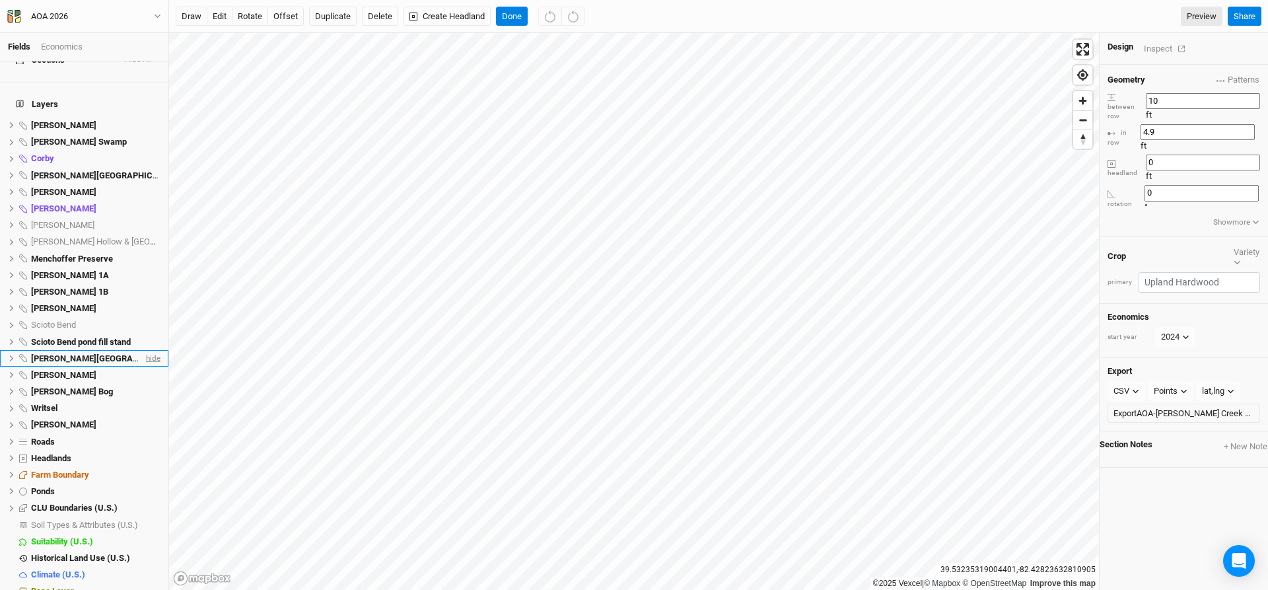
click at [148, 350] on span "hide" at bounding box center [151, 358] width 17 height 17
click at [52, 303] on span "[PERSON_NAME]" at bounding box center [63, 308] width 65 height 10
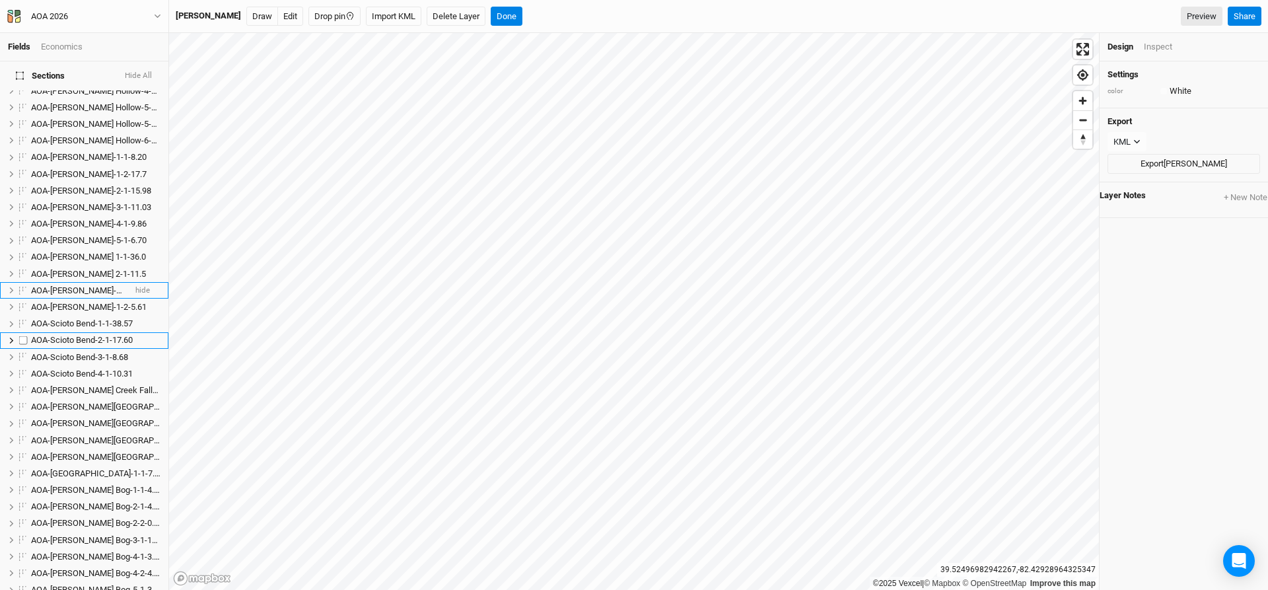
scroll to position [462, 0]
click at [65, 288] on span "AOA-[PERSON_NAME]-1-1-7.15" at bounding box center [89, 293] width 116 height 10
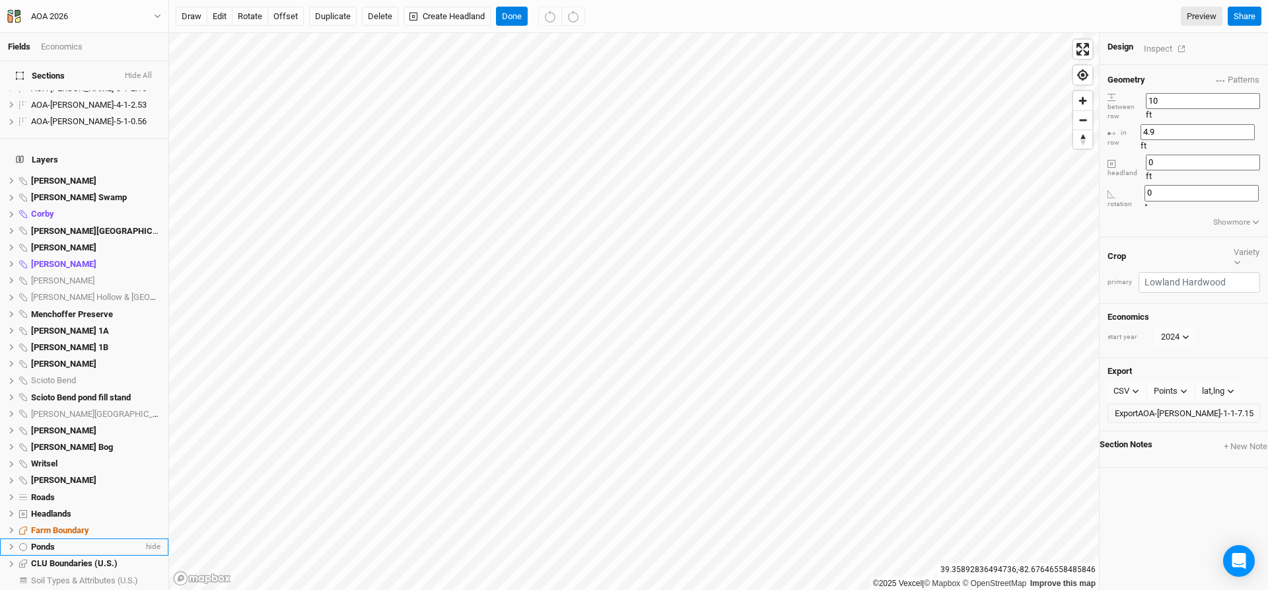
scroll to position [1171, 0]
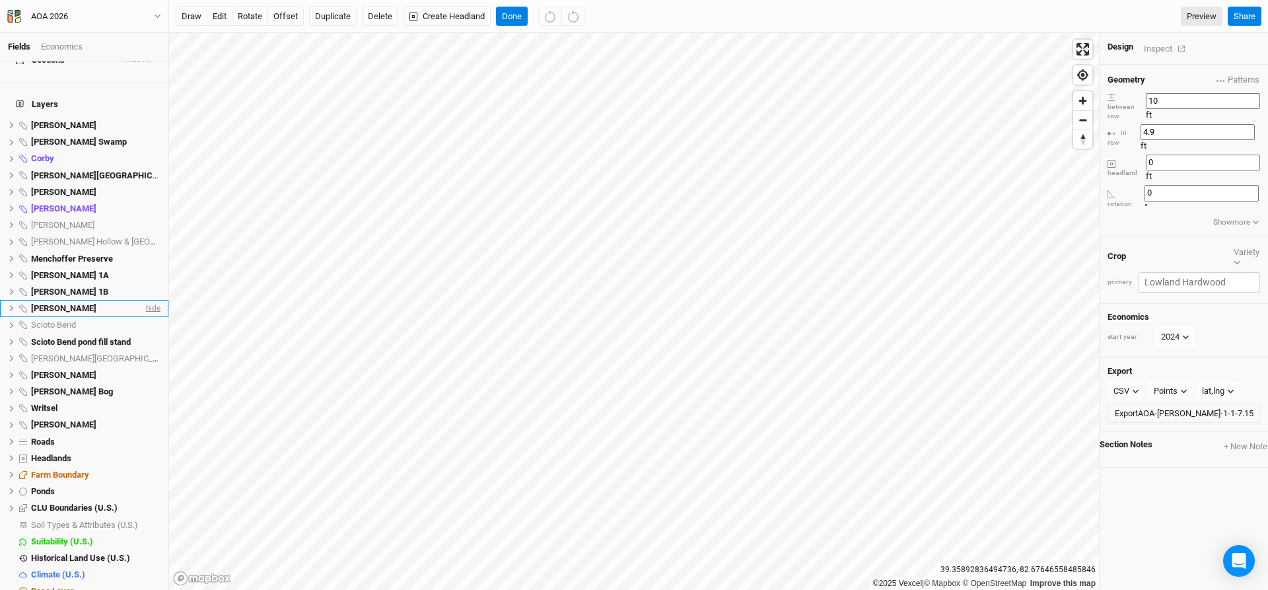
click at [148, 300] on span "hide" at bounding box center [151, 308] width 17 height 17
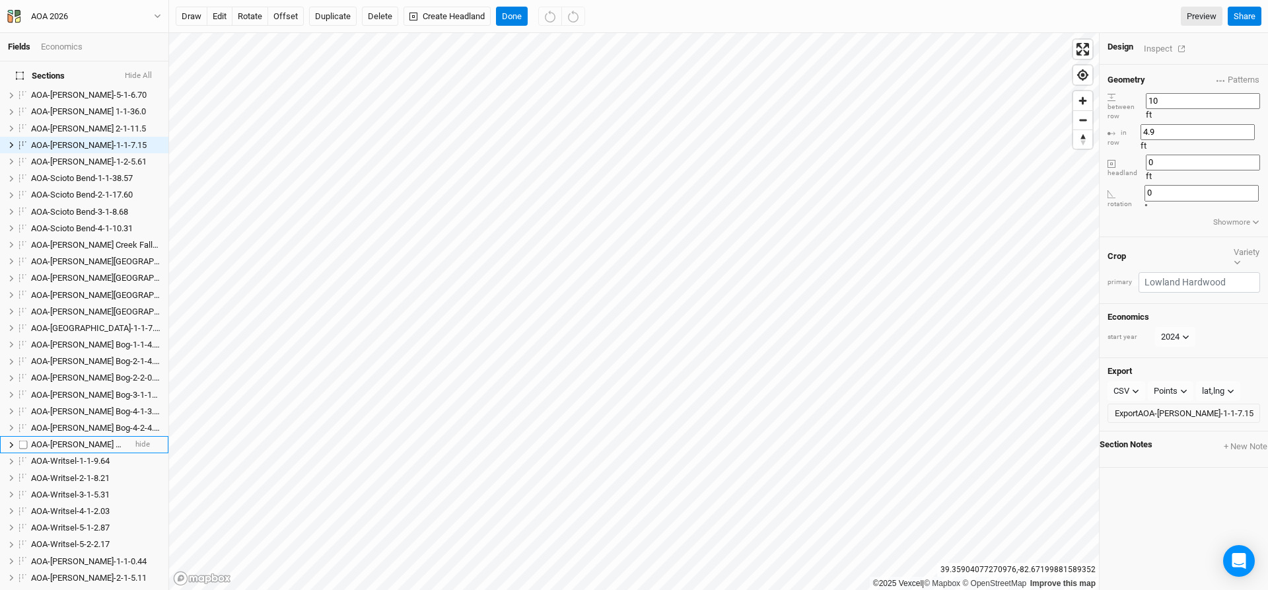
scroll to position [775, 0]
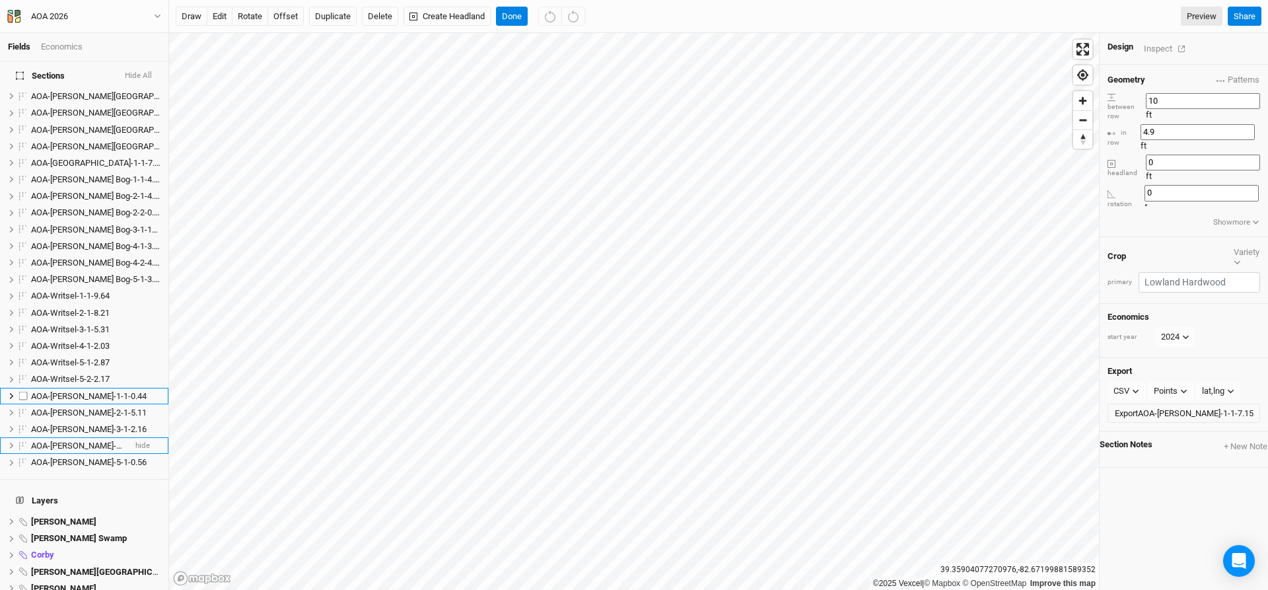
click at [84, 391] on span "AOA-[PERSON_NAME]-1-1-0.44" at bounding box center [89, 396] width 116 height 10
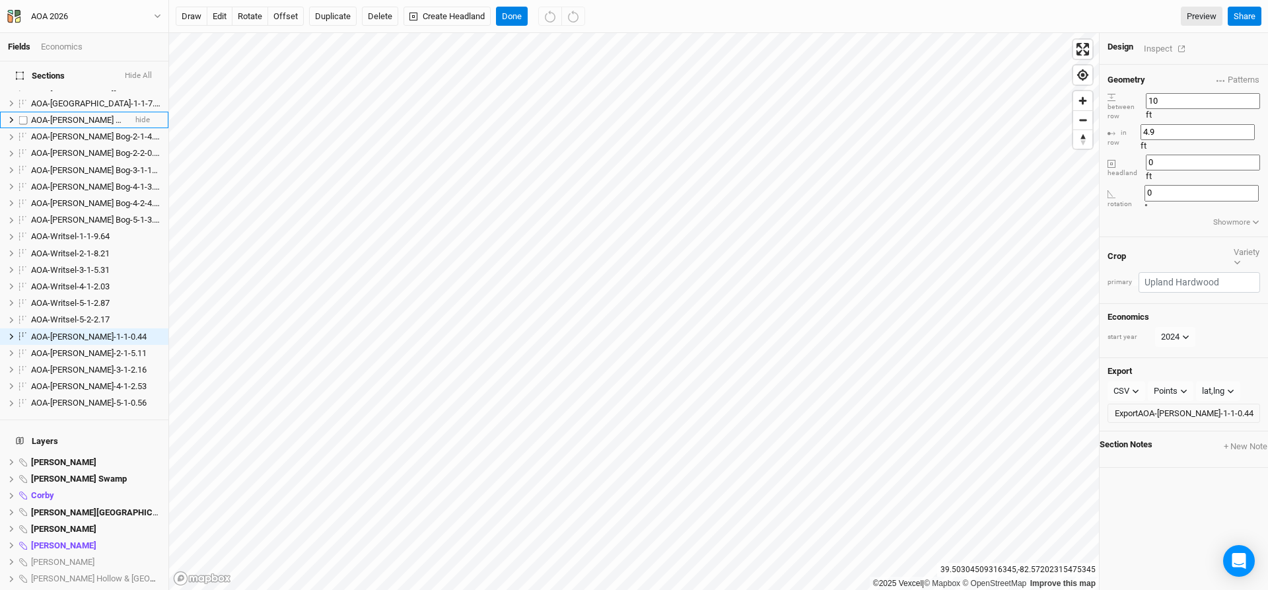
click at [65, 112] on li "AOA-Utzinger Bog-1-1-4.29 hide" at bounding box center [84, 120] width 168 height 17
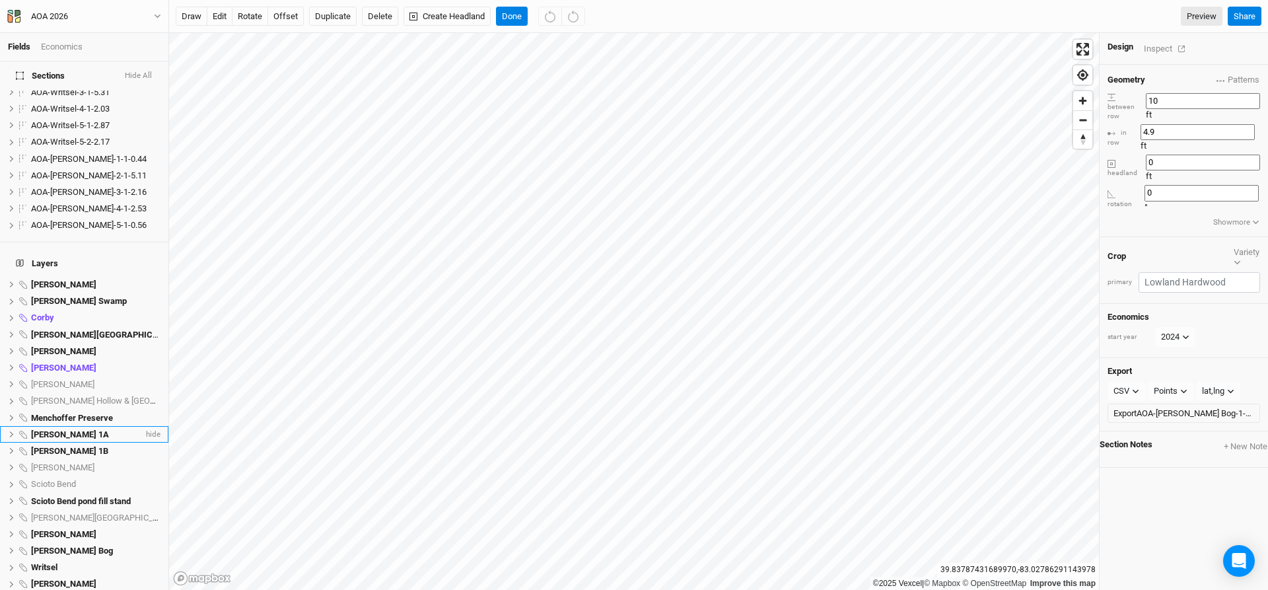
scroll to position [1171, 0]
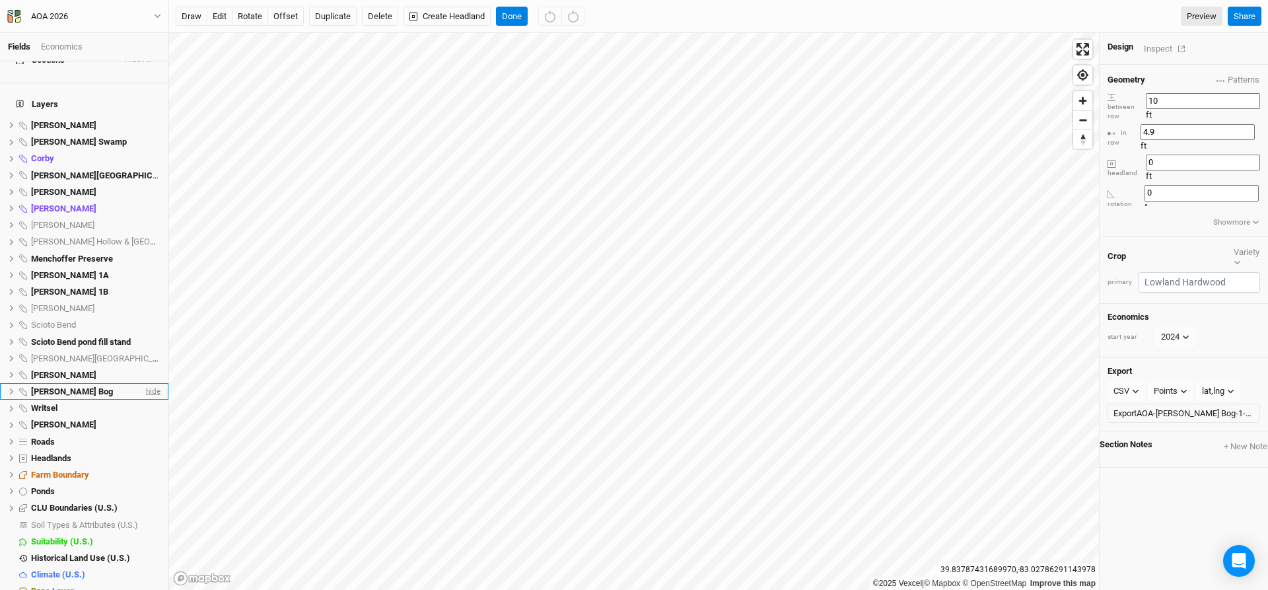
click at [145, 383] on span "hide" at bounding box center [151, 391] width 17 height 17
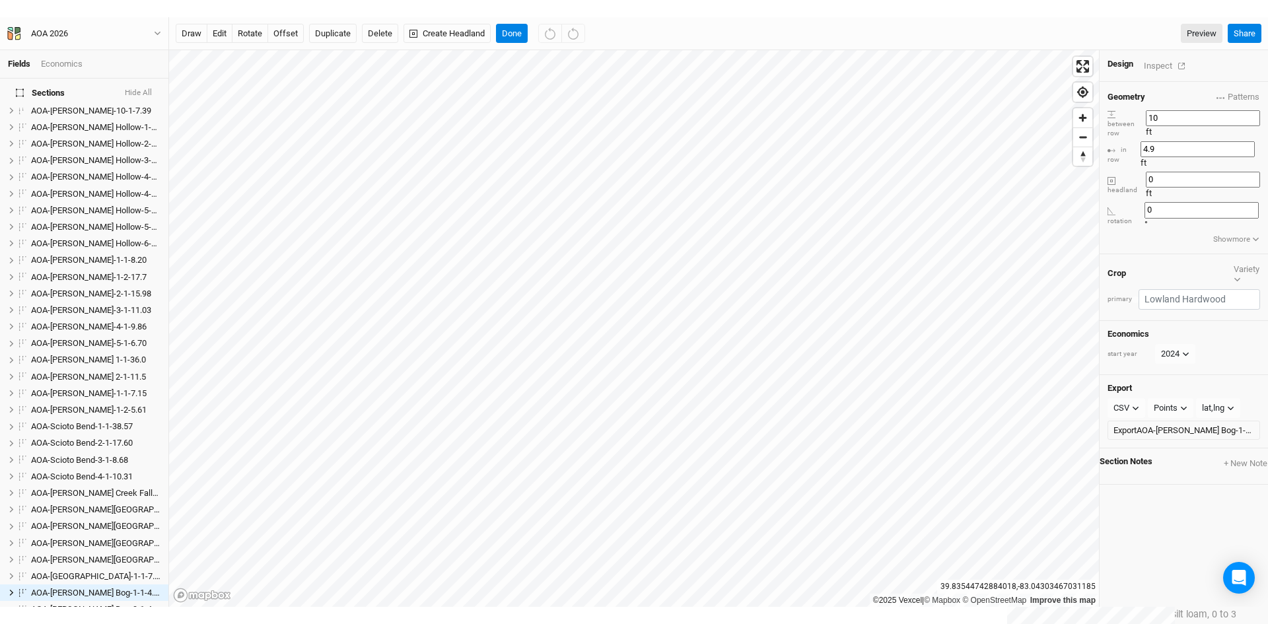
scroll to position [0, 0]
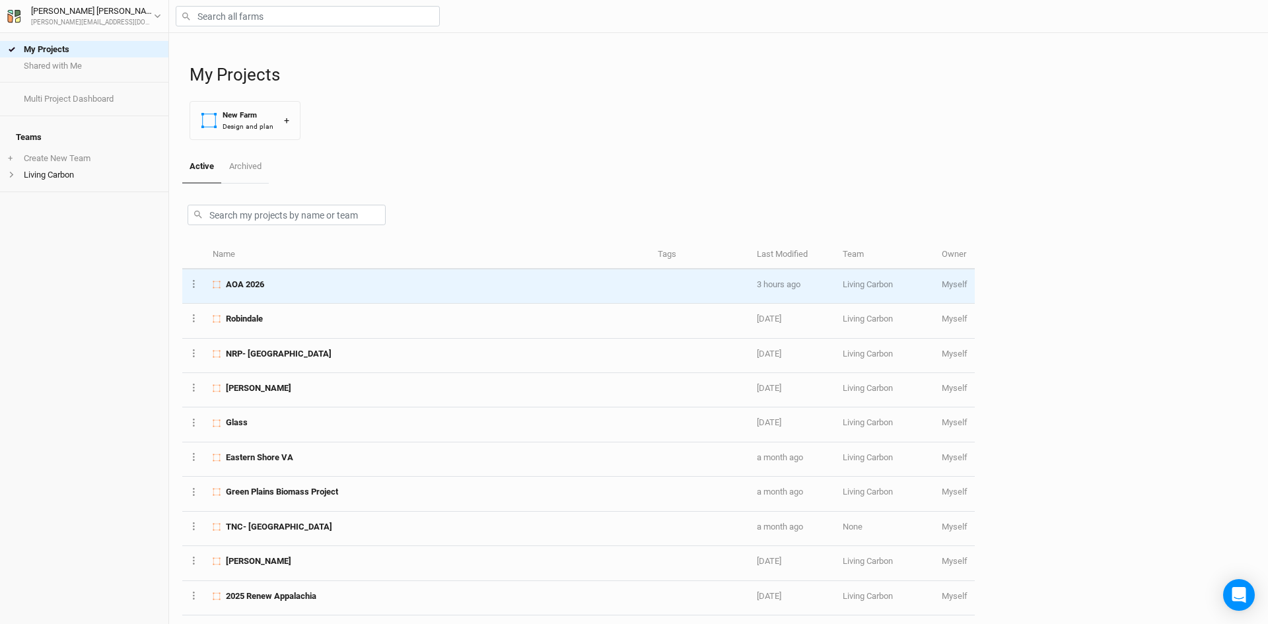
click at [297, 284] on div "AOA 2026" at bounding box center [428, 285] width 430 height 12
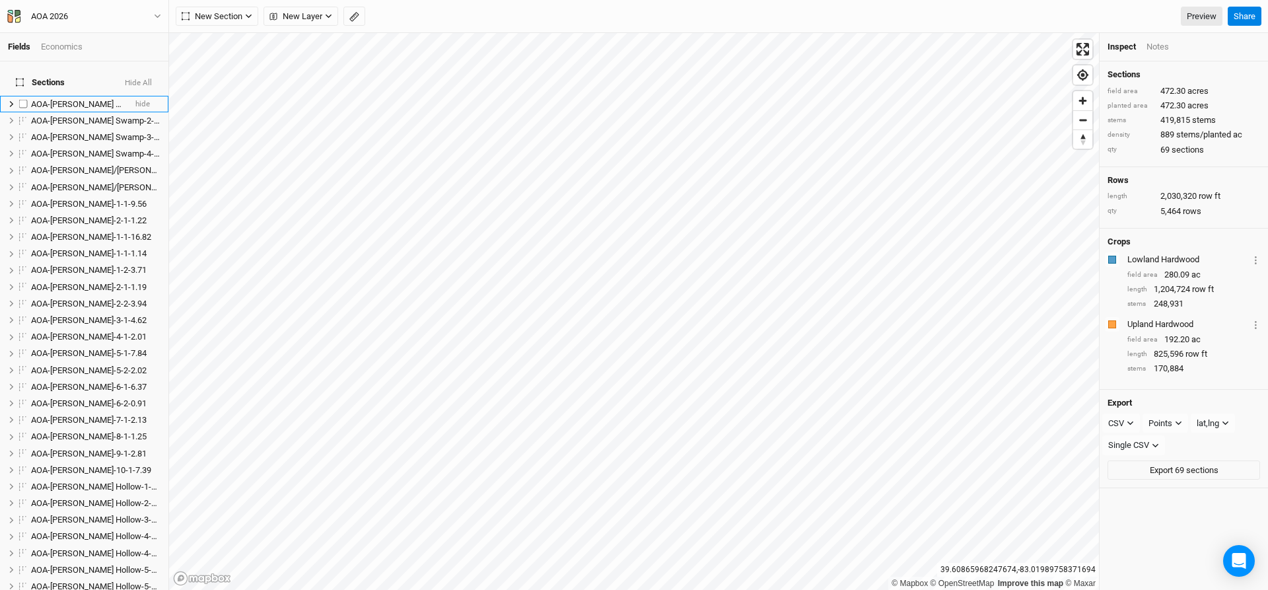
click at [64, 99] on span "AOA-[PERSON_NAME] Swamp-1-1-4.08" at bounding box center [104, 104] width 146 height 10
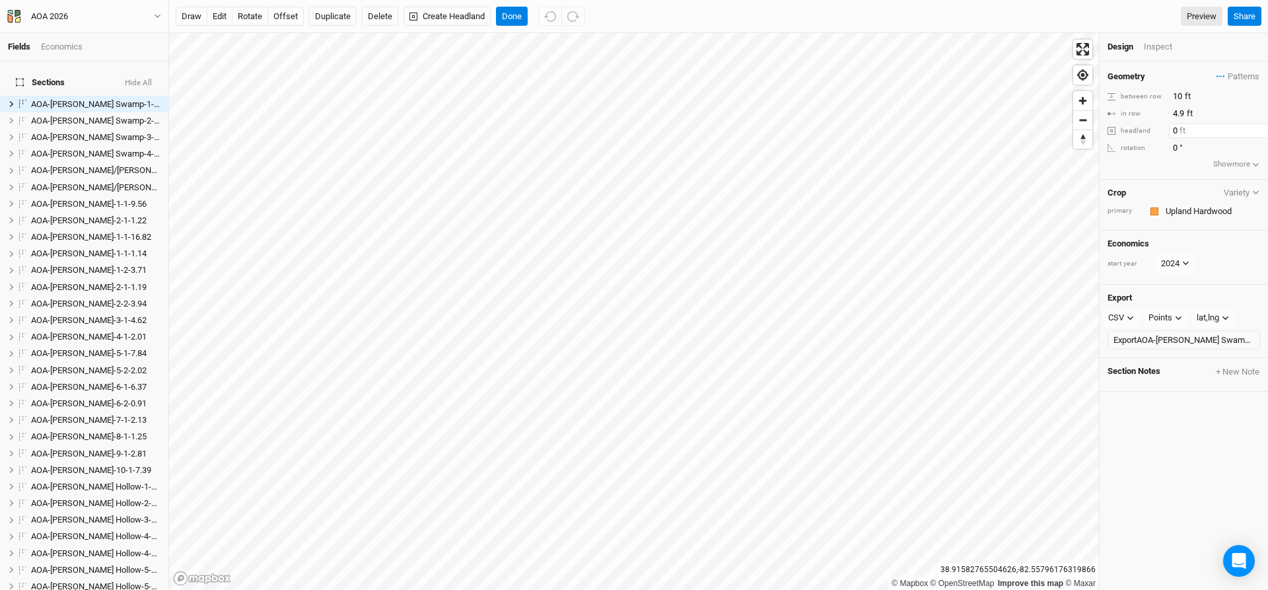
drag, startPoint x: 1171, startPoint y: 130, endPoint x: 1178, endPoint y: 130, distance: 7.3
click at [1178, 130] on input "0" at bounding box center [1226, 130] width 115 height 15
type input "30"
click at [1233, 127] on button "Flip Outside" at bounding box center [1235, 130] width 49 height 15
click at [1231, 138] on button "Flip Inside" at bounding box center [1238, 130] width 43 height 15
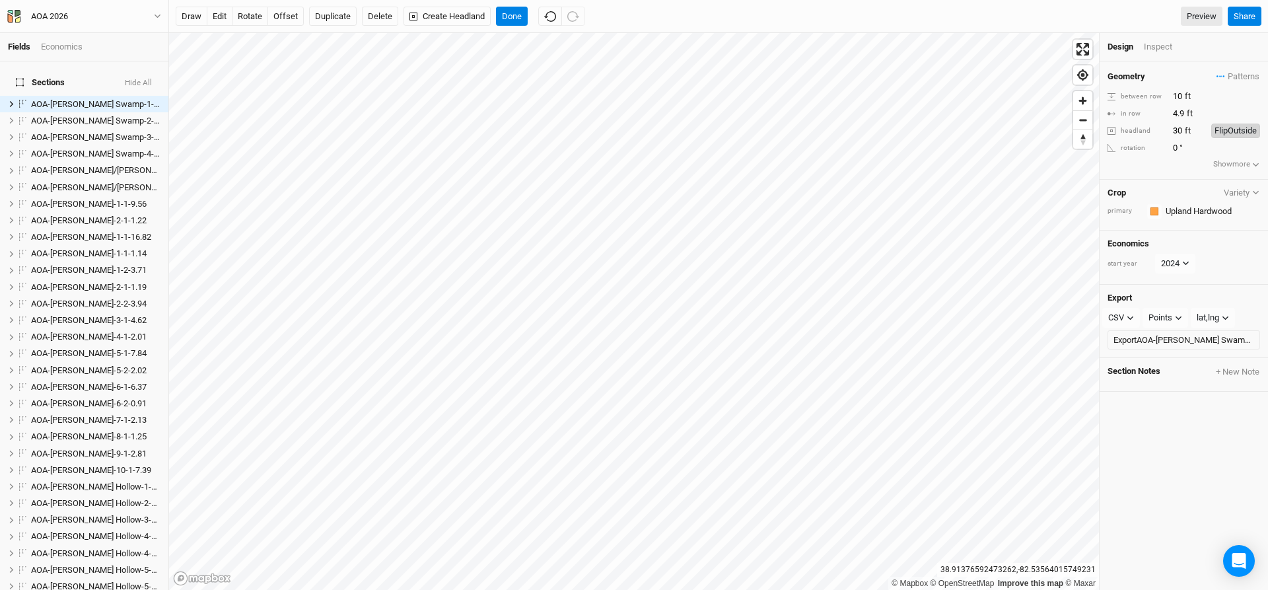
click at [1230, 127] on button "Flip Outside" at bounding box center [1235, 130] width 49 height 15
click at [1155, 48] on div "Inspect" at bounding box center [1167, 47] width 47 height 12
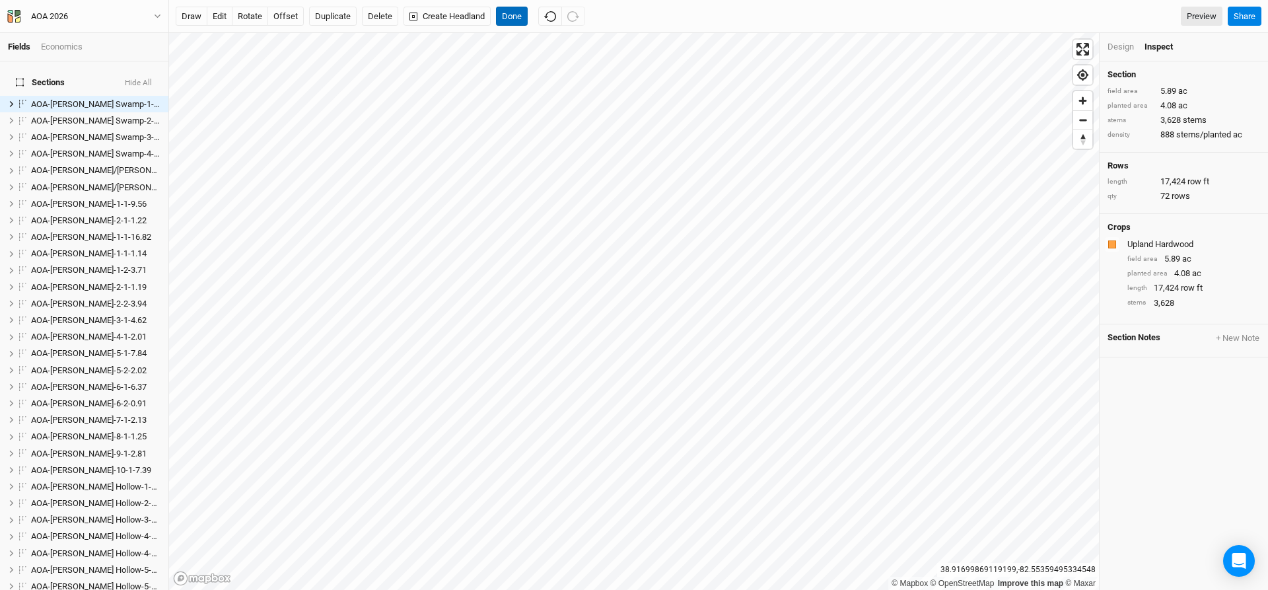
click at [516, 15] on button "Done" at bounding box center [512, 17] width 32 height 20
click at [1115, 48] on div "Design" at bounding box center [1120, 47] width 26 height 12
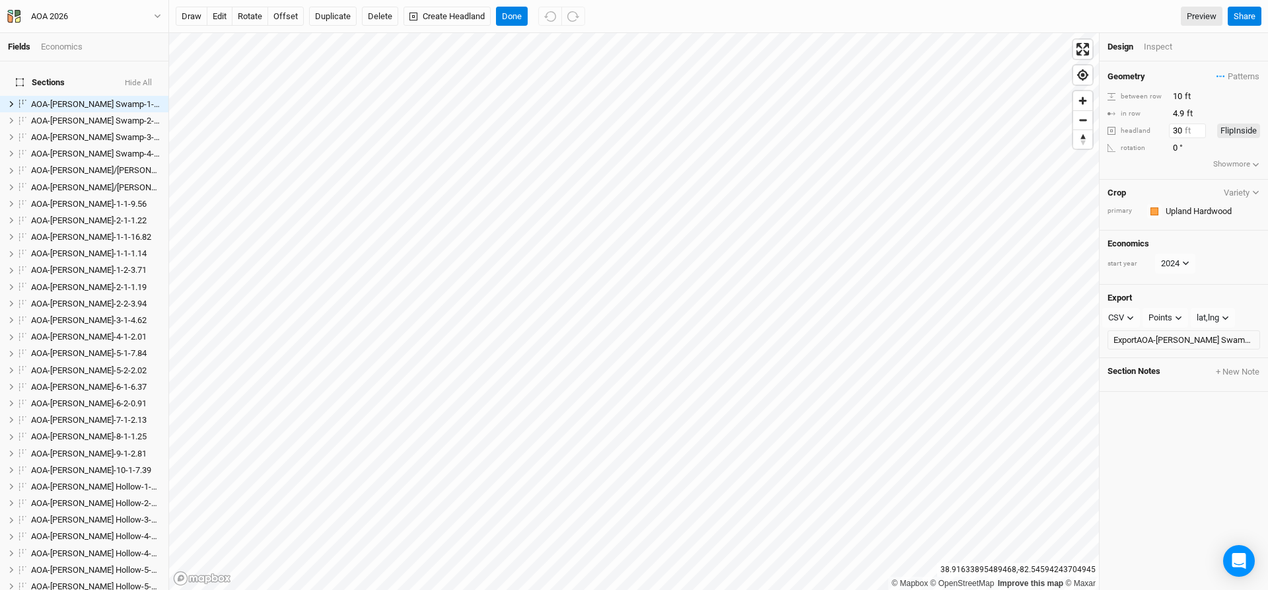
click at [1178, 137] on input "30" at bounding box center [1187, 130] width 37 height 15
drag, startPoint x: 1181, startPoint y: 137, endPoint x: 1166, endPoint y: 137, distance: 14.5
click at [1166, 137] on div "headland 30 ft" at bounding box center [1156, 130] width 98 height 15
type input "0"
click at [516, 14] on button "Done" at bounding box center [512, 17] width 32 height 20
